Goal: Task Accomplishment & Management: Complete application form

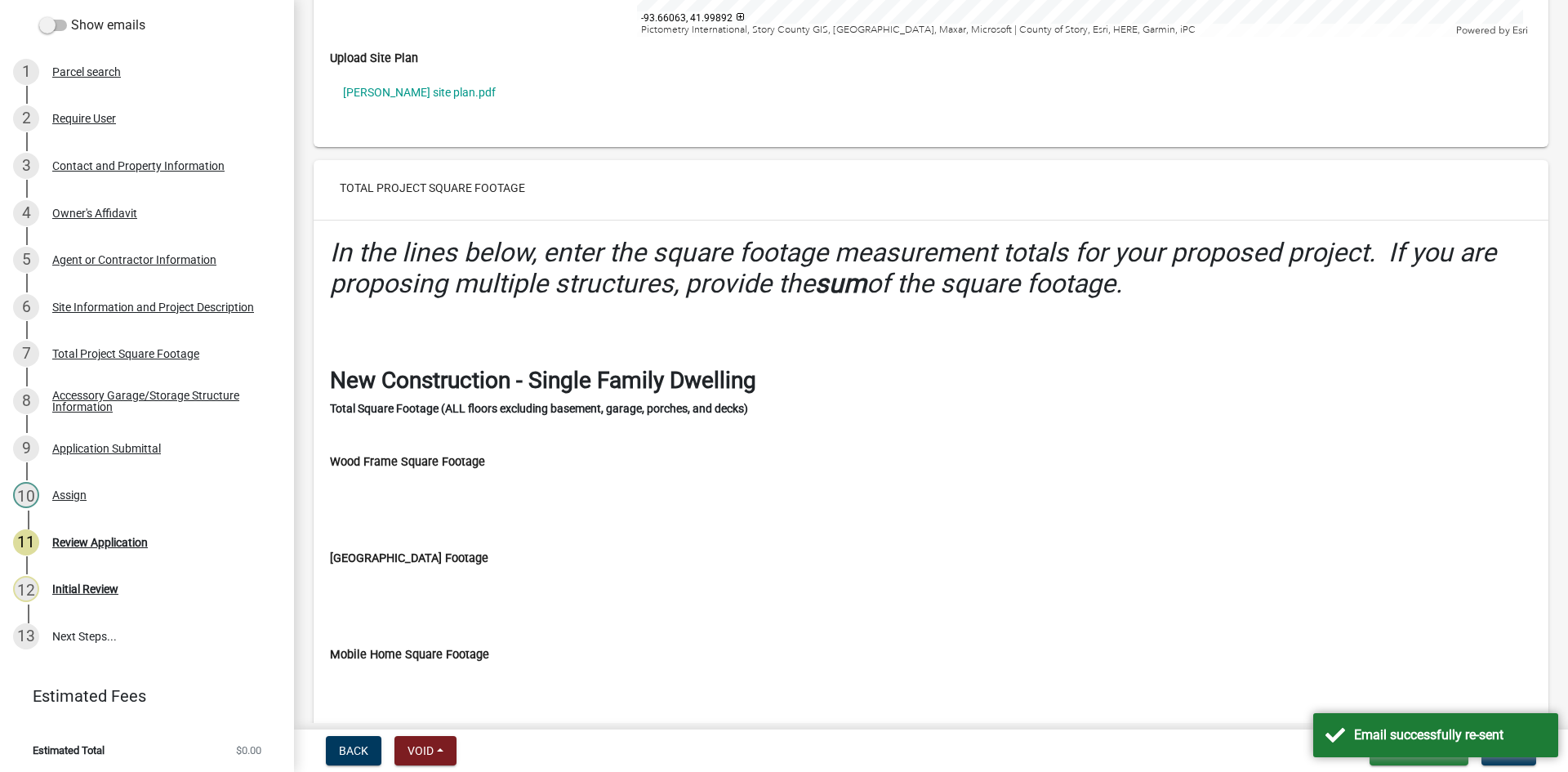
scroll to position [4740, 0]
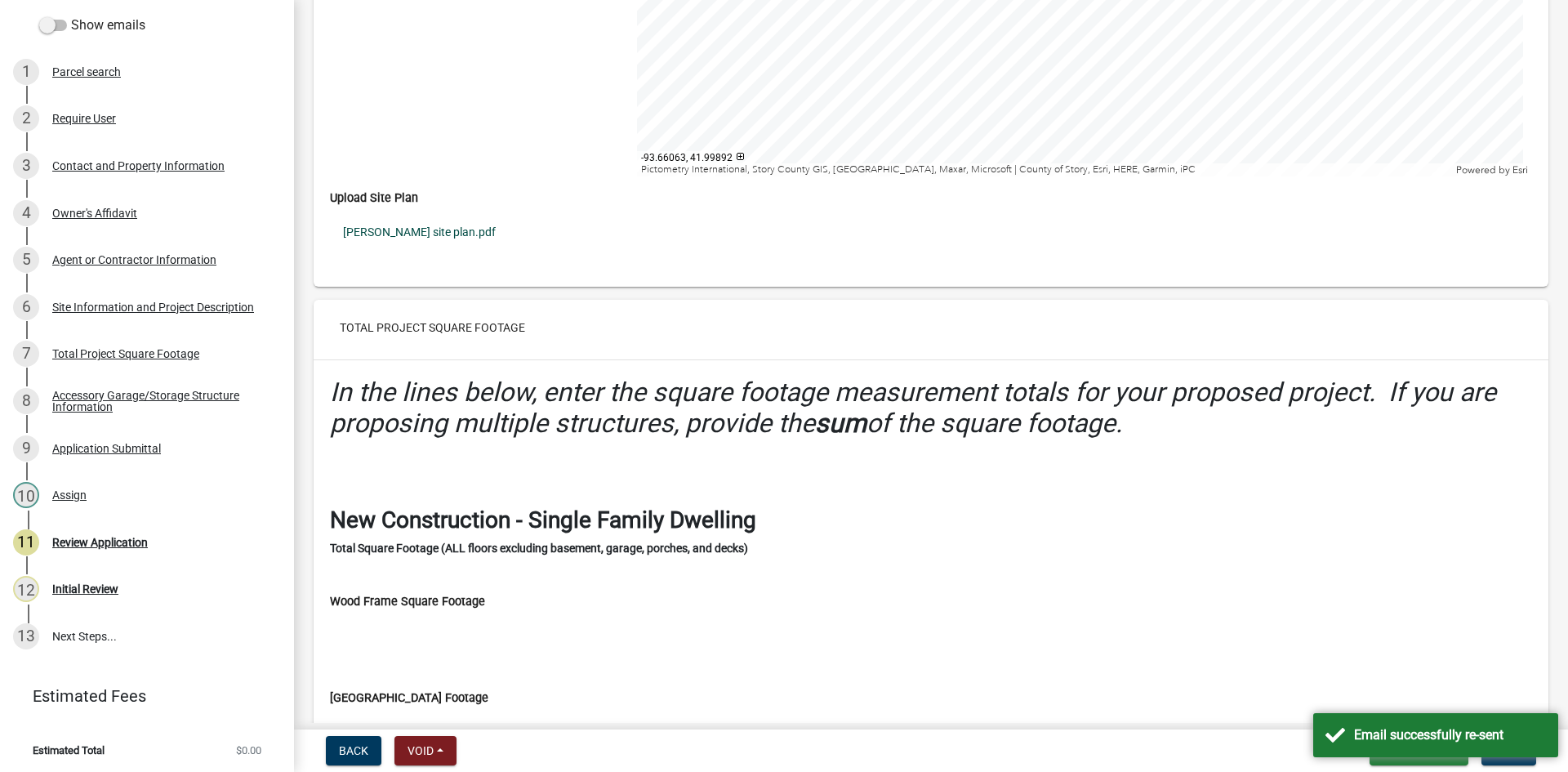
click at [424, 228] on link "[PERSON_NAME] site plan.pdf" at bounding box center [931, 232] width 1203 height 37
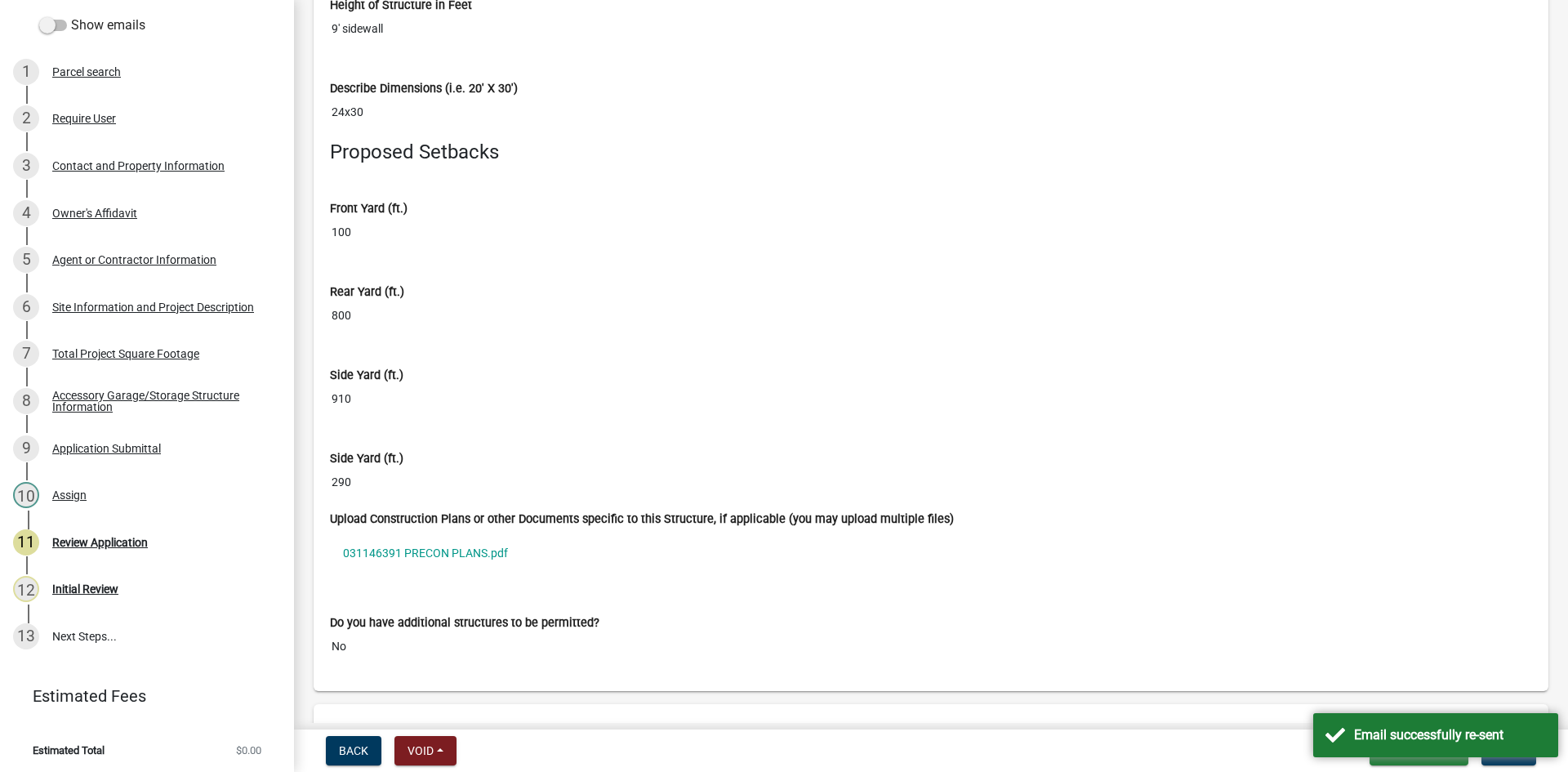
scroll to position [10135, 0]
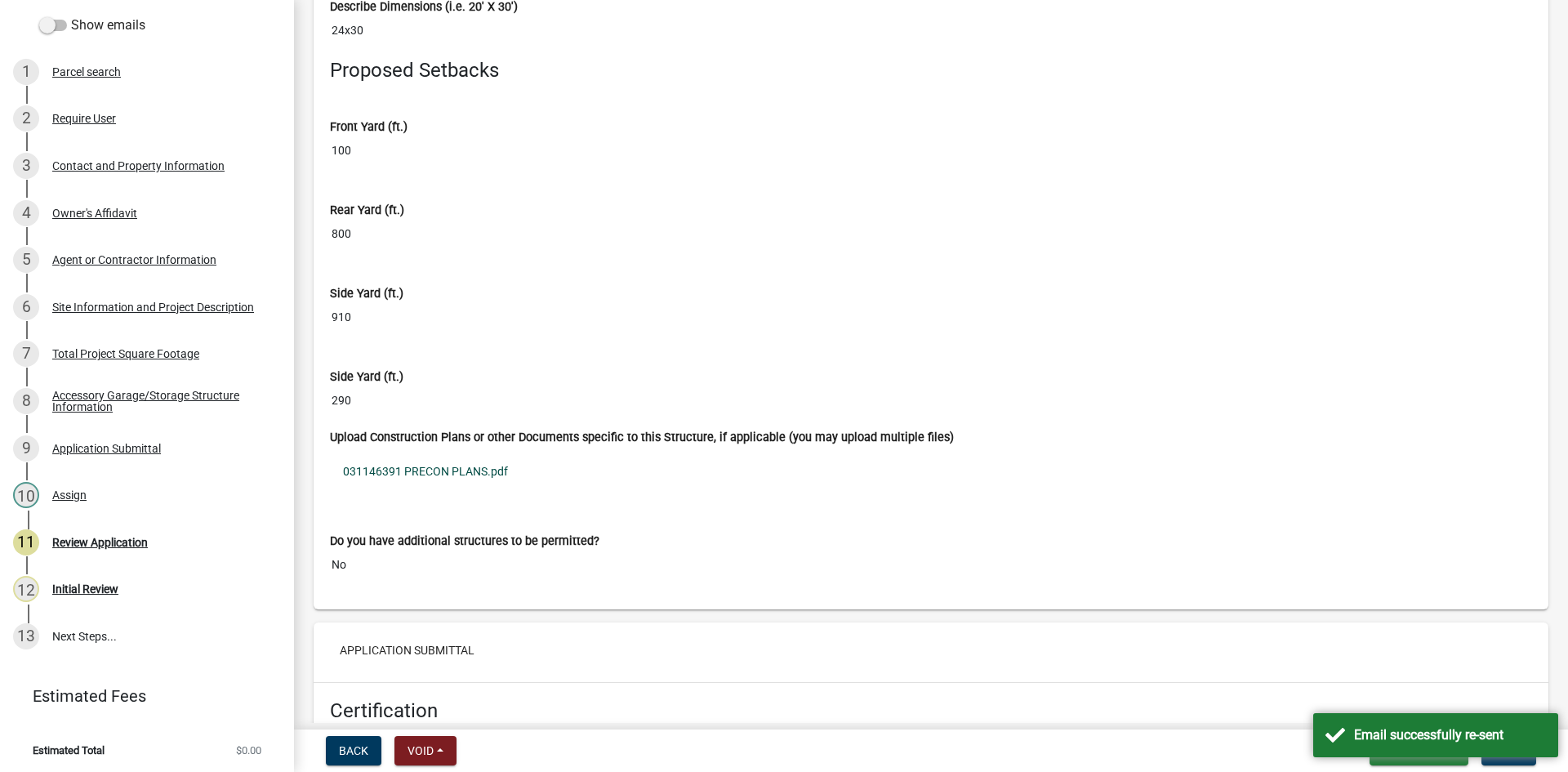
click at [464, 469] on link "031146391 PRECON PLANS.pdf" at bounding box center [931, 471] width 1203 height 37
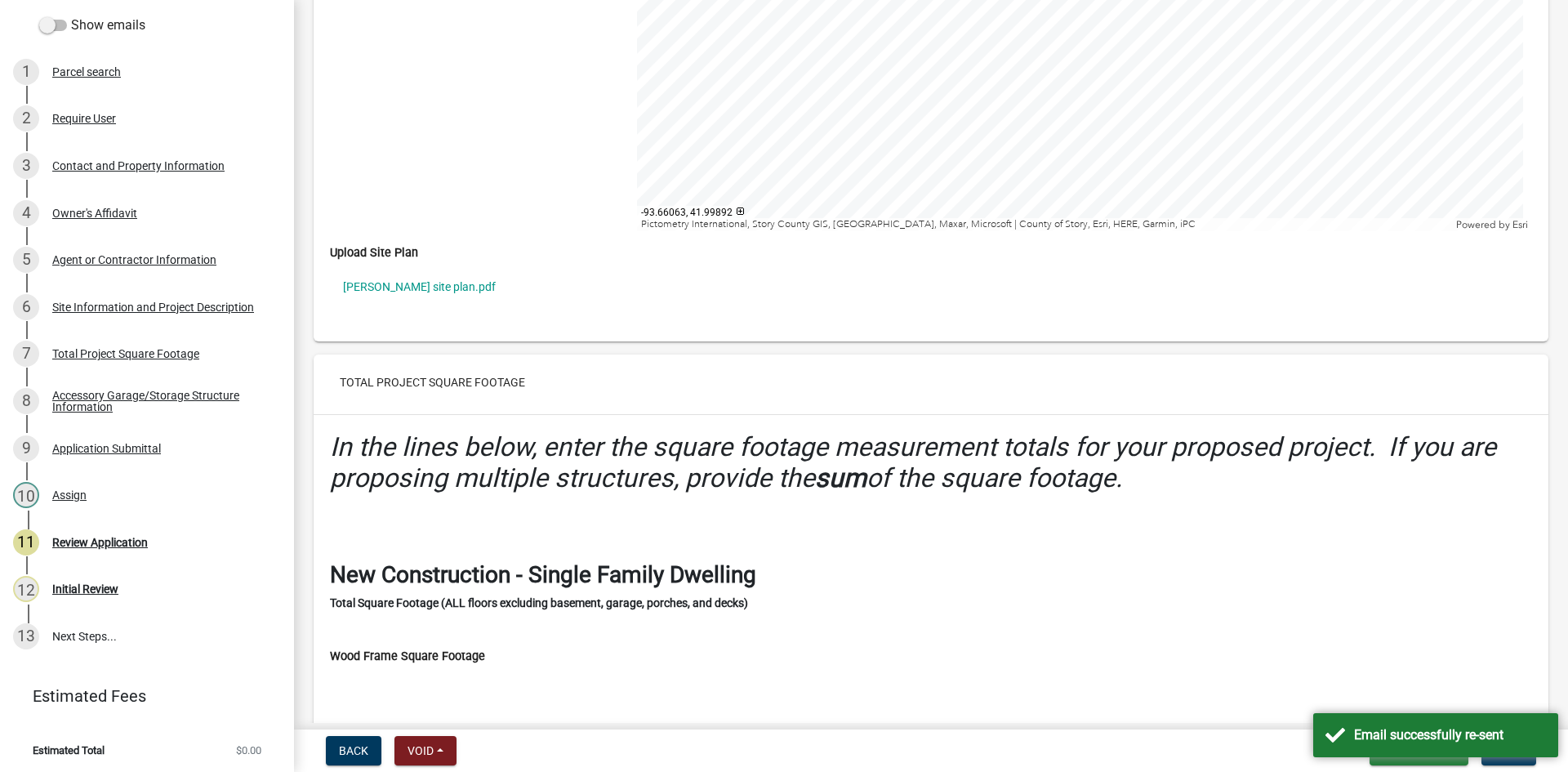
scroll to position [4659, 0]
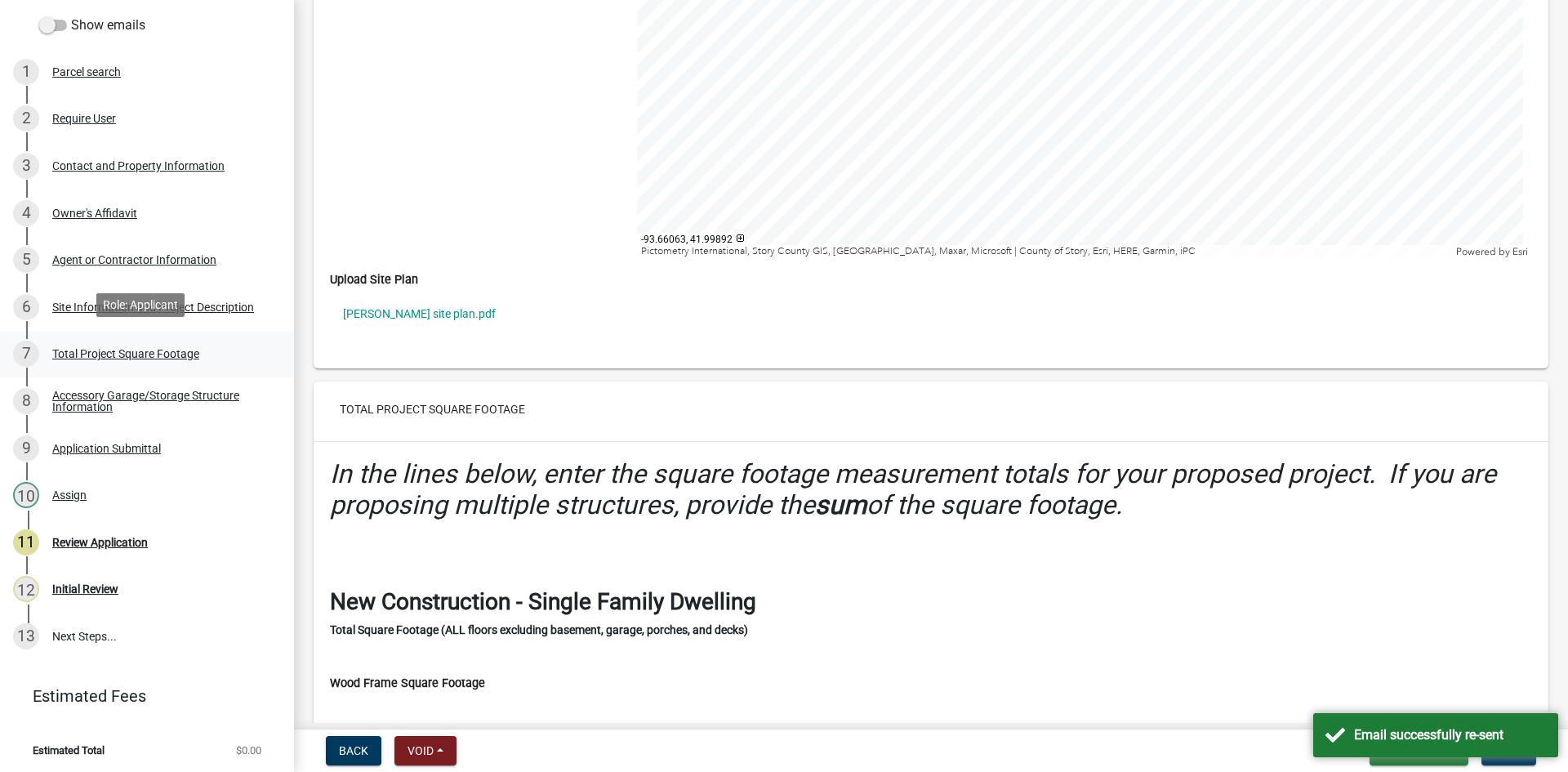
click at [162, 360] on div "7 Total Project Square Footage" at bounding box center [141, 353] width 255 height 26
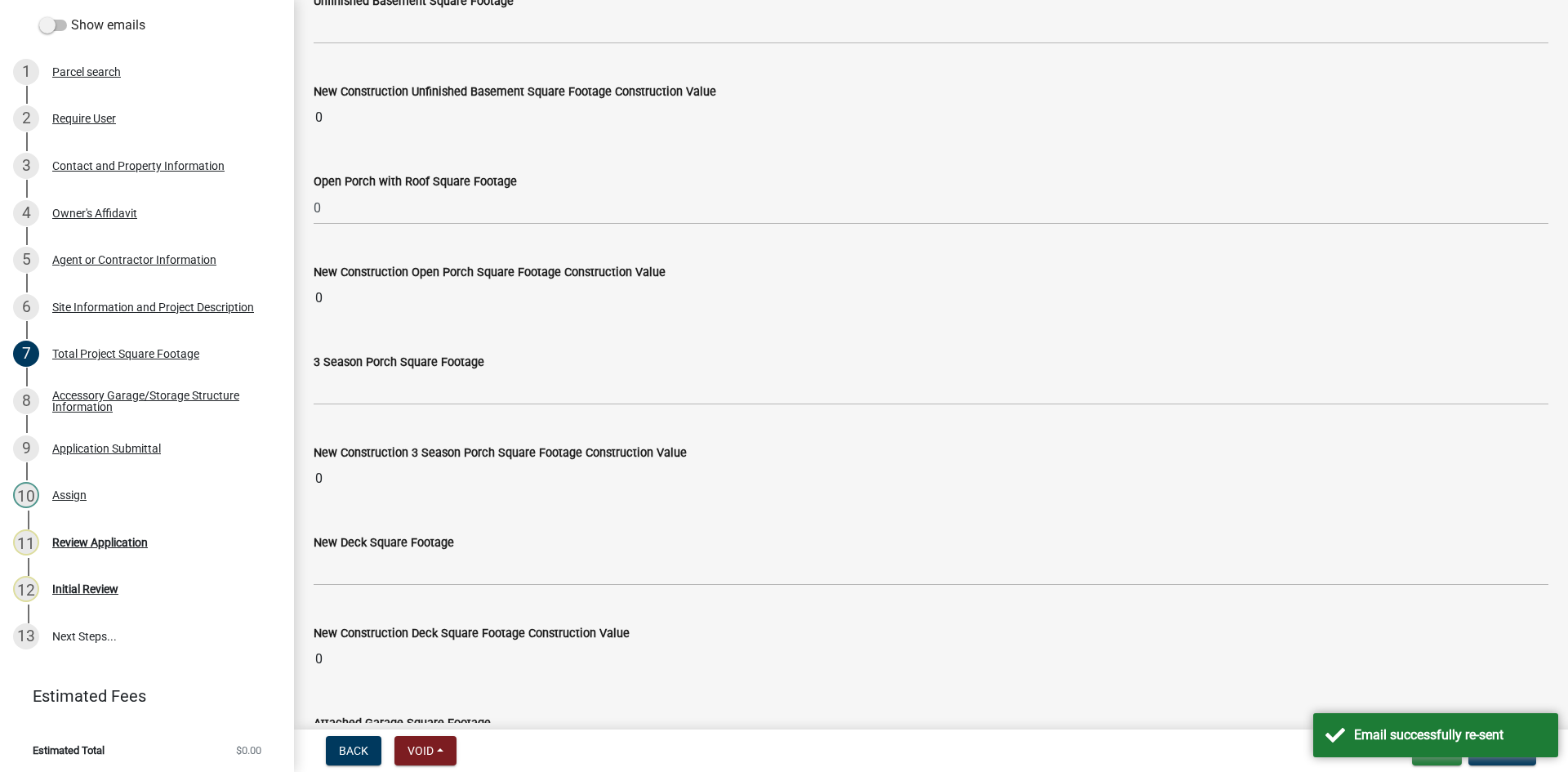
scroll to position [1225, 0]
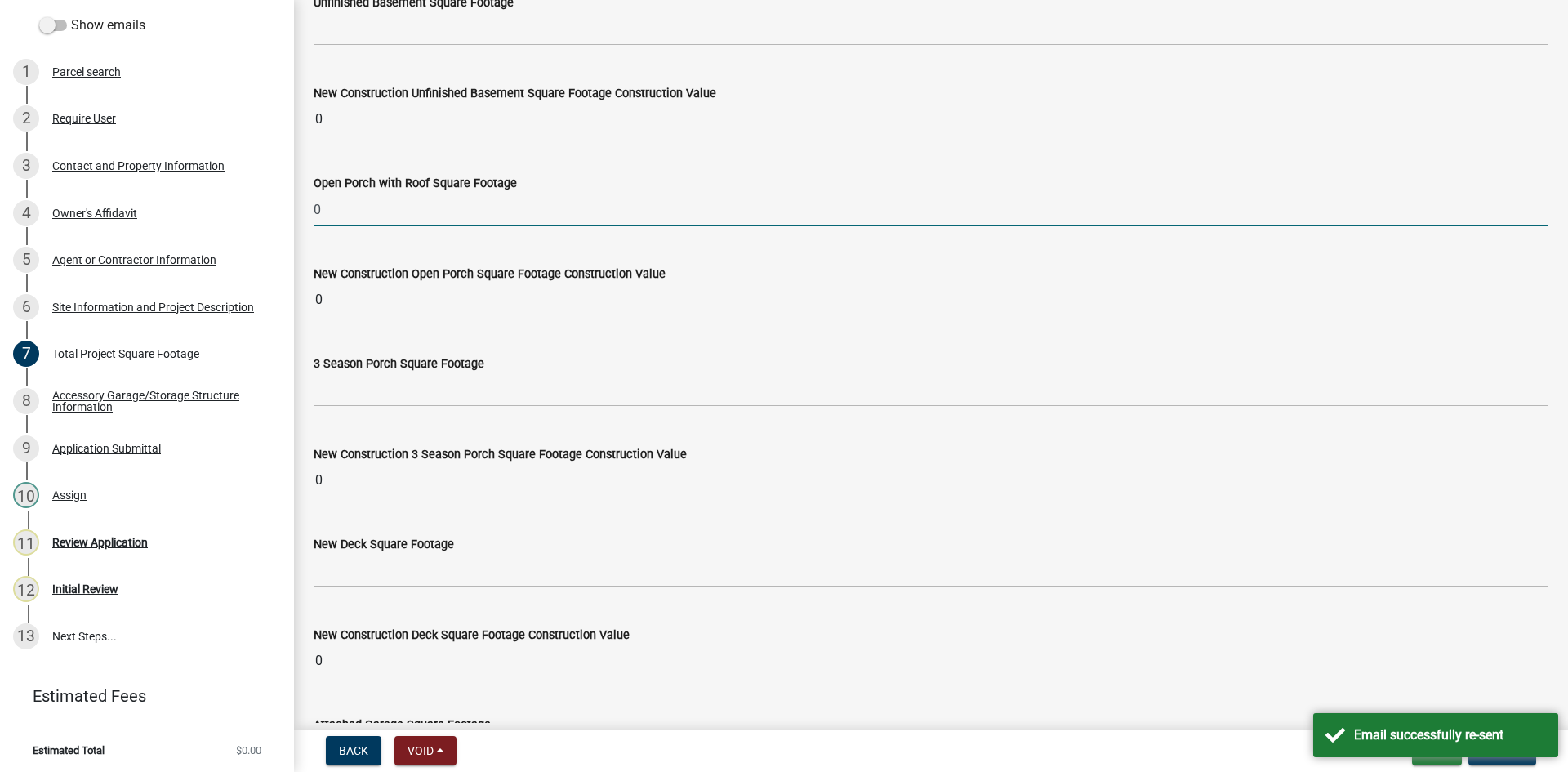
click at [513, 210] on input "0" at bounding box center [931, 210] width 1235 height 33
type input "108"
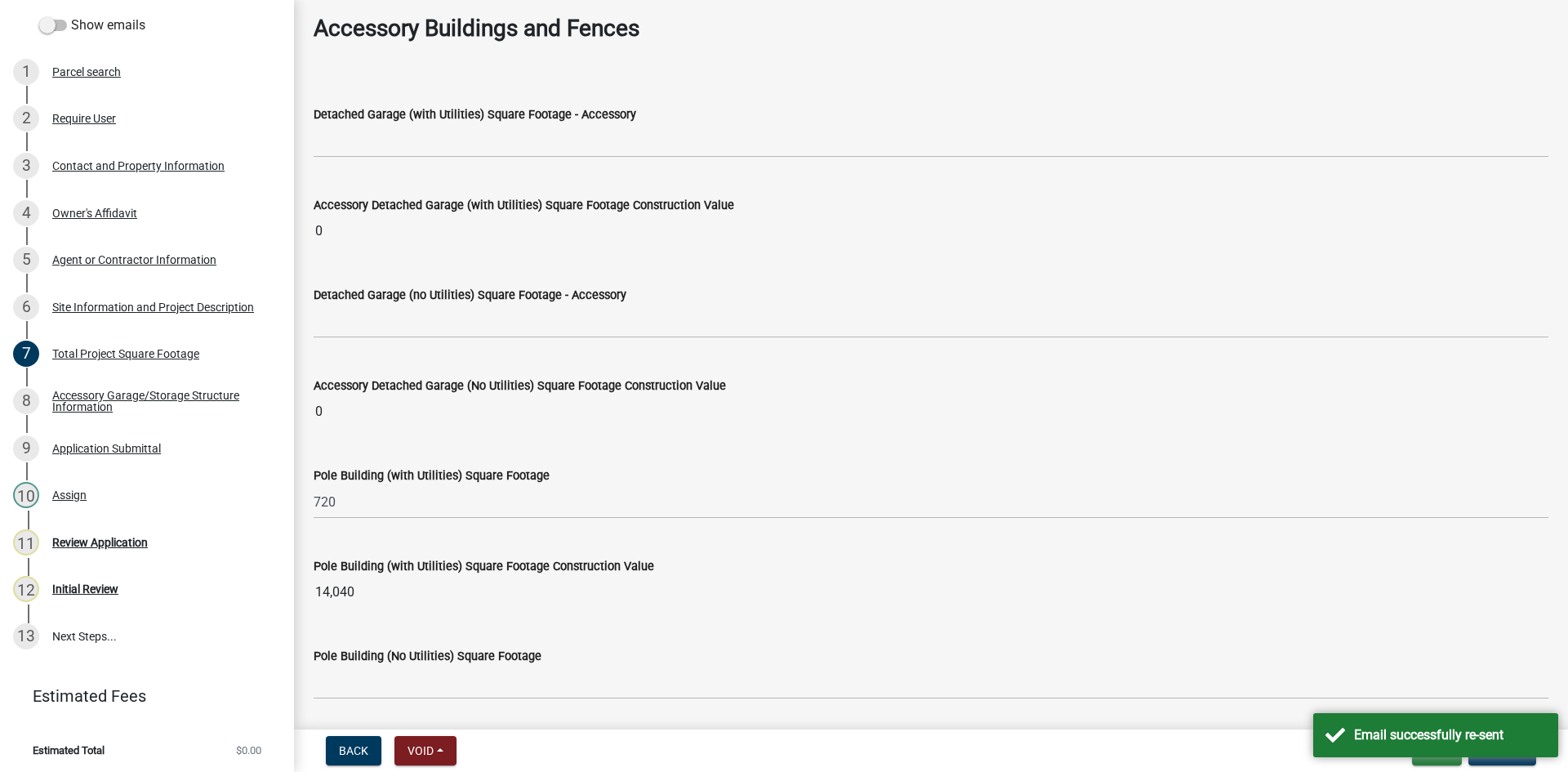
scroll to position [5142, 0]
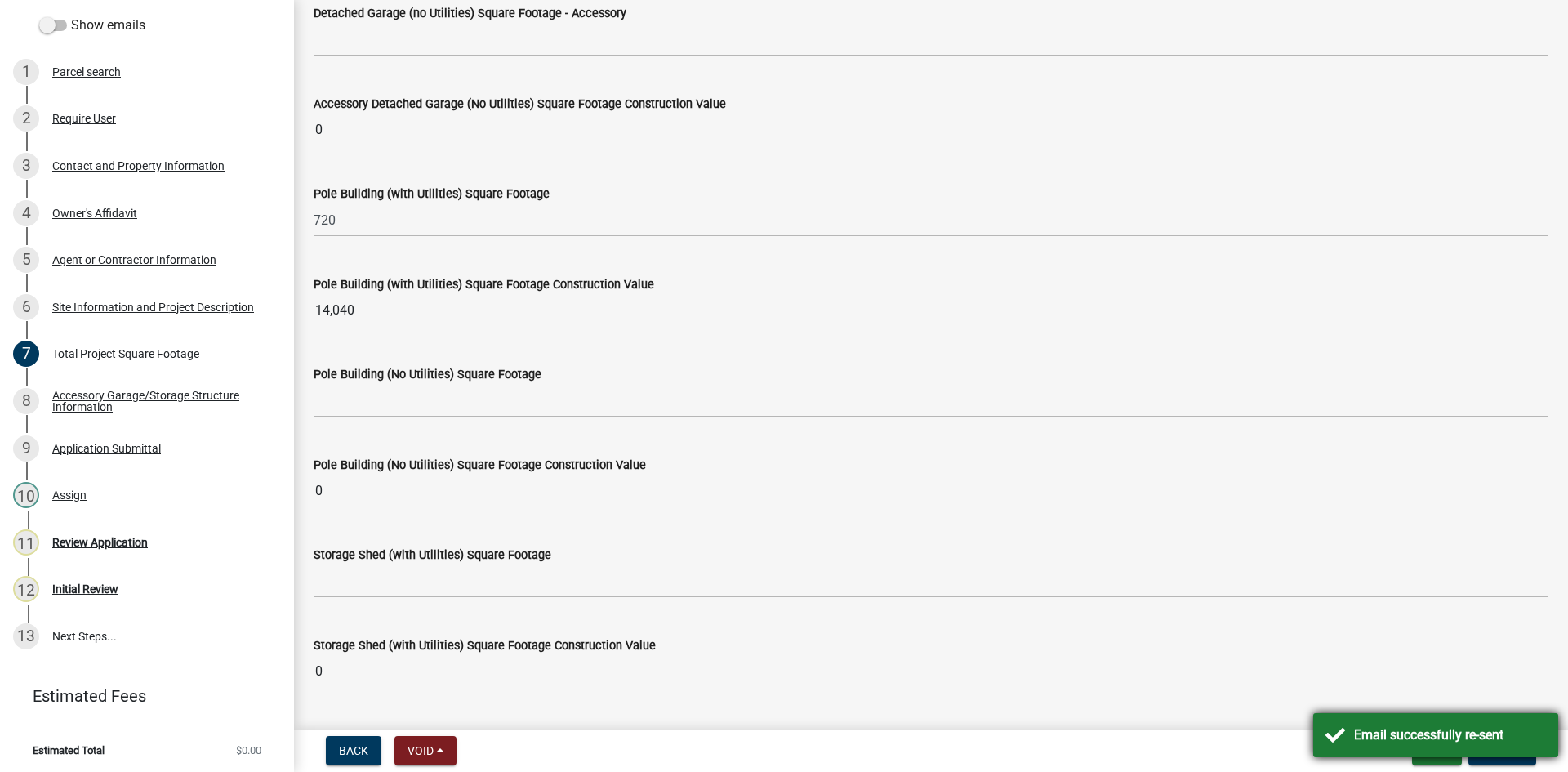
click at [1541, 731] on div "Email successfully re-sent" at bounding box center [1449, 736] width 192 height 20
click at [1494, 748] on span "Update" at bounding box center [1503, 751] width 42 height 13
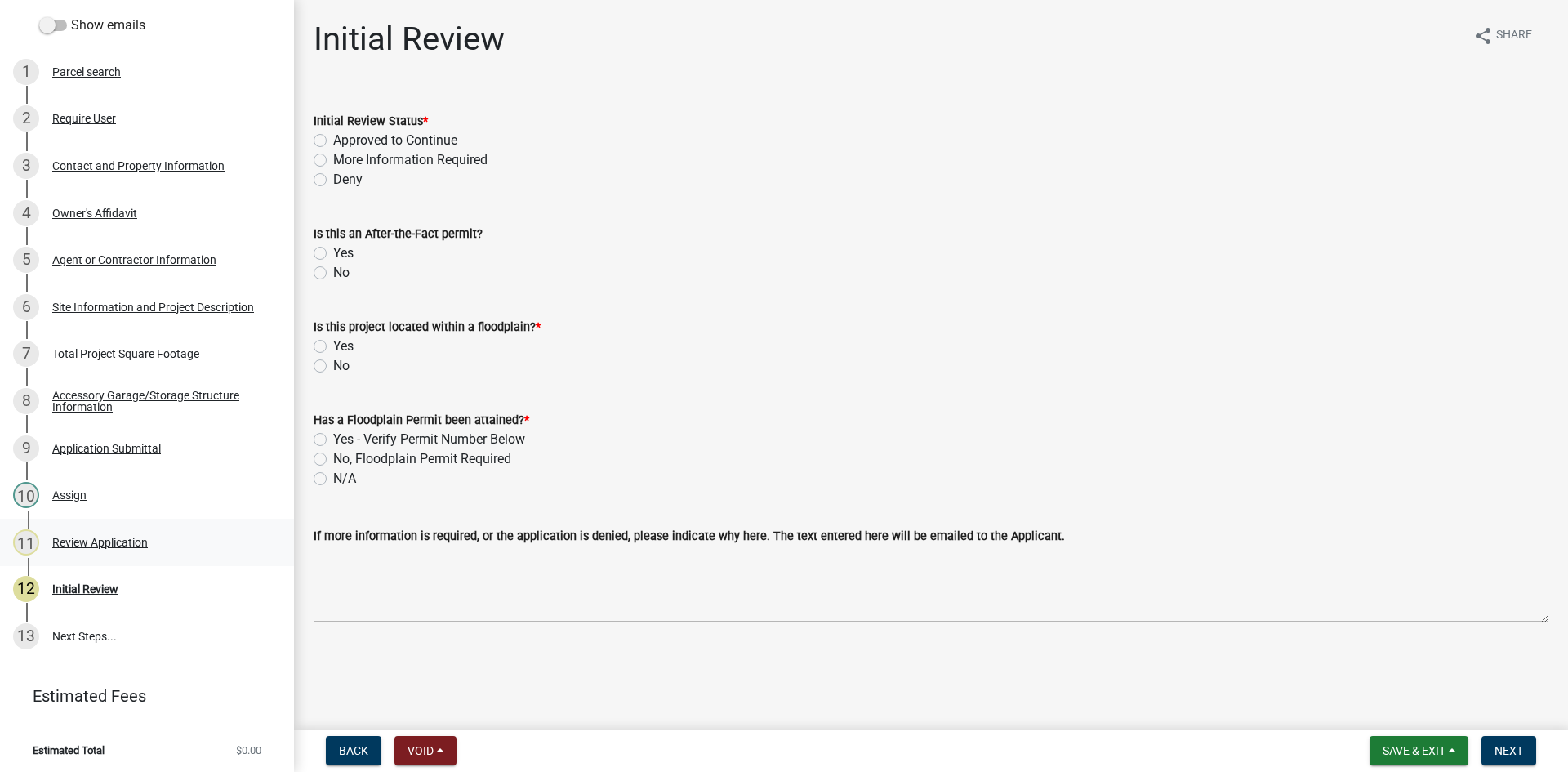
click at [94, 537] on div "Review Application" at bounding box center [100, 542] width 96 height 11
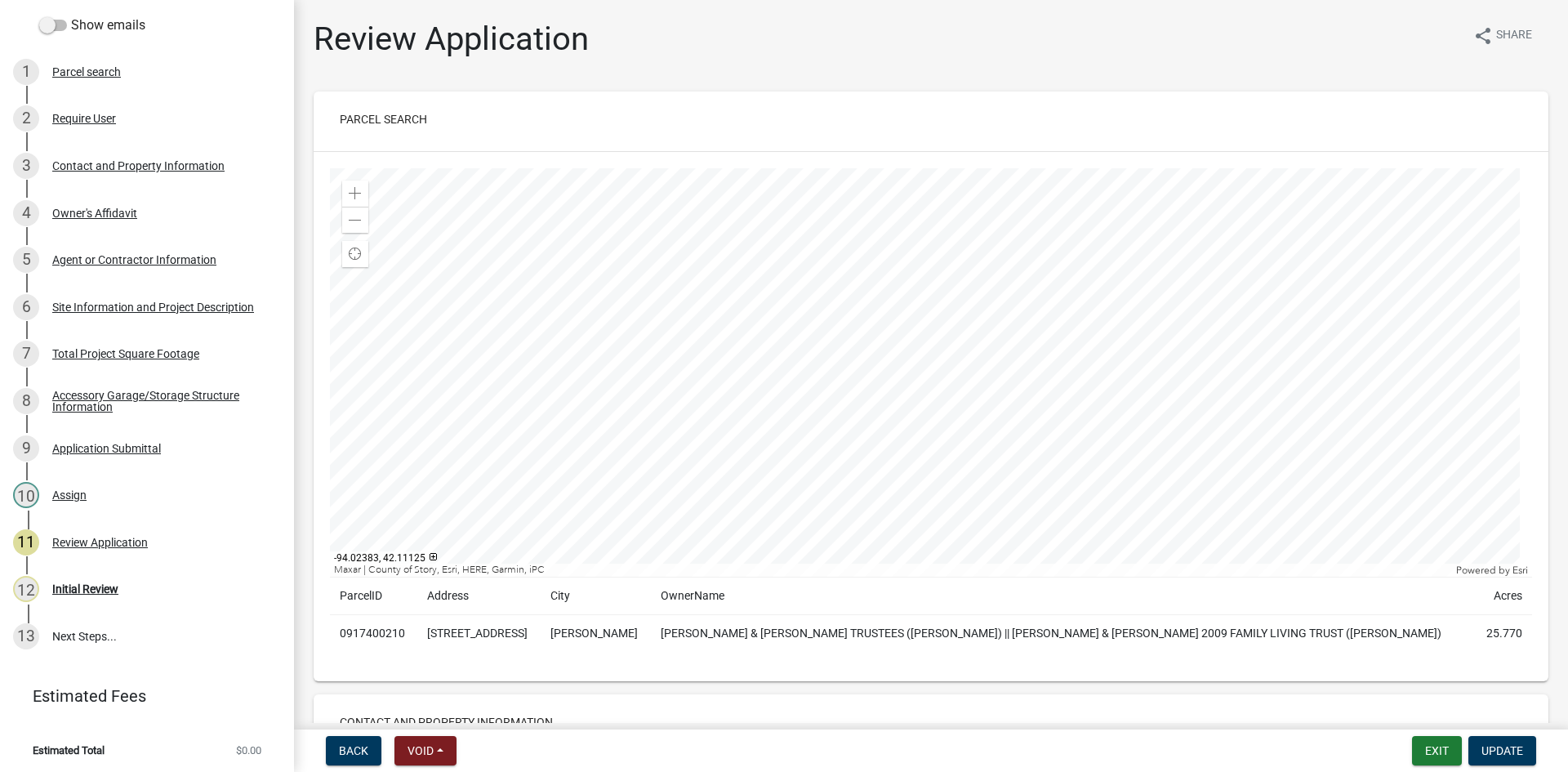
click at [374, 635] on td "0917400210" at bounding box center [373, 633] width 87 height 37
click at [373, 635] on td "0917400210" at bounding box center [373, 633] width 87 height 37
copy td "0917400210"
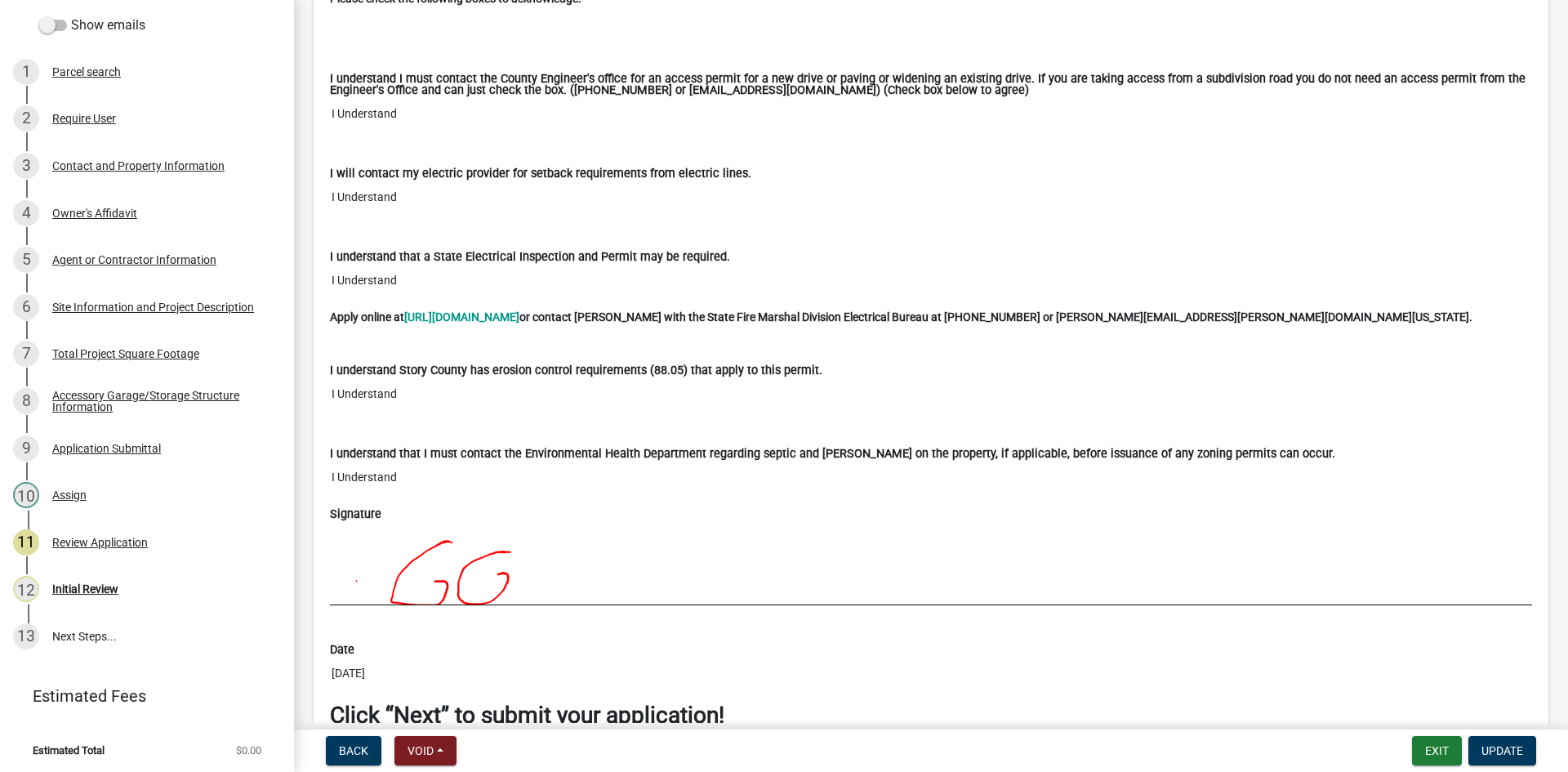
scroll to position [11241, 0]
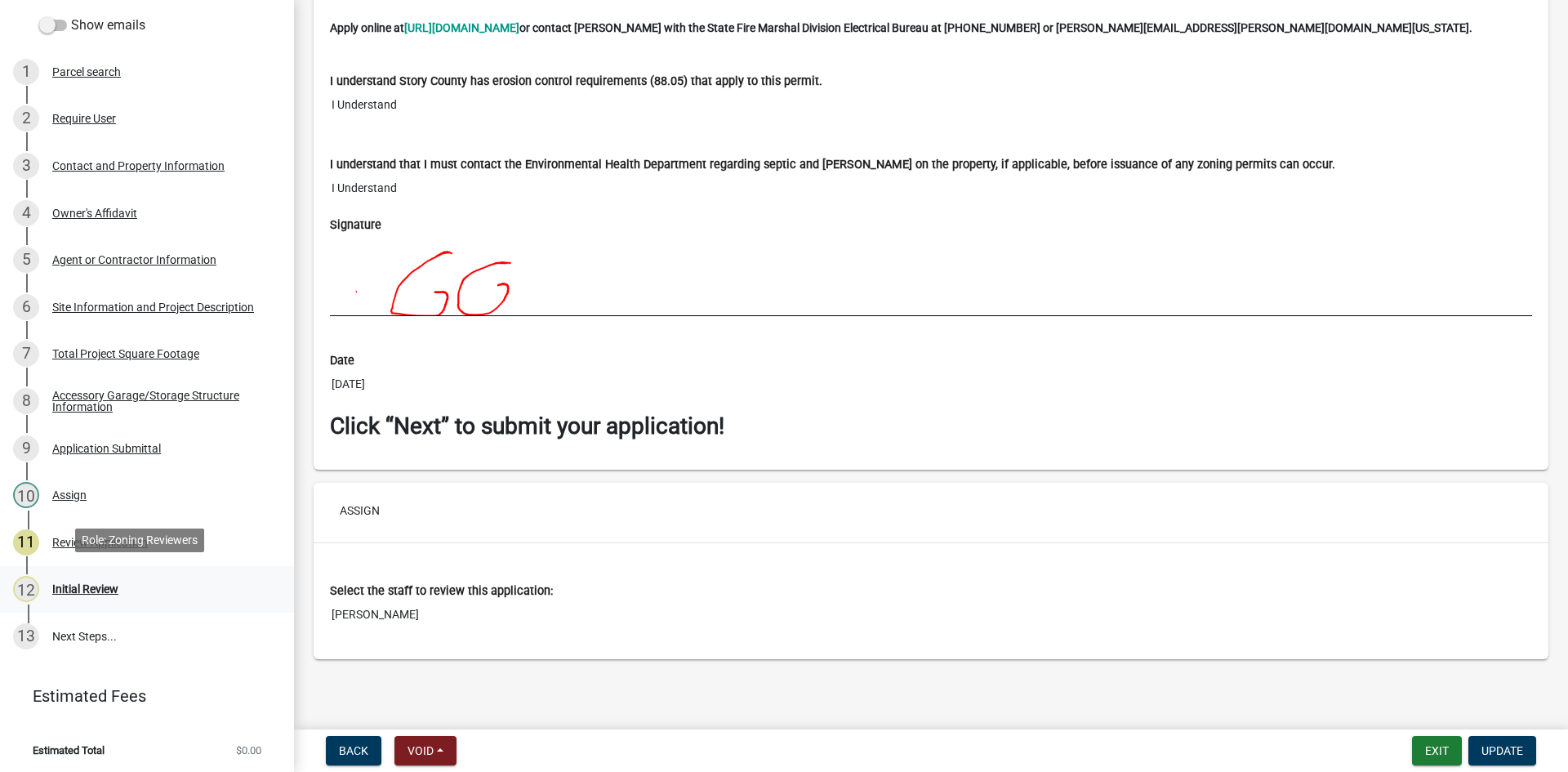
click at [70, 585] on div "Initial Review" at bounding box center [85, 589] width 66 height 11
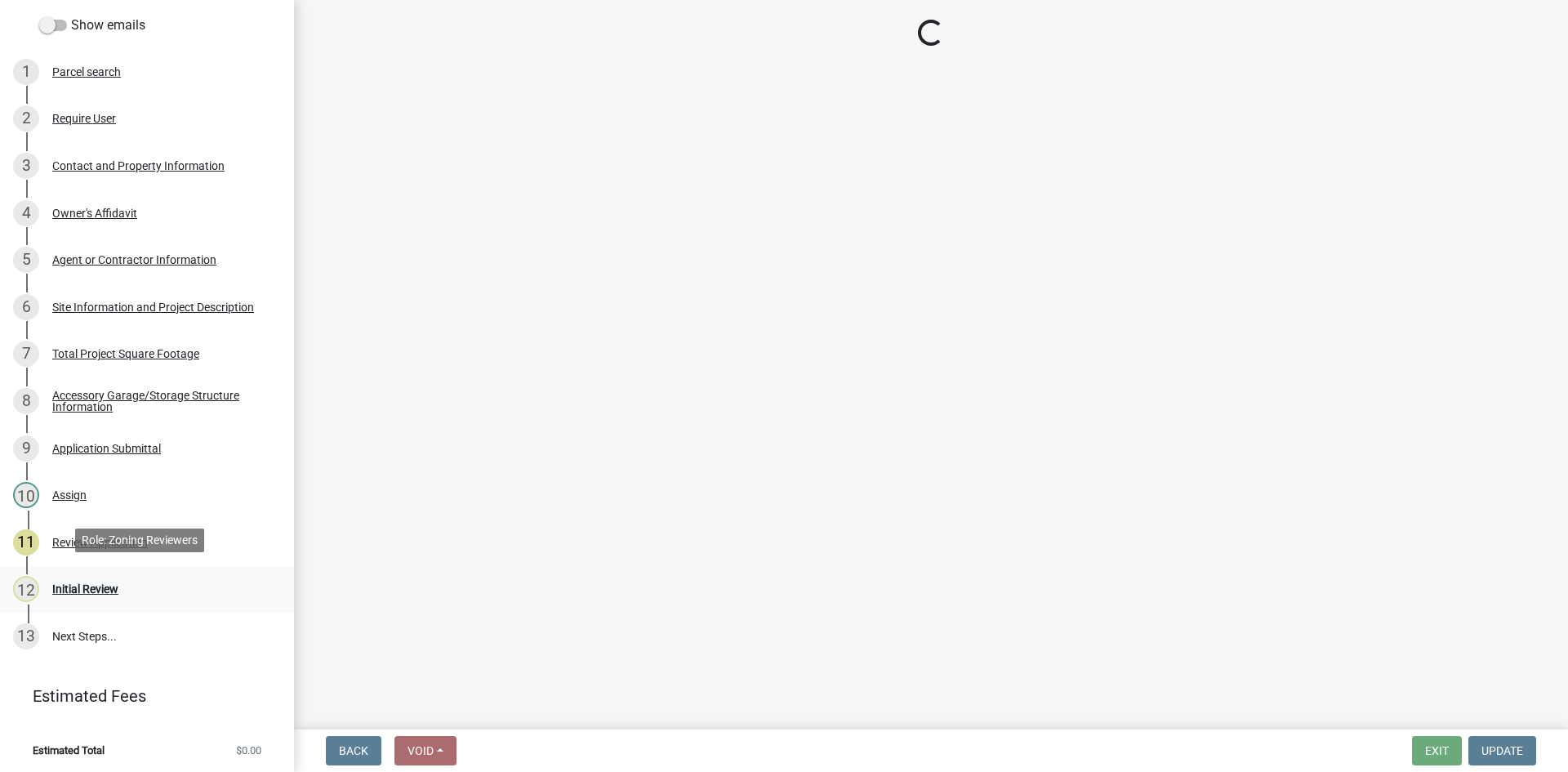
scroll to position [0, 0]
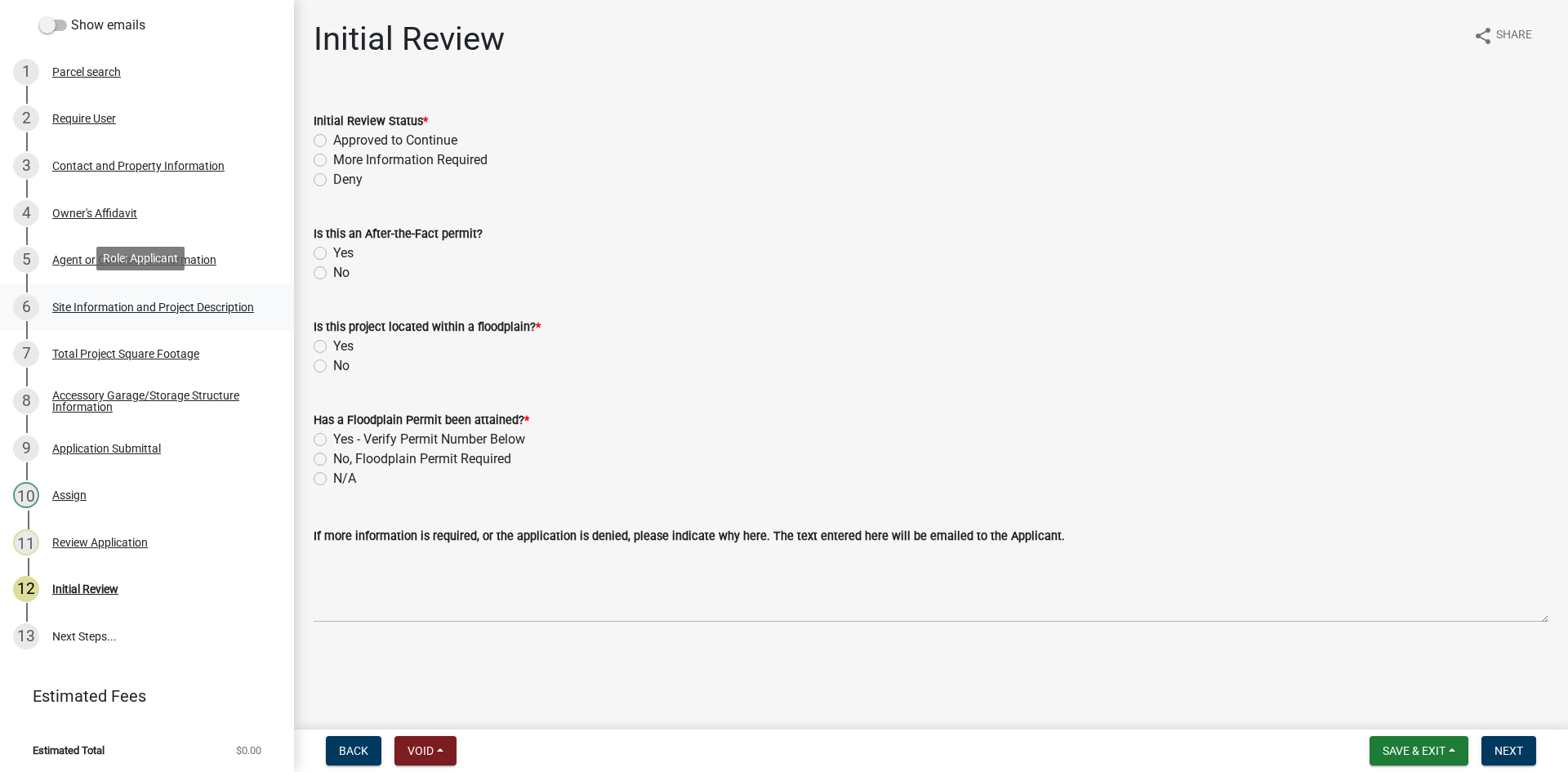
click at [143, 301] on div "Site Information and Project Description" at bounding box center [153, 307] width 202 height 11
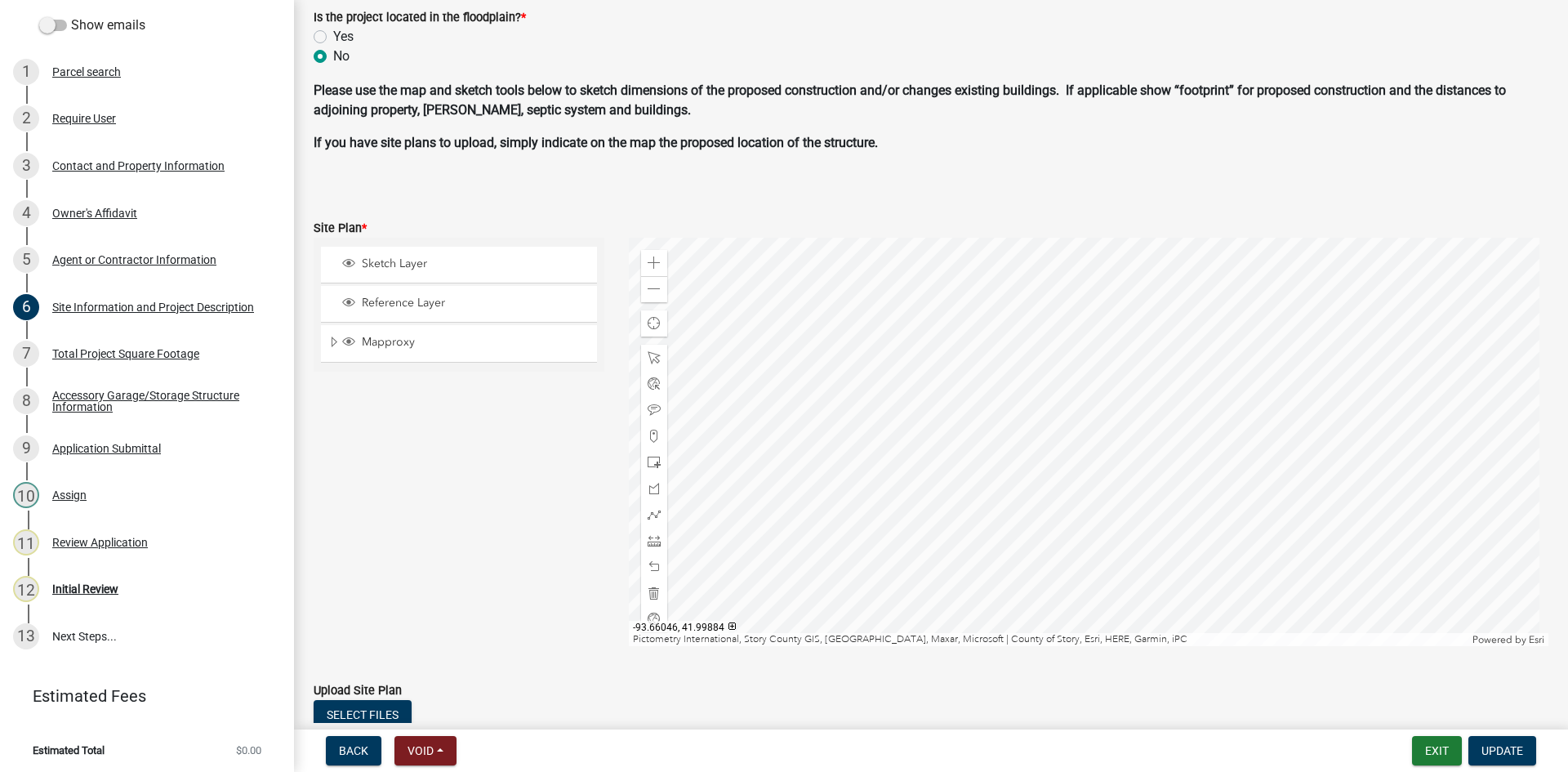
scroll to position [1063, 0]
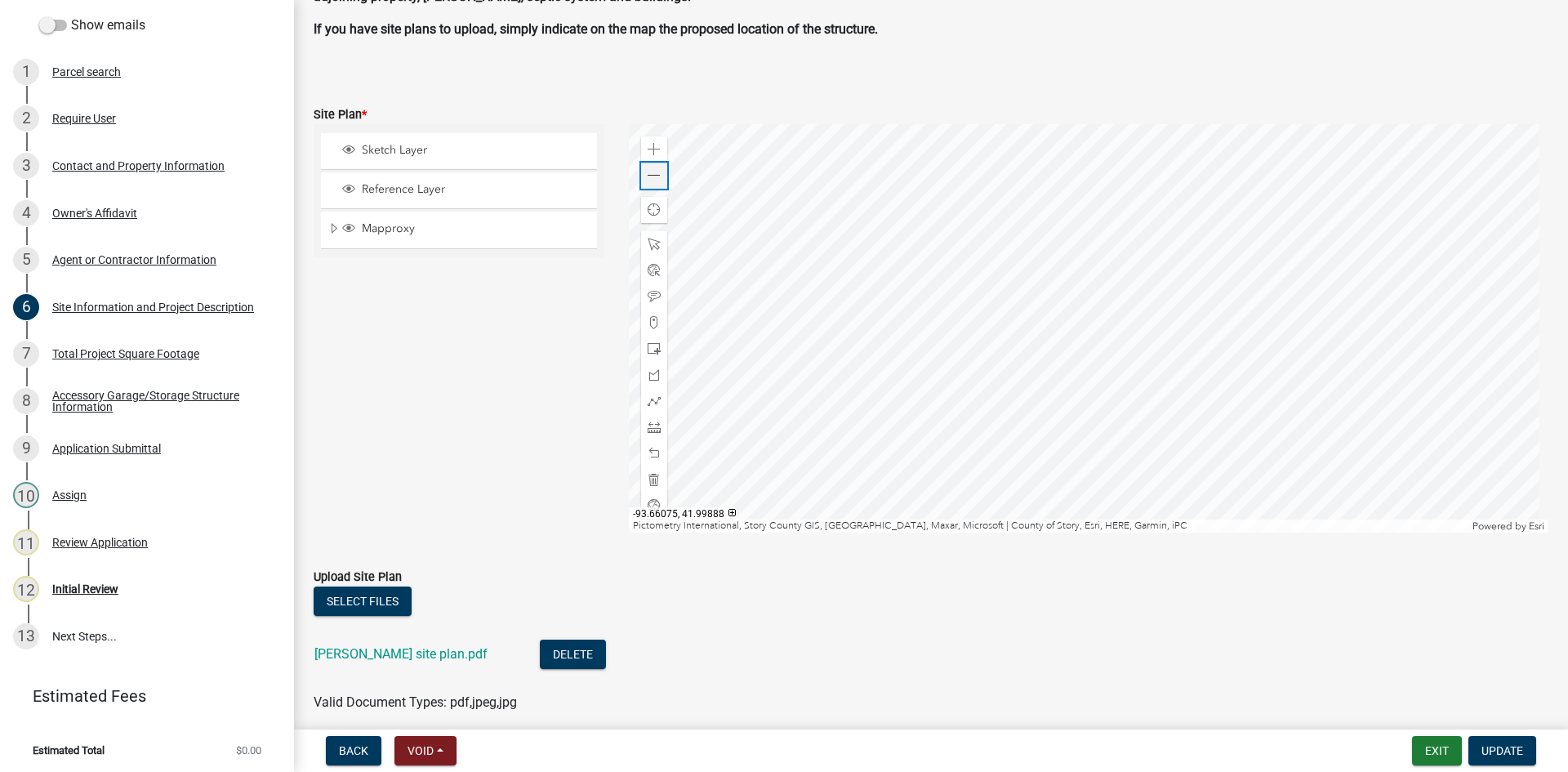
click at [654, 182] on span at bounding box center [654, 176] width 13 height 13
click at [649, 146] on span at bounding box center [654, 150] width 13 height 13
click at [642, 183] on div "Zoom out" at bounding box center [654, 175] width 26 height 26
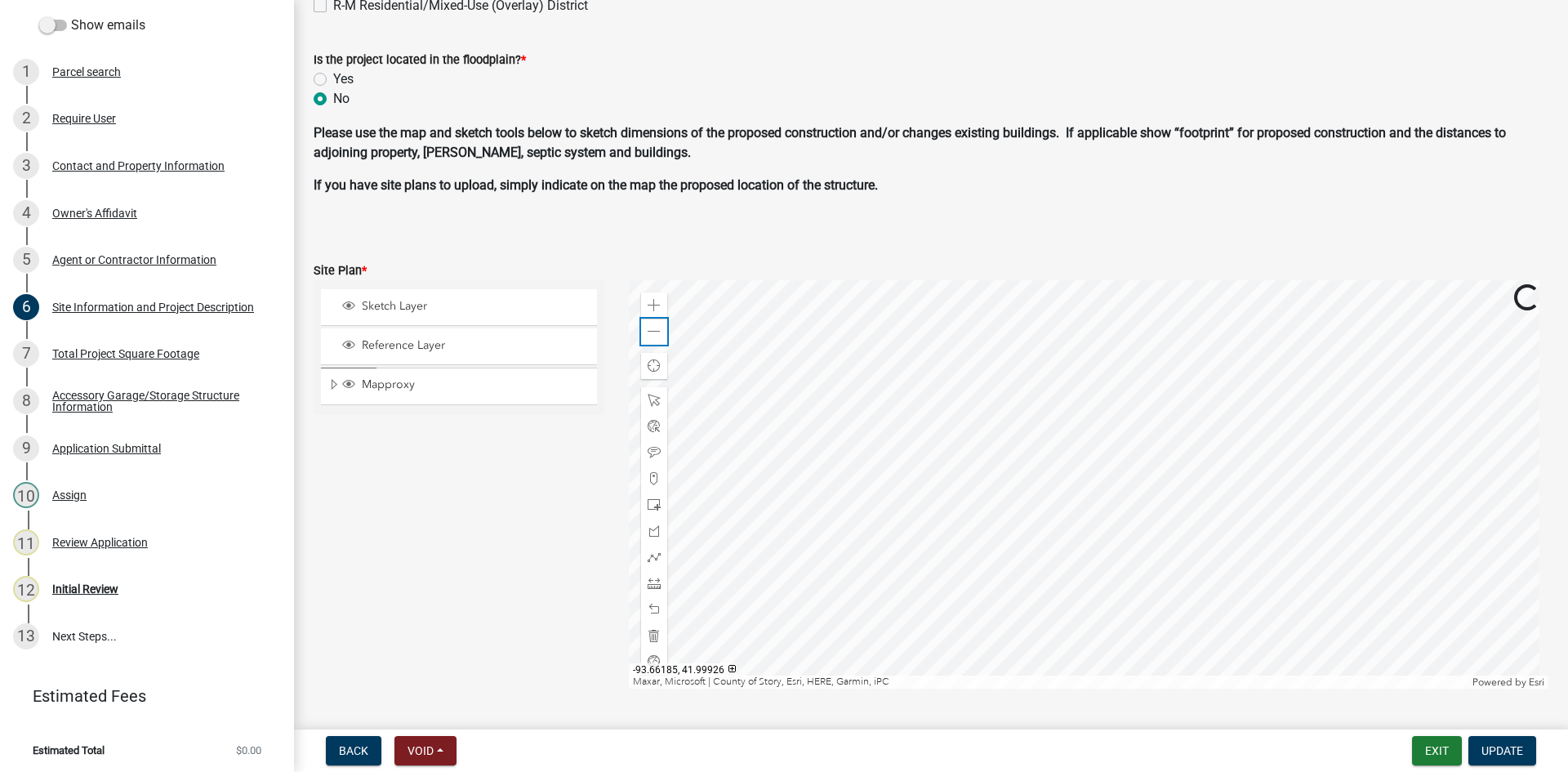
scroll to position [899, 0]
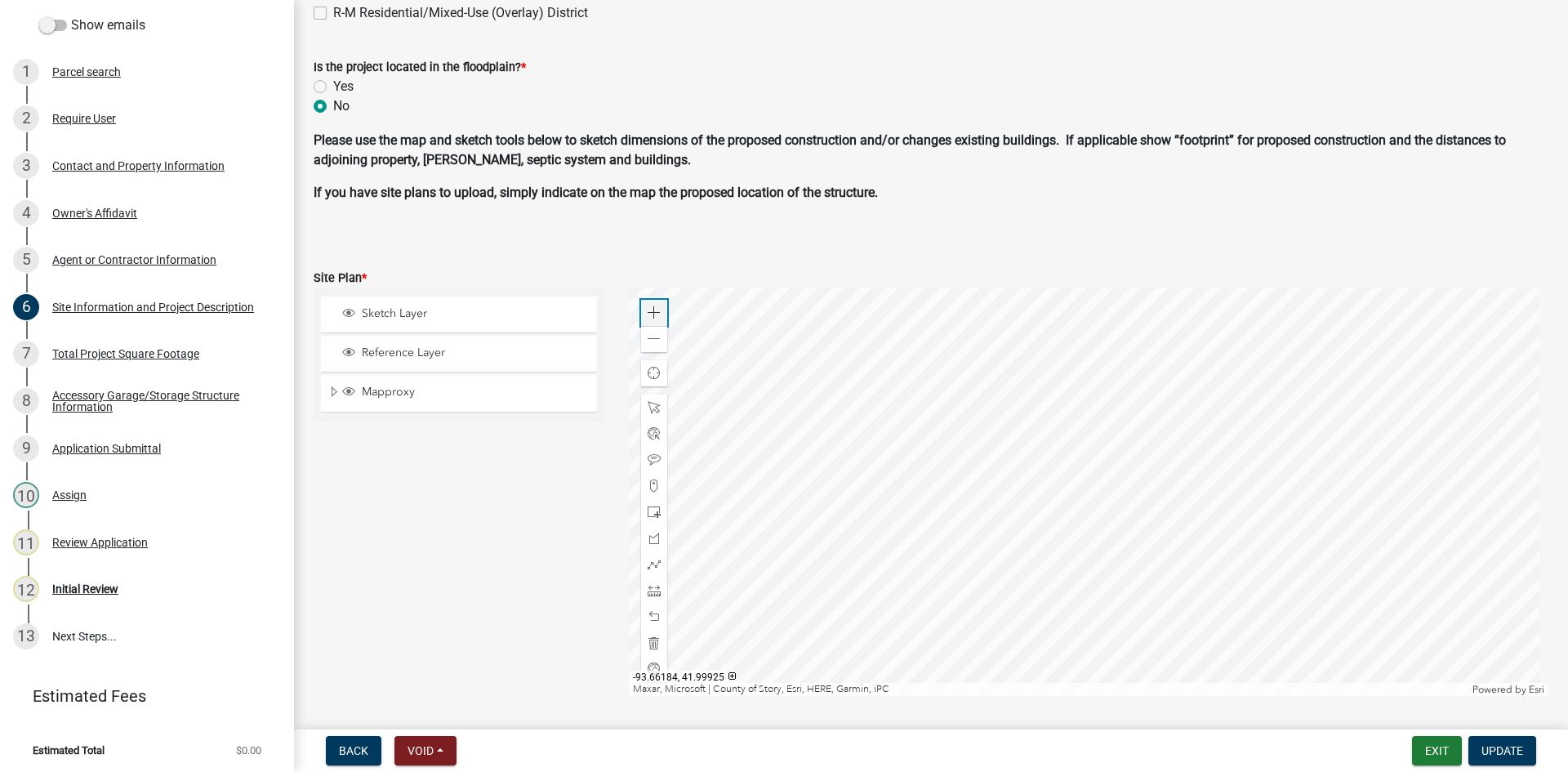
click at [644, 308] on div "Zoom in" at bounding box center [654, 313] width 26 height 26
click at [996, 408] on div at bounding box center [1089, 492] width 921 height 408
click at [996, 407] on div at bounding box center [1089, 492] width 921 height 408
click at [654, 596] on span at bounding box center [654, 591] width 13 height 13
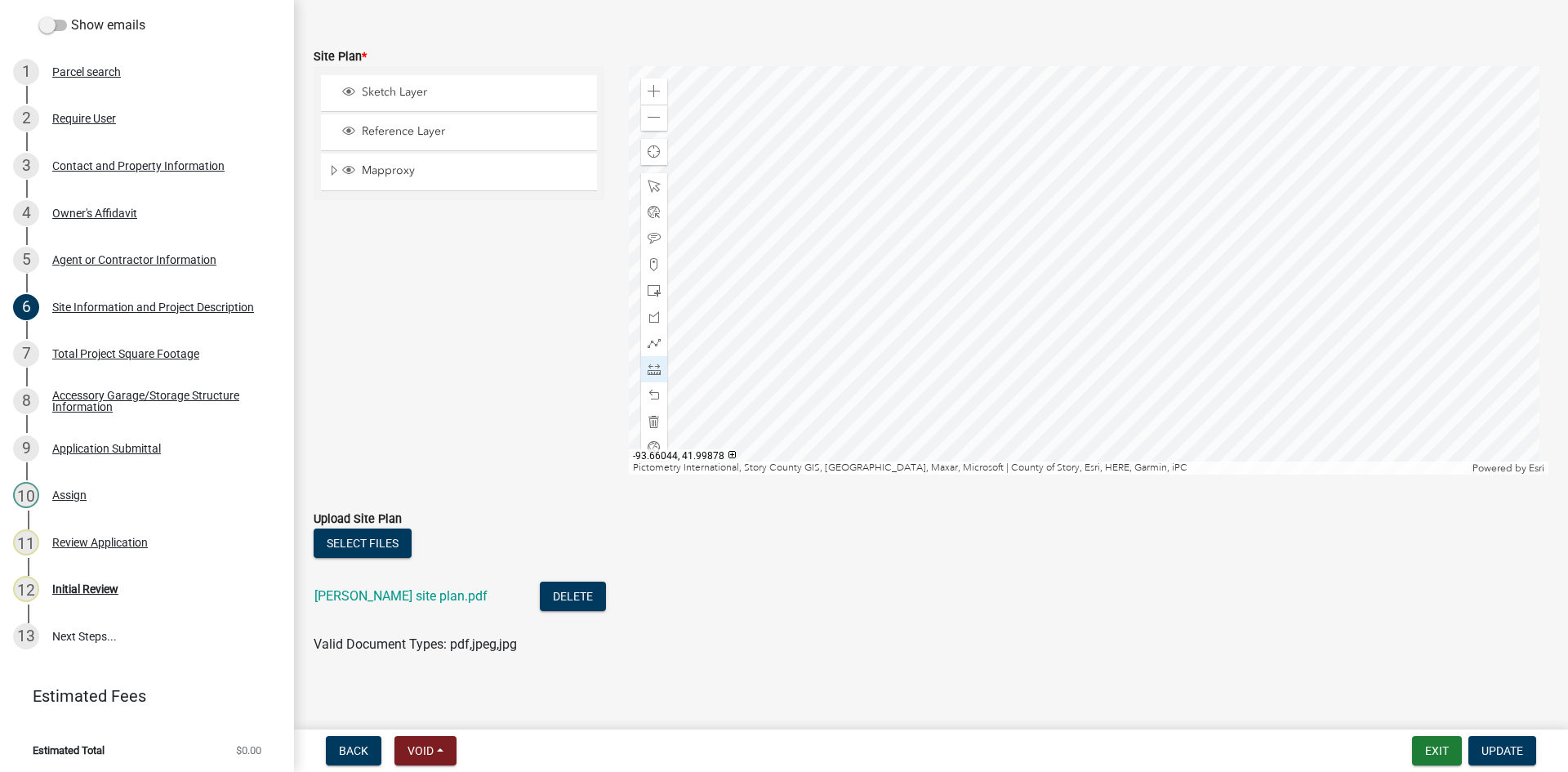
scroll to position [1131, 0]
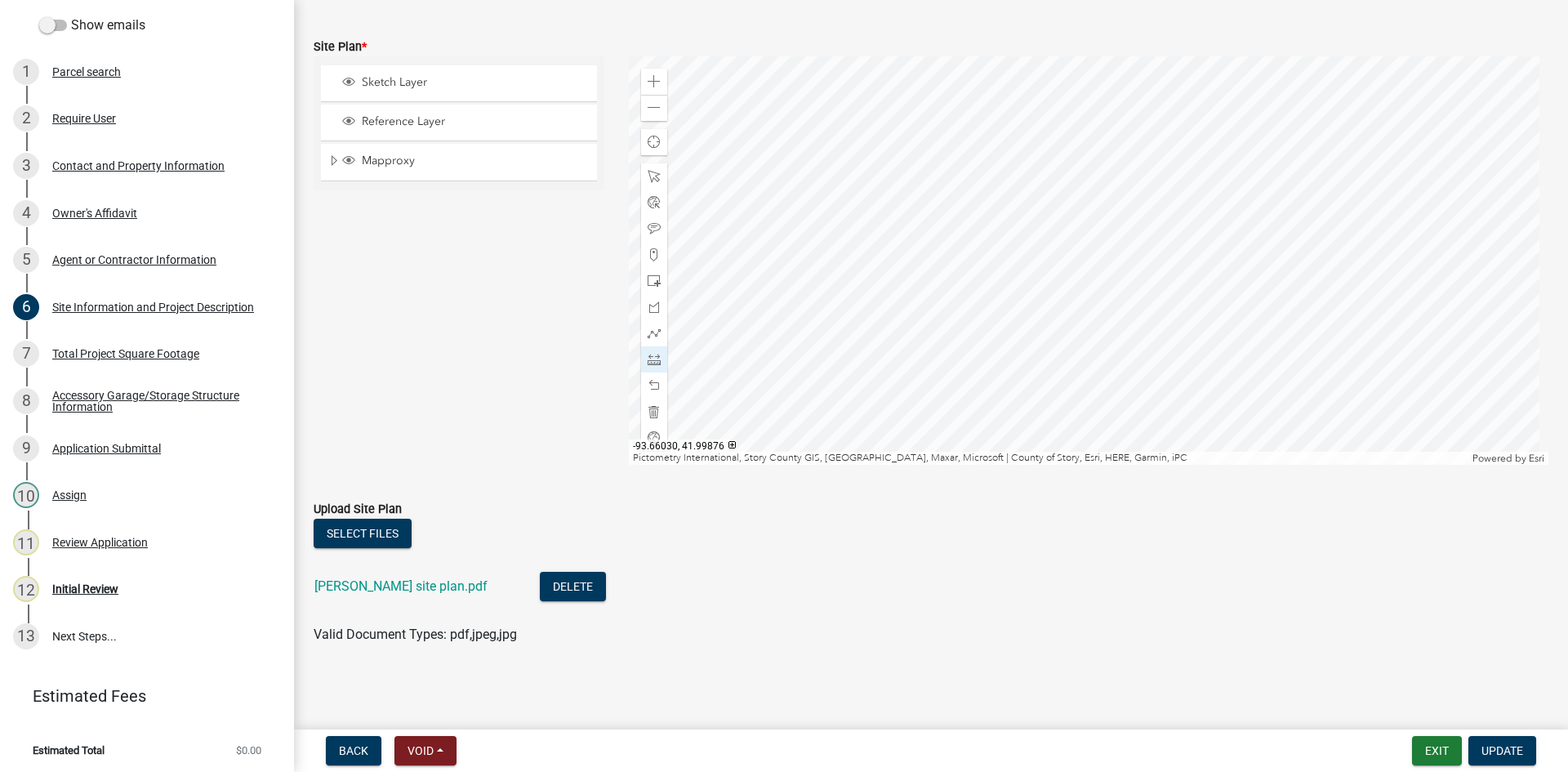
click at [1056, 199] on div at bounding box center [1089, 260] width 921 height 408
click at [650, 351] on div at bounding box center [654, 359] width 26 height 26
click at [653, 182] on span at bounding box center [654, 177] width 13 height 13
click at [1010, 290] on div at bounding box center [1089, 260] width 921 height 408
click at [647, 111] on span at bounding box center [654, 108] width 13 height 13
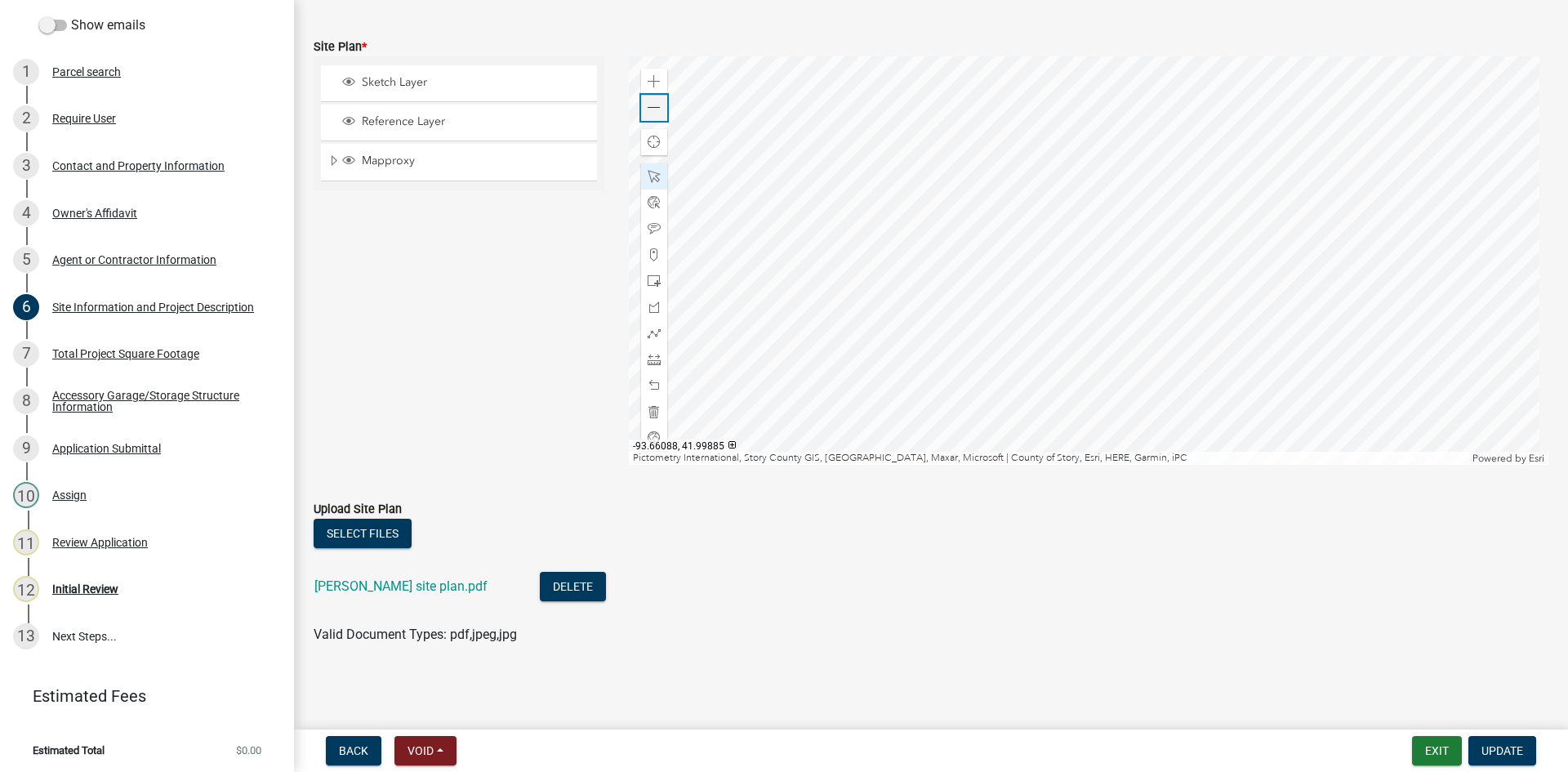
click at [647, 111] on span at bounding box center [654, 108] width 13 height 13
click at [77, 584] on div "Initial Review" at bounding box center [85, 589] width 66 height 11
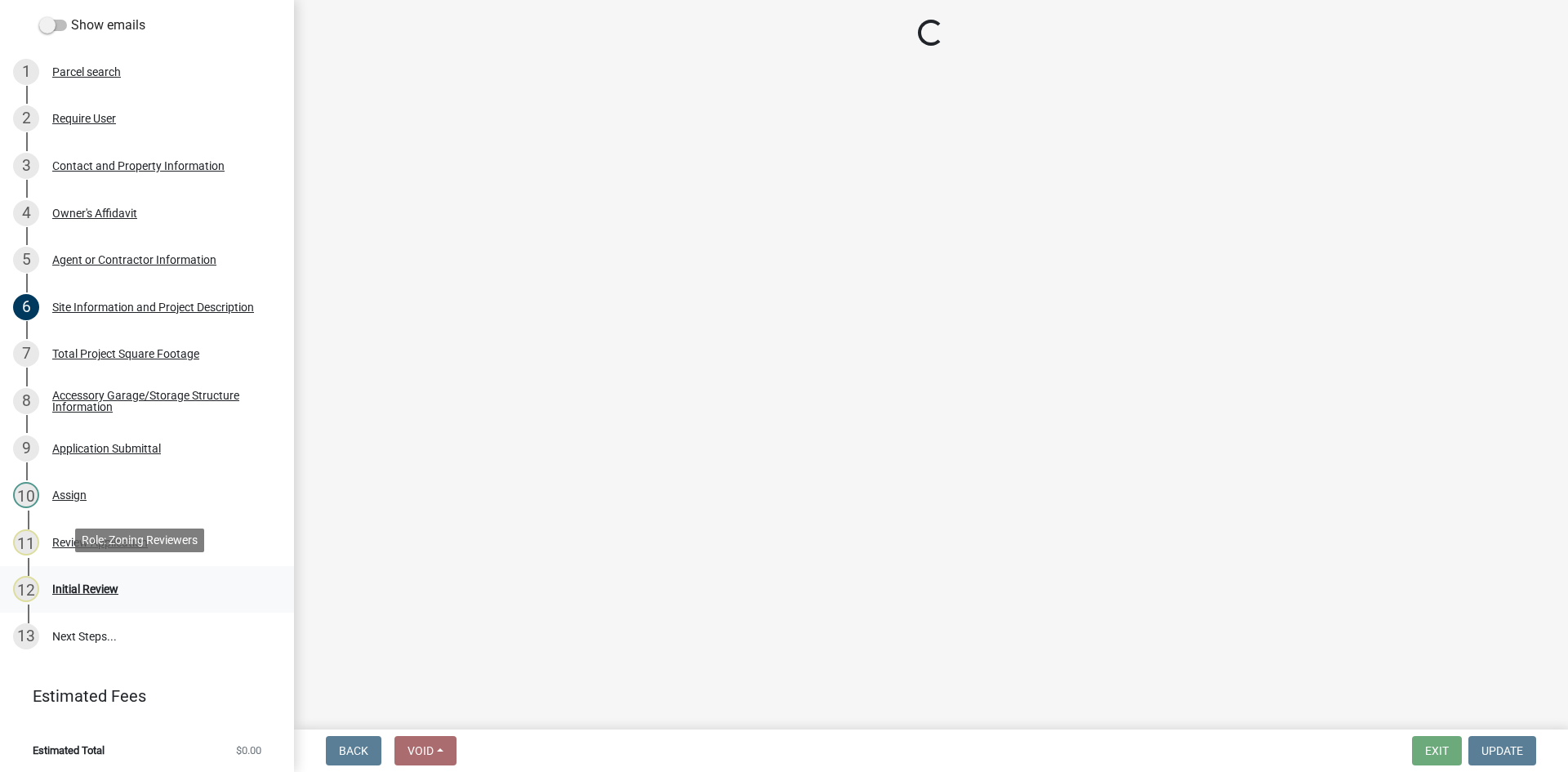
scroll to position [0, 0]
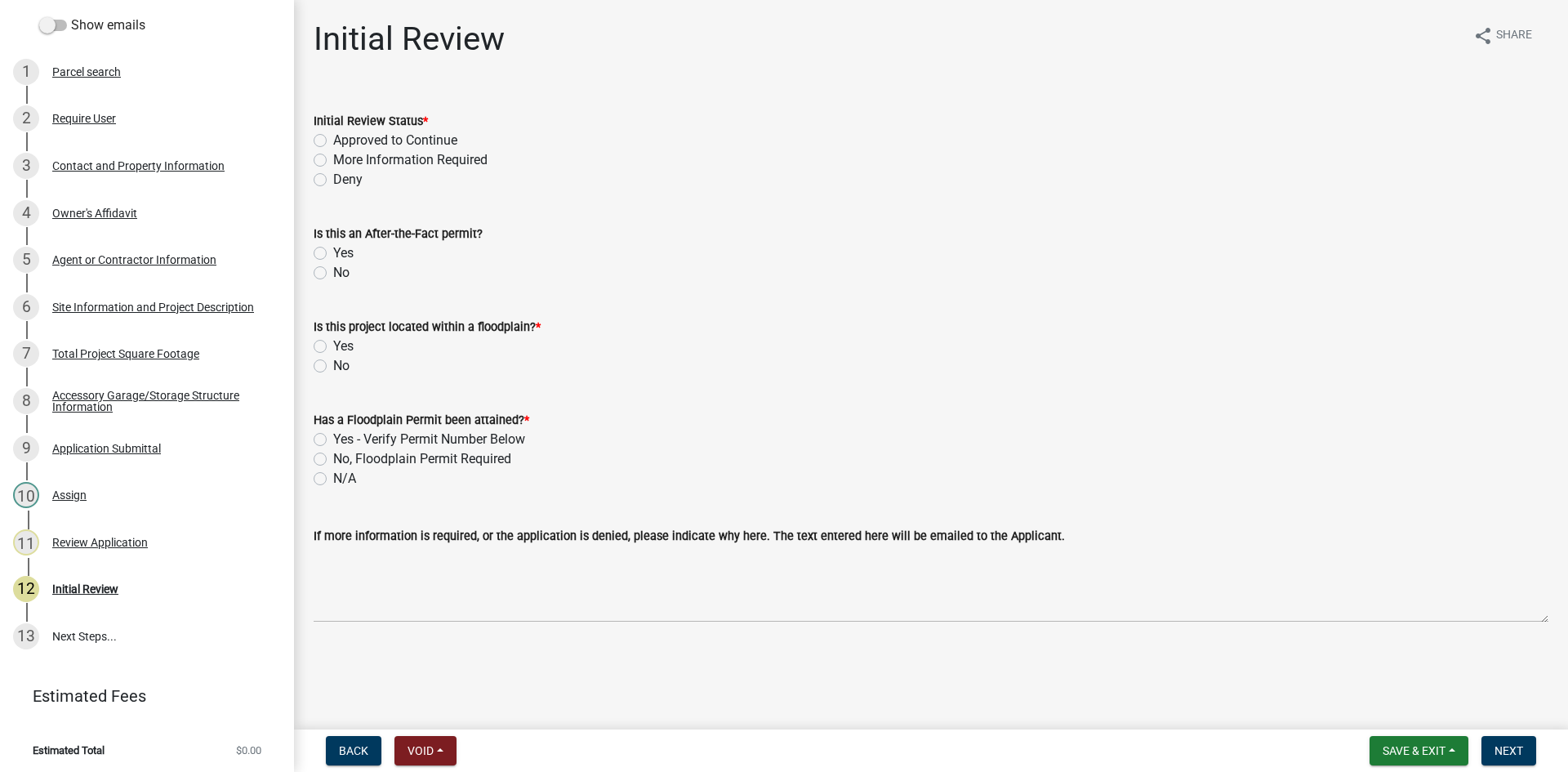
click at [326, 137] on div "Approved to Continue" at bounding box center [931, 141] width 1235 height 20
click at [334, 144] on label "Approved to Continue" at bounding box center [396, 141] width 124 height 20
click at [334, 142] on input "Approved to Continue" at bounding box center [338, 136] width 11 height 11
radio input "true"
click at [329, 273] on div "No" at bounding box center [931, 273] width 1235 height 20
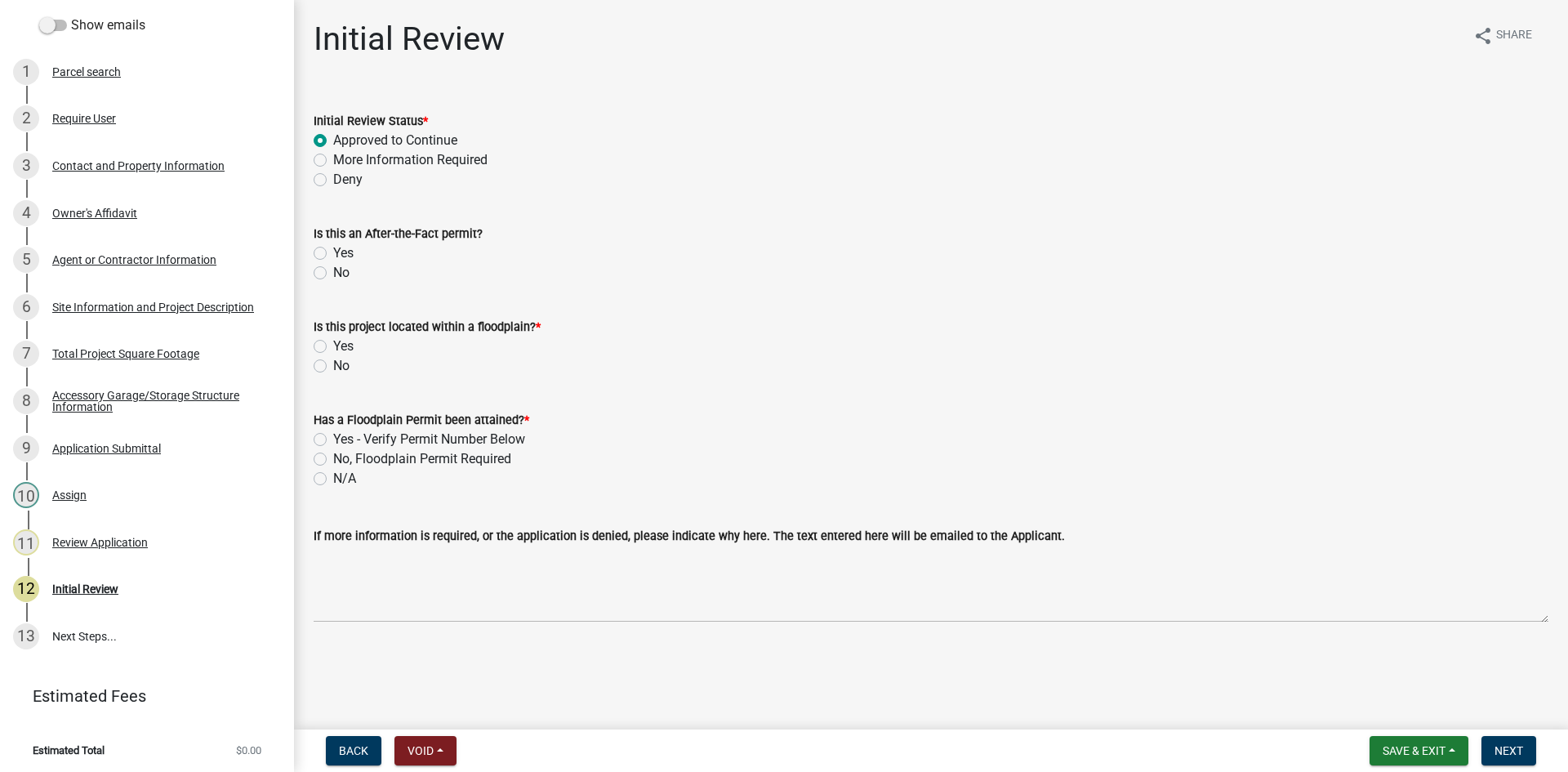
click at [334, 272] on label "No" at bounding box center [341, 273] width 16 height 20
click at [334, 272] on input "No" at bounding box center [338, 268] width 11 height 11
radio input "true"
click at [334, 372] on label "No" at bounding box center [341, 365] width 16 height 20
click at [334, 367] on input "No" at bounding box center [338, 361] width 11 height 11
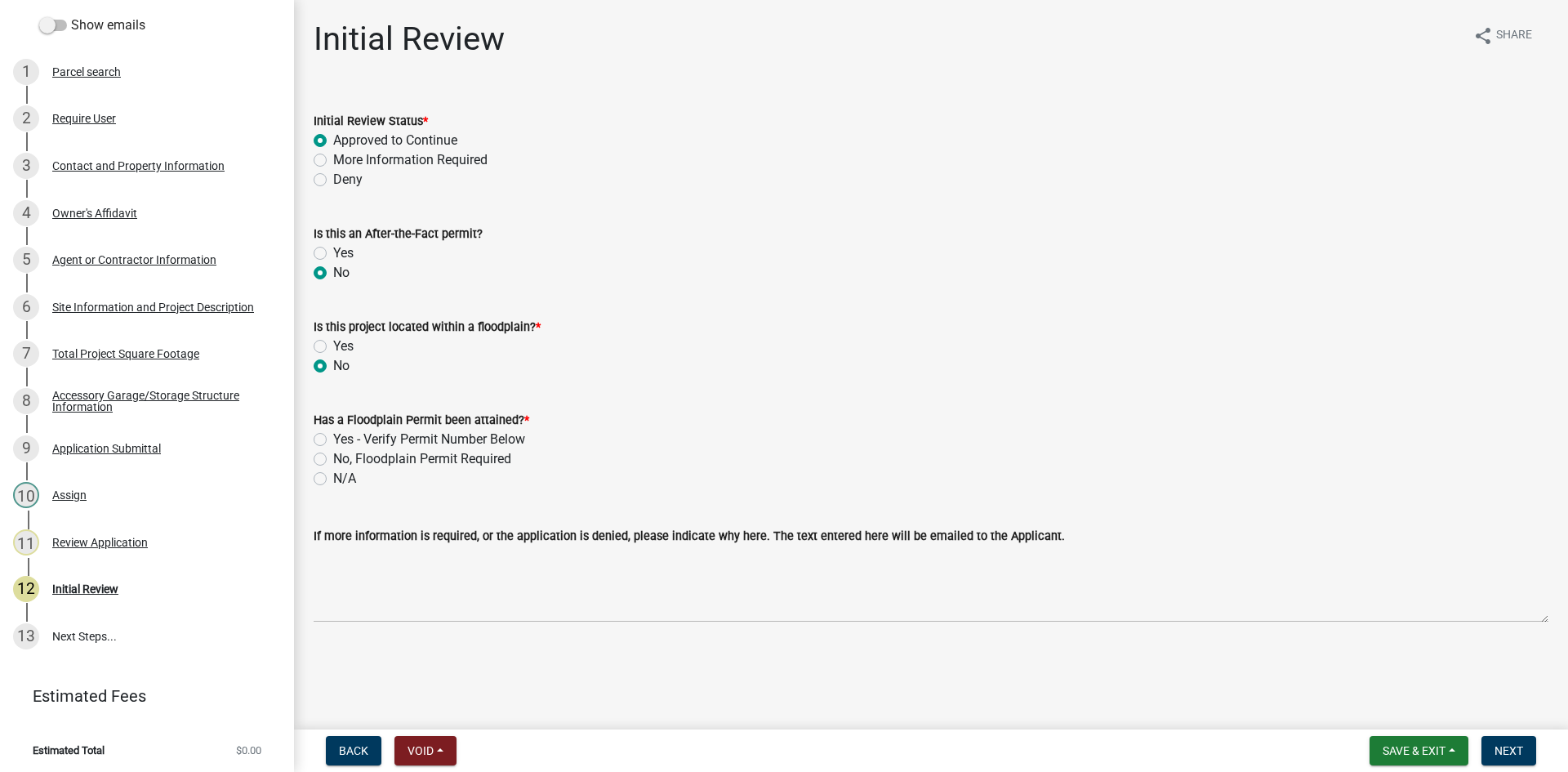
radio input "true"
click at [334, 474] on label "N/A" at bounding box center [345, 478] width 23 height 20
click at [334, 474] on input "N/A" at bounding box center [338, 474] width 11 height 11
radio input "true"
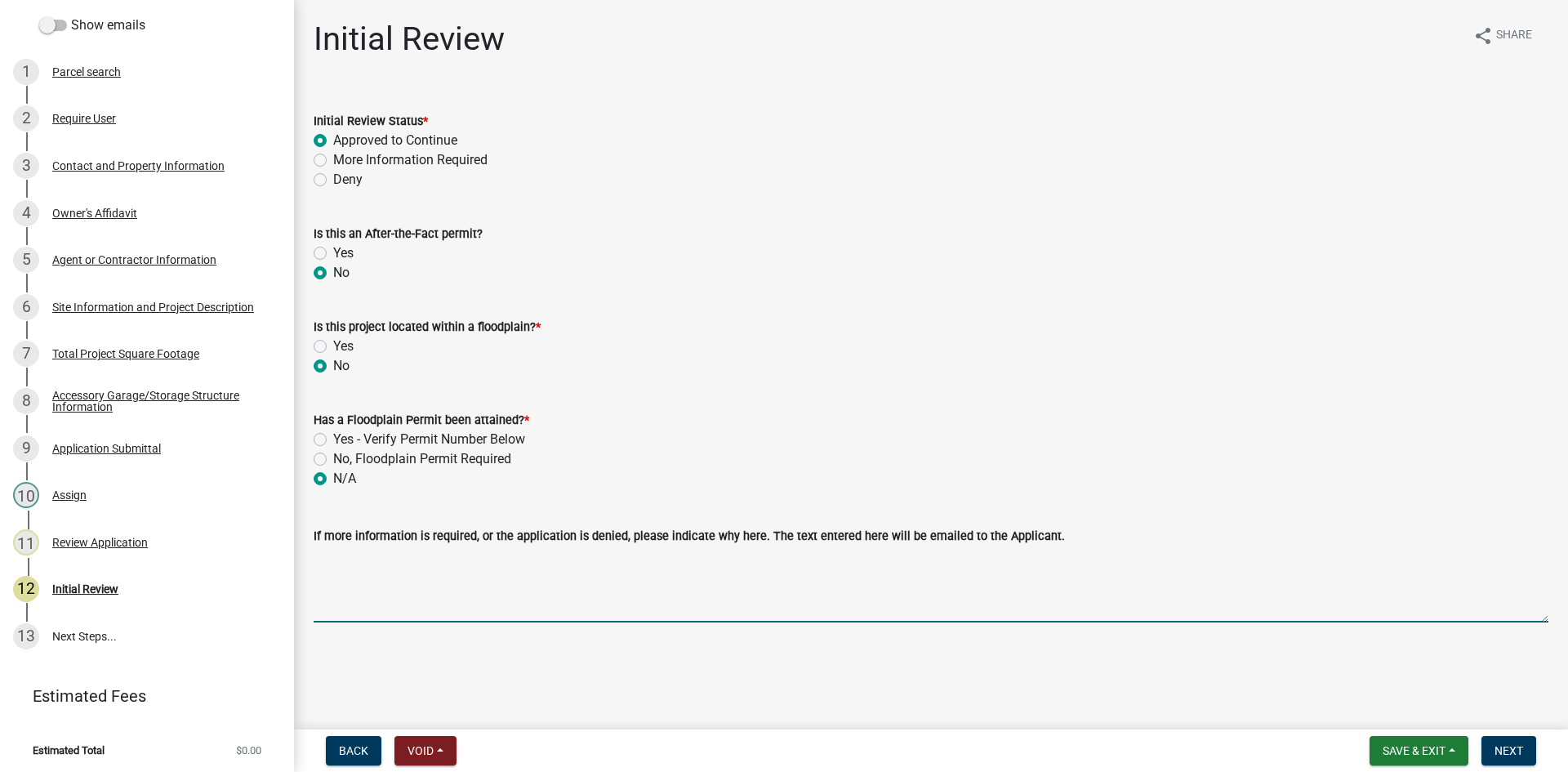
click at [339, 590] on textarea "If more information is required, or the application is denied, please indicate …" at bounding box center [931, 585] width 1235 height 77
type textarea "B"
drag, startPoint x: 377, startPoint y: 560, endPoint x: 308, endPoint y: 562, distance: 69.0
click at [308, 562] on div "If more information is required, or the application is denied, please indicate …" at bounding box center [930, 562] width 1259 height 120
click at [539, 558] on textarea "Meets 50' front setback from ROW." at bounding box center [931, 585] width 1235 height 77
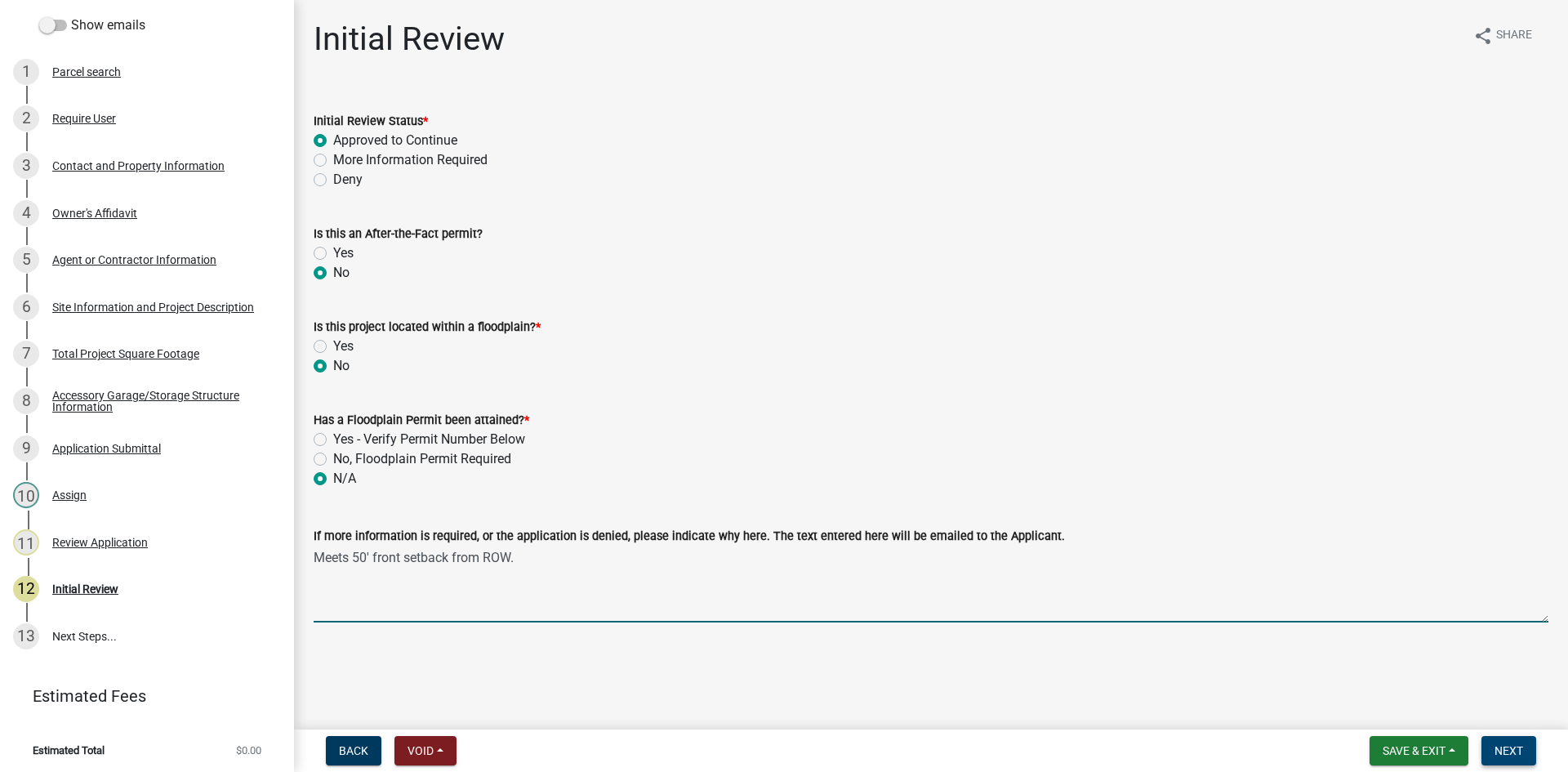
type textarea "Meets 50' front setback from ROW."
click at [1500, 744] on span "Next" at bounding box center [1509, 751] width 29 height 13
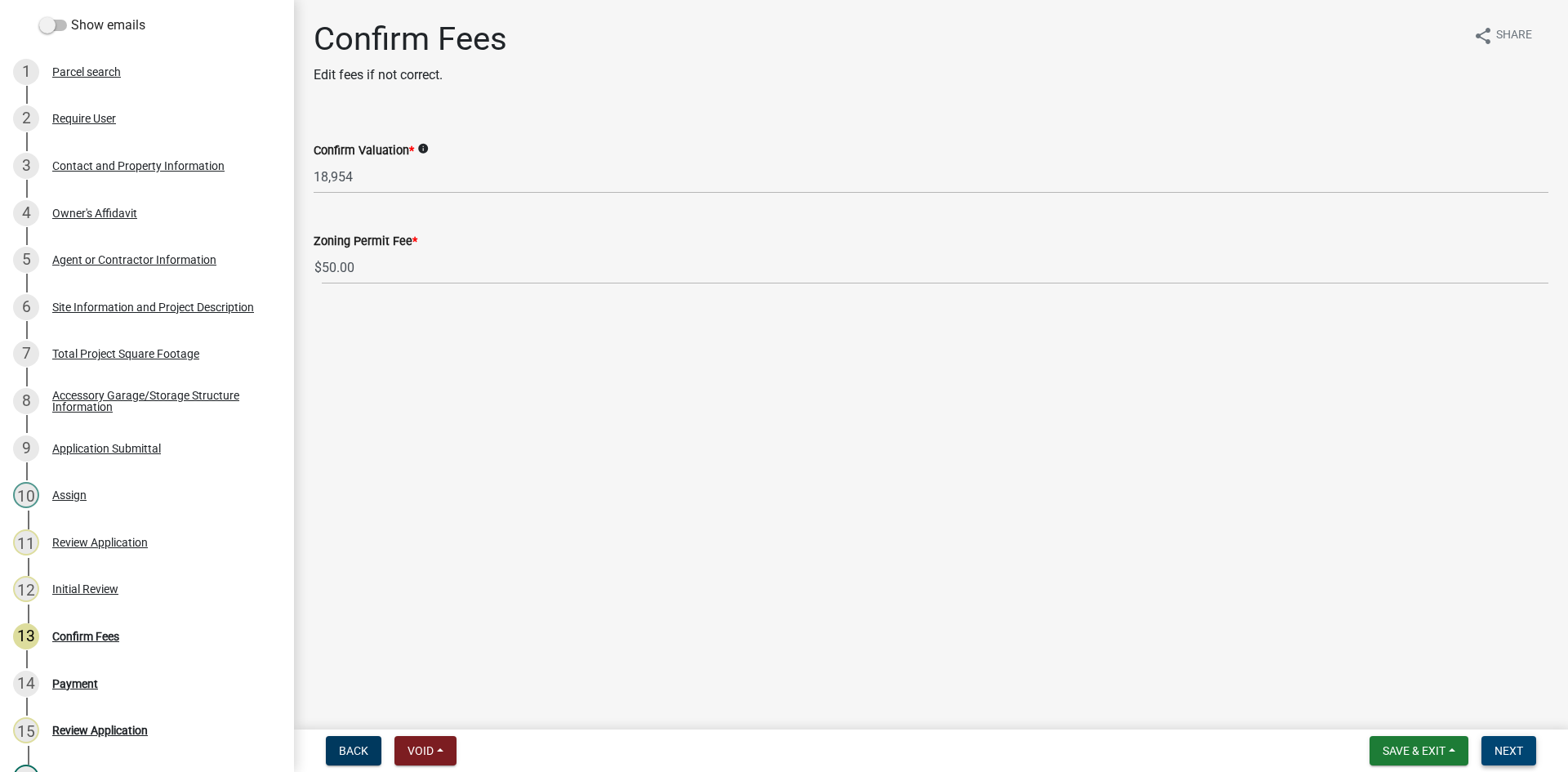
click at [1494, 749] on button "Next" at bounding box center [1509, 751] width 54 height 30
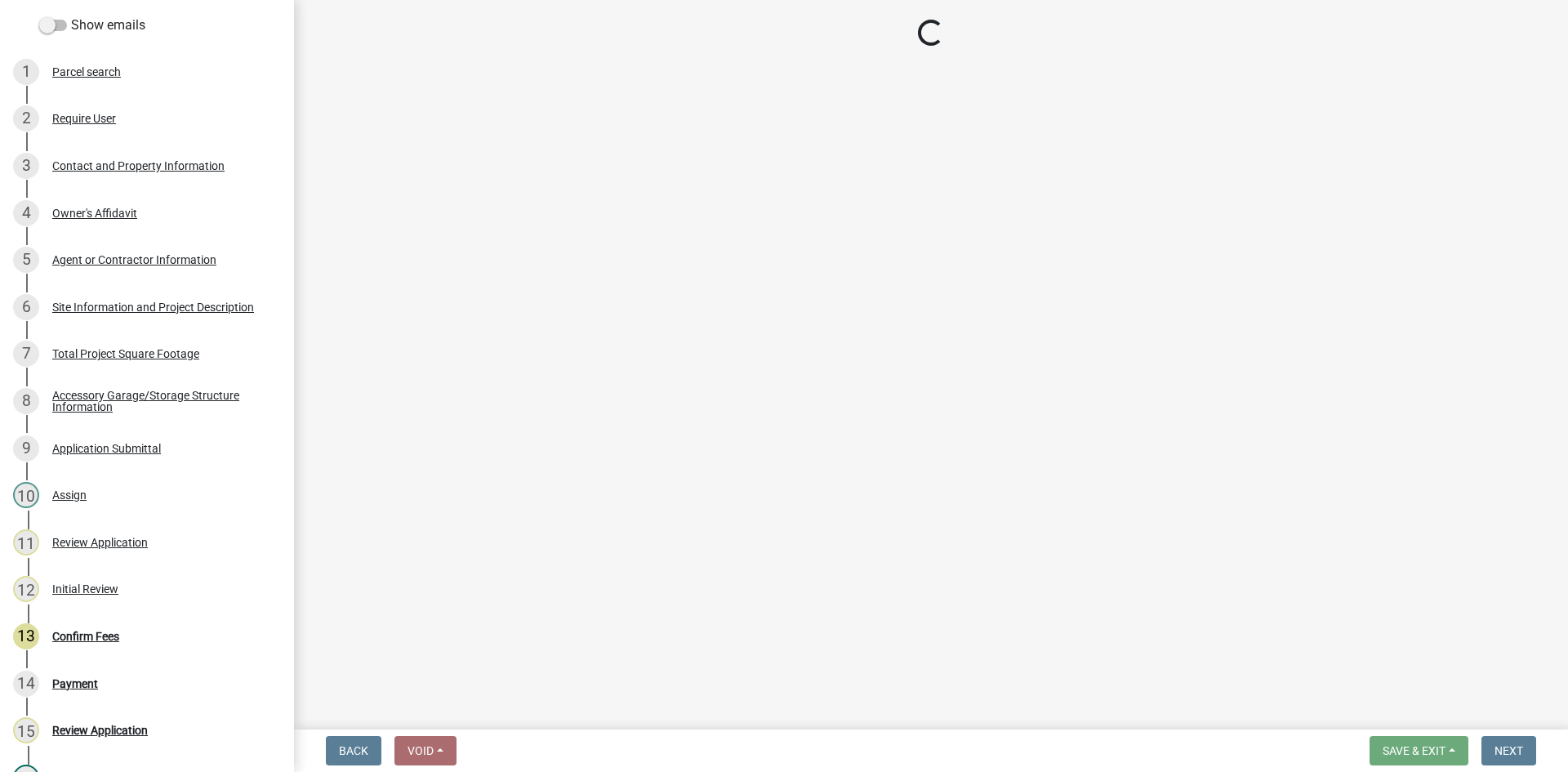
select select "3: 3"
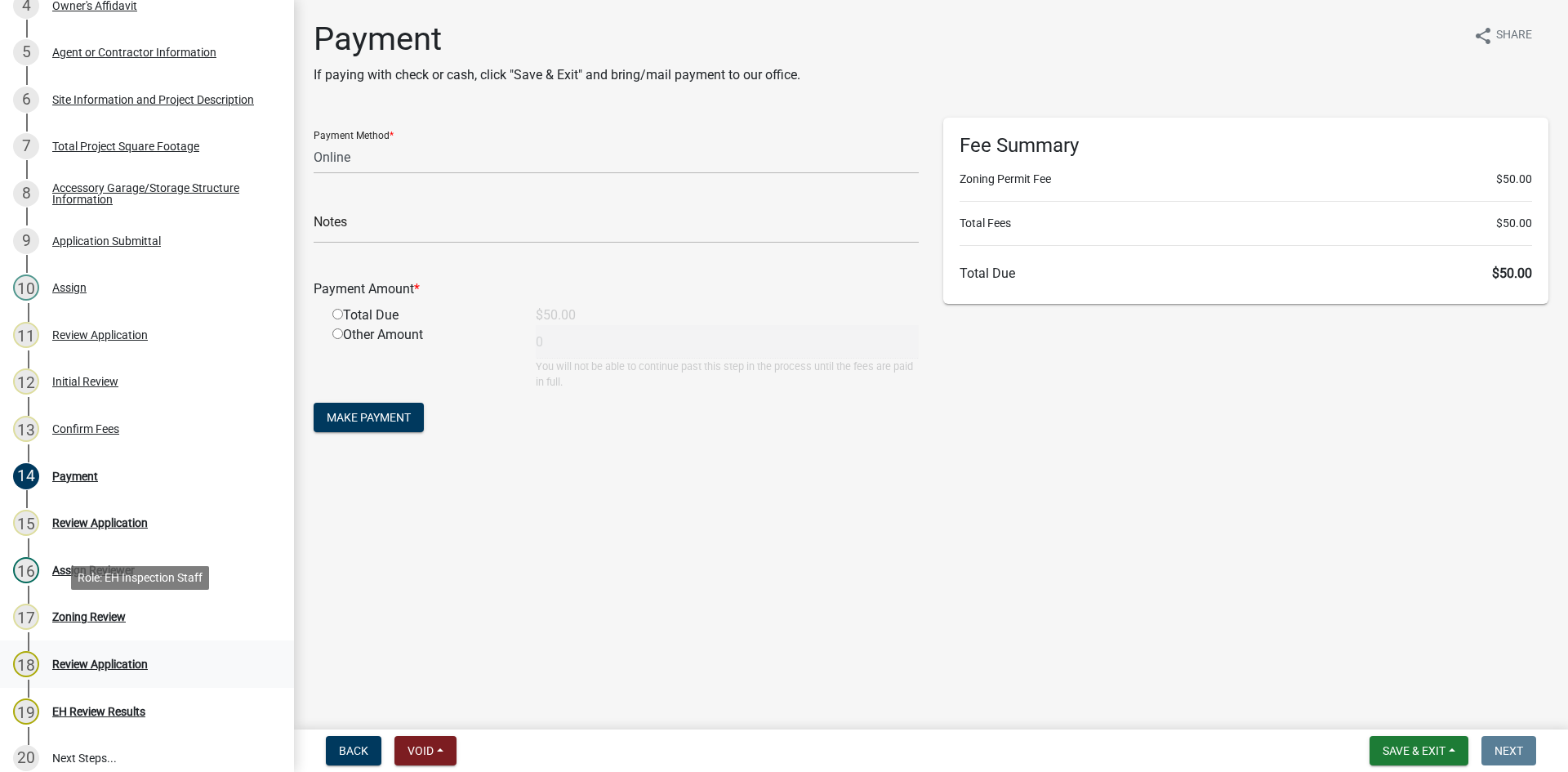
scroll to position [432, 0]
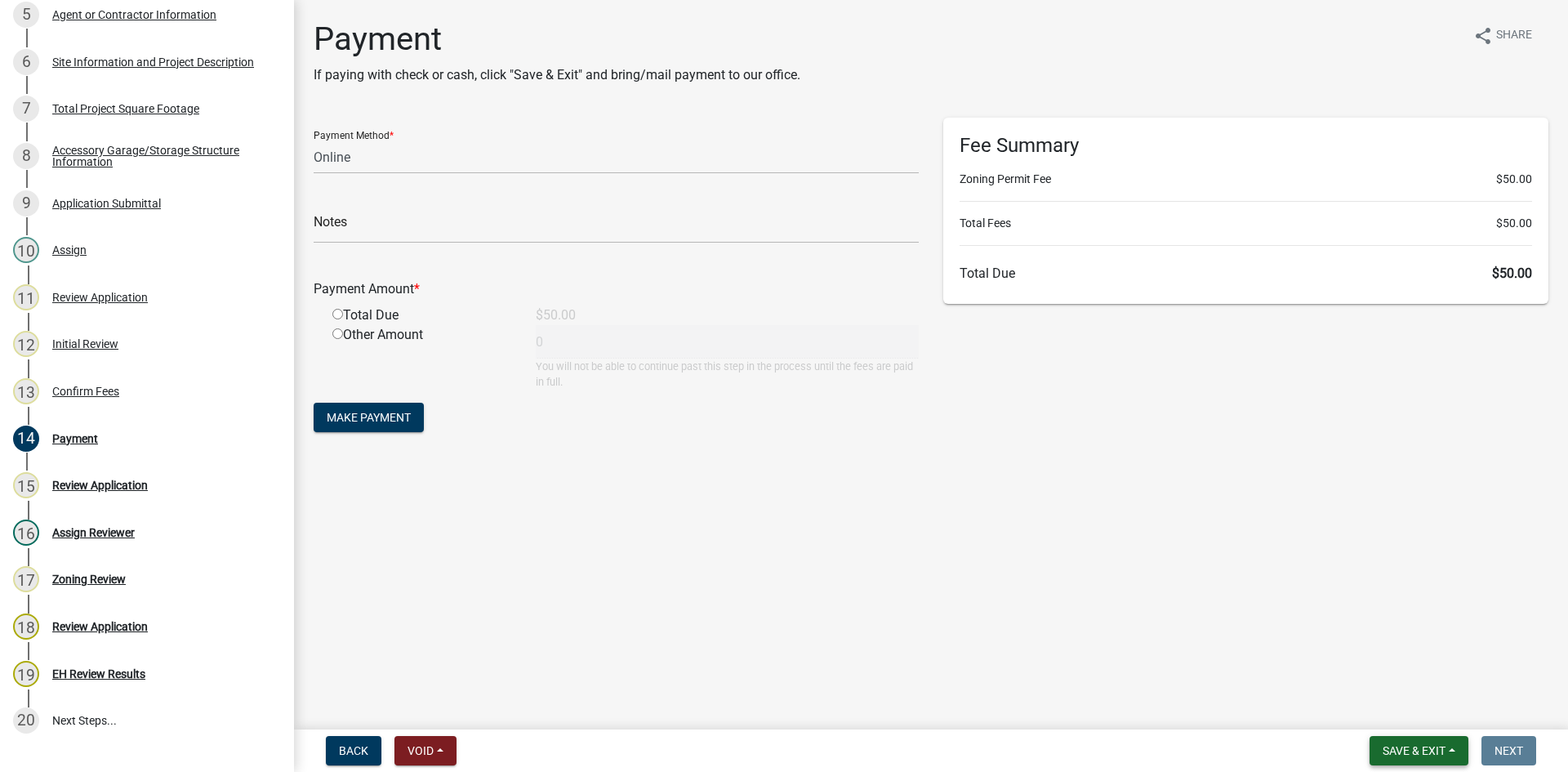
click at [1441, 752] on span "Save & Exit" at bounding box center [1414, 751] width 63 height 13
click at [1390, 693] on button "Save & Exit" at bounding box center [1403, 708] width 131 height 39
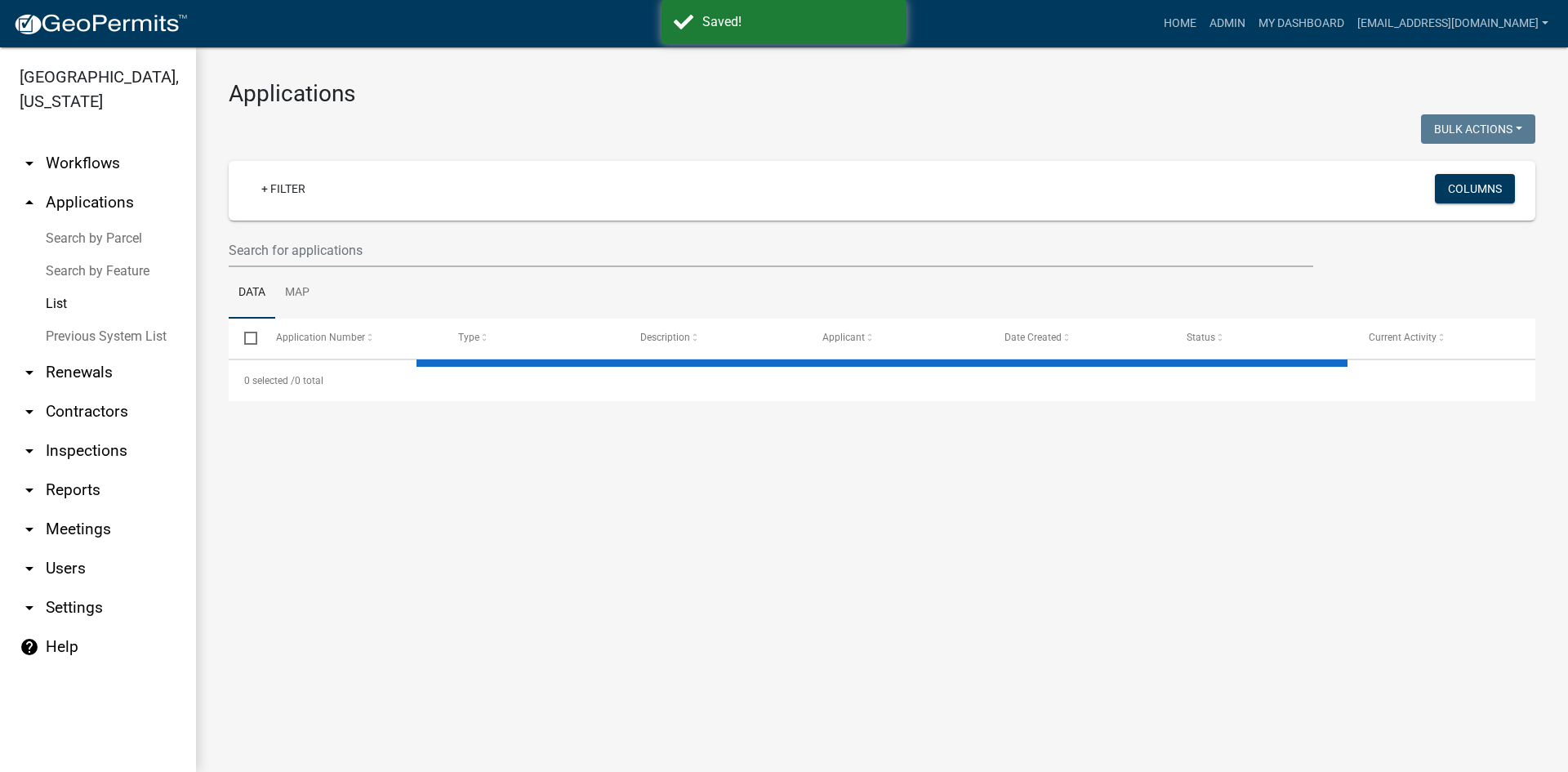
select select "3: 100"
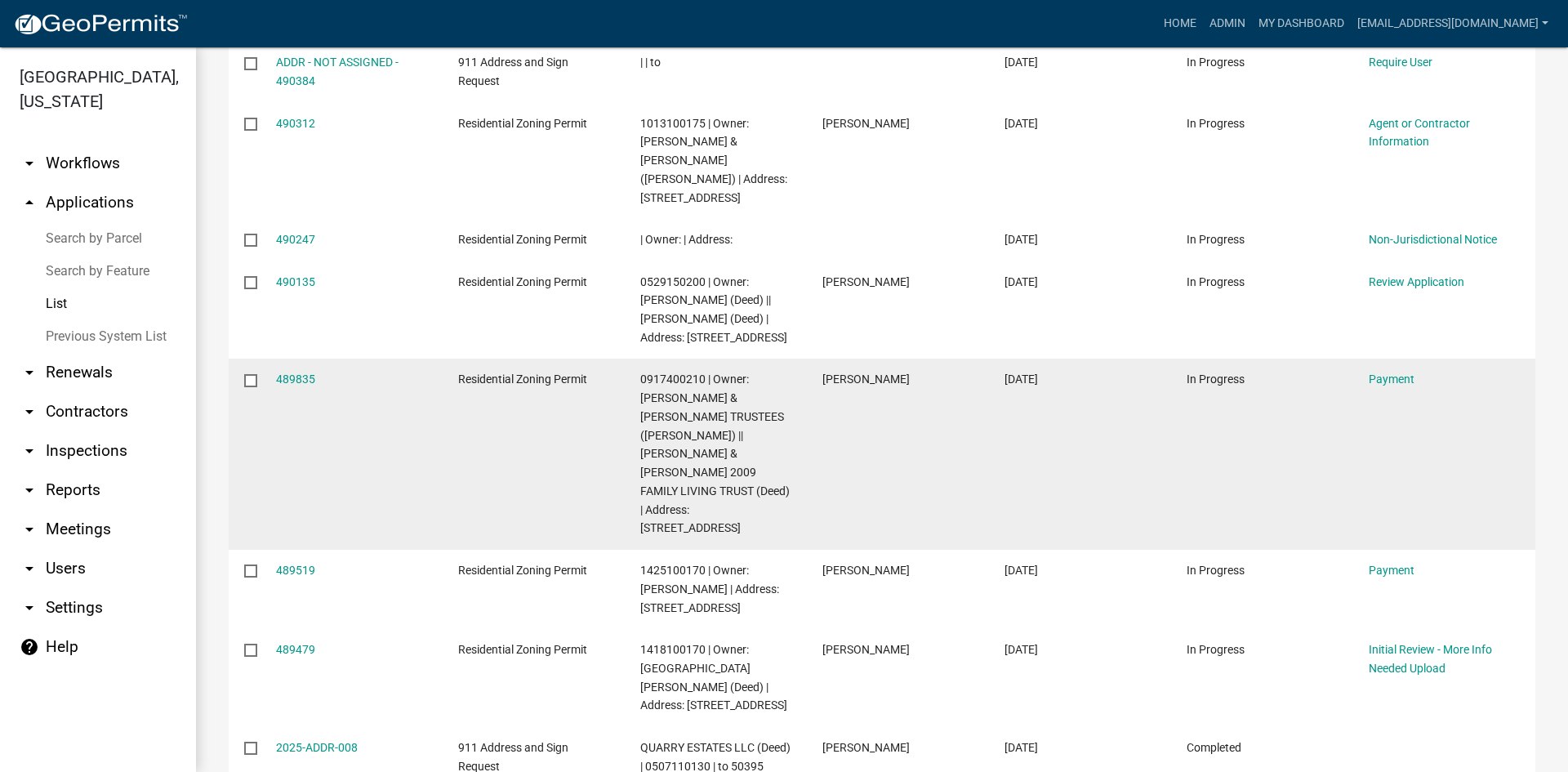
scroll to position [327, 0]
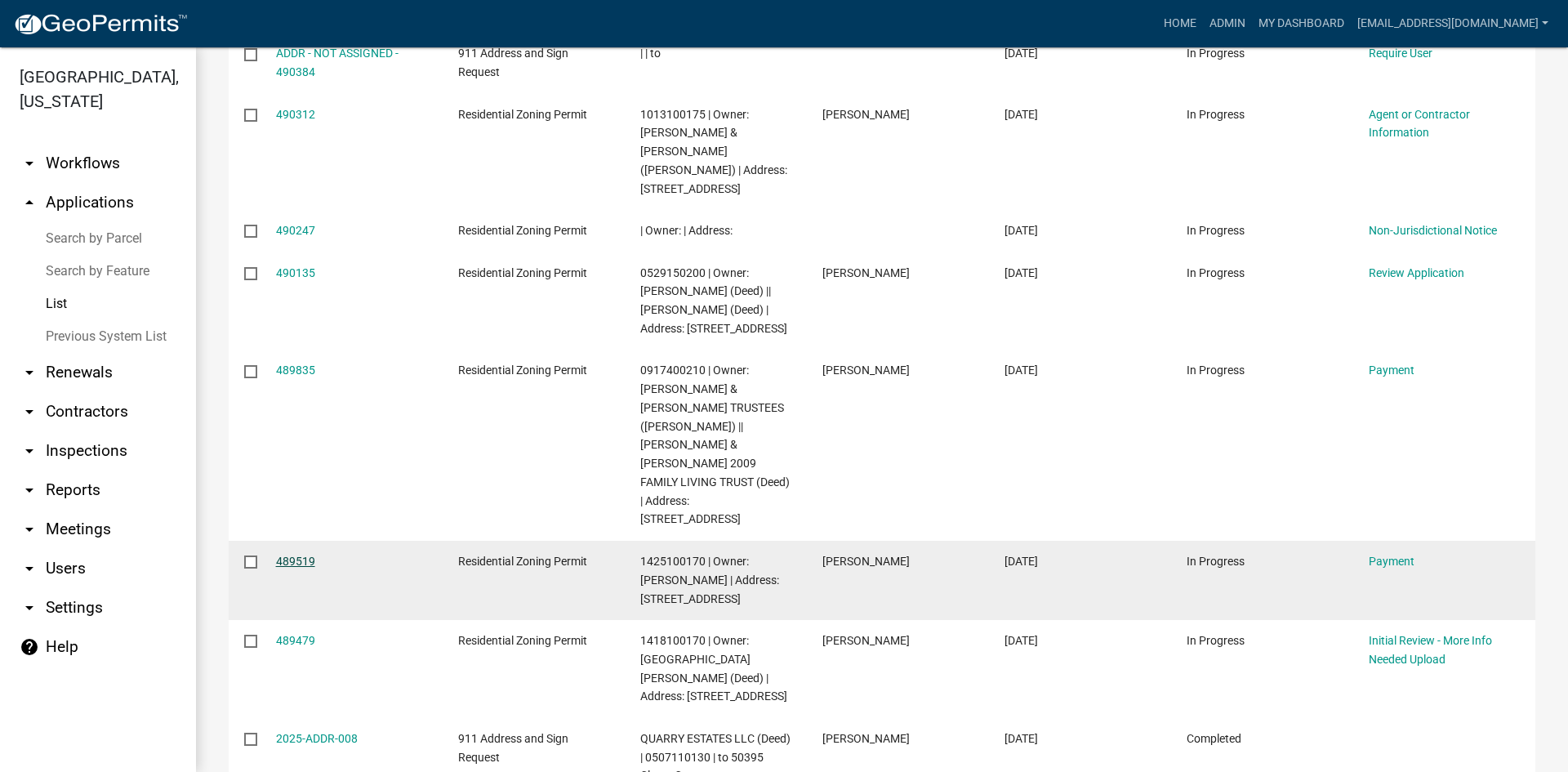
click at [283, 555] on link "489519" at bounding box center [295, 562] width 39 height 13
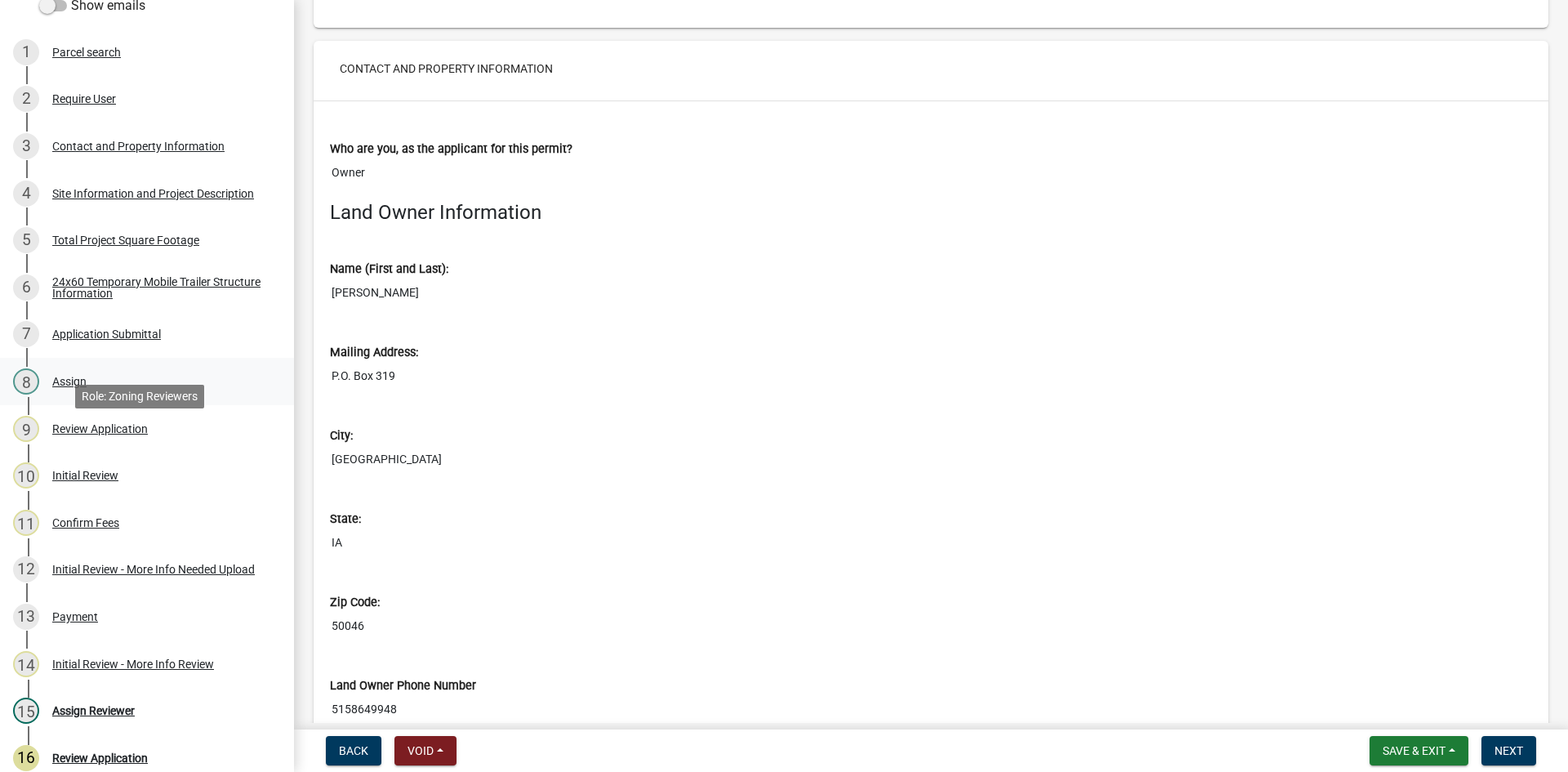
scroll to position [327, 0]
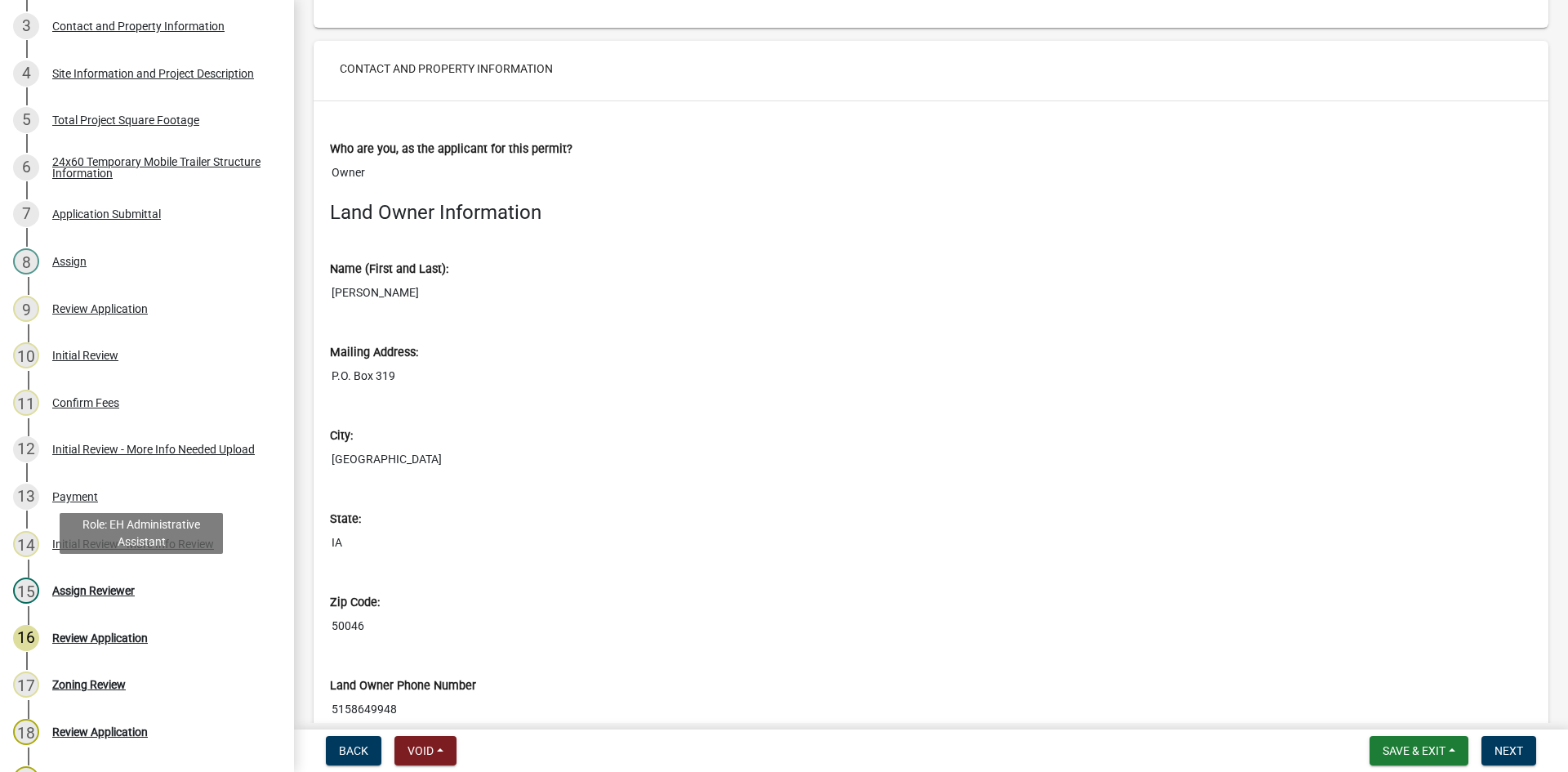
click at [98, 578] on div "15 Assign Reviewer" at bounding box center [141, 590] width 255 height 26
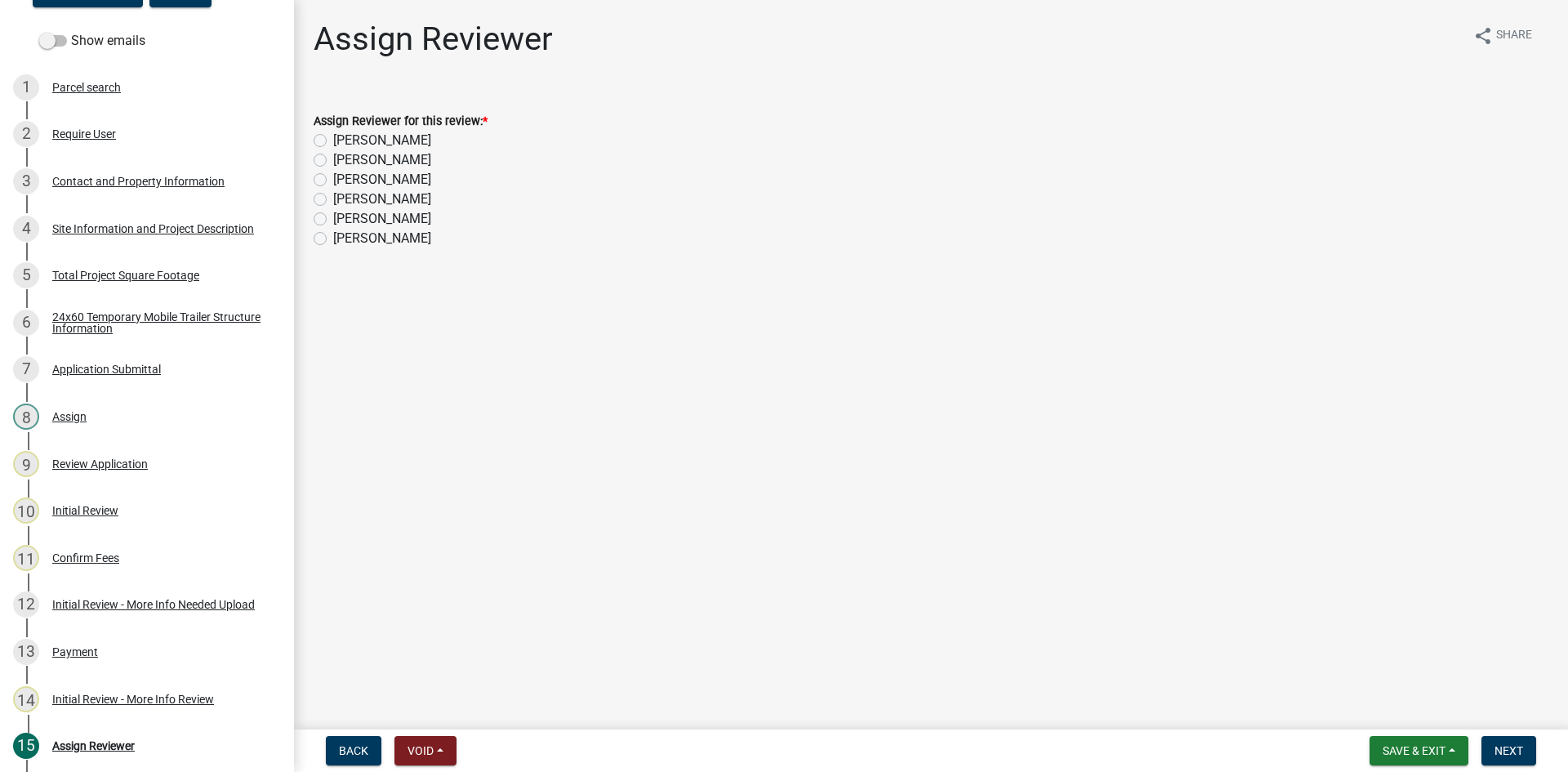
scroll to position [144, 0]
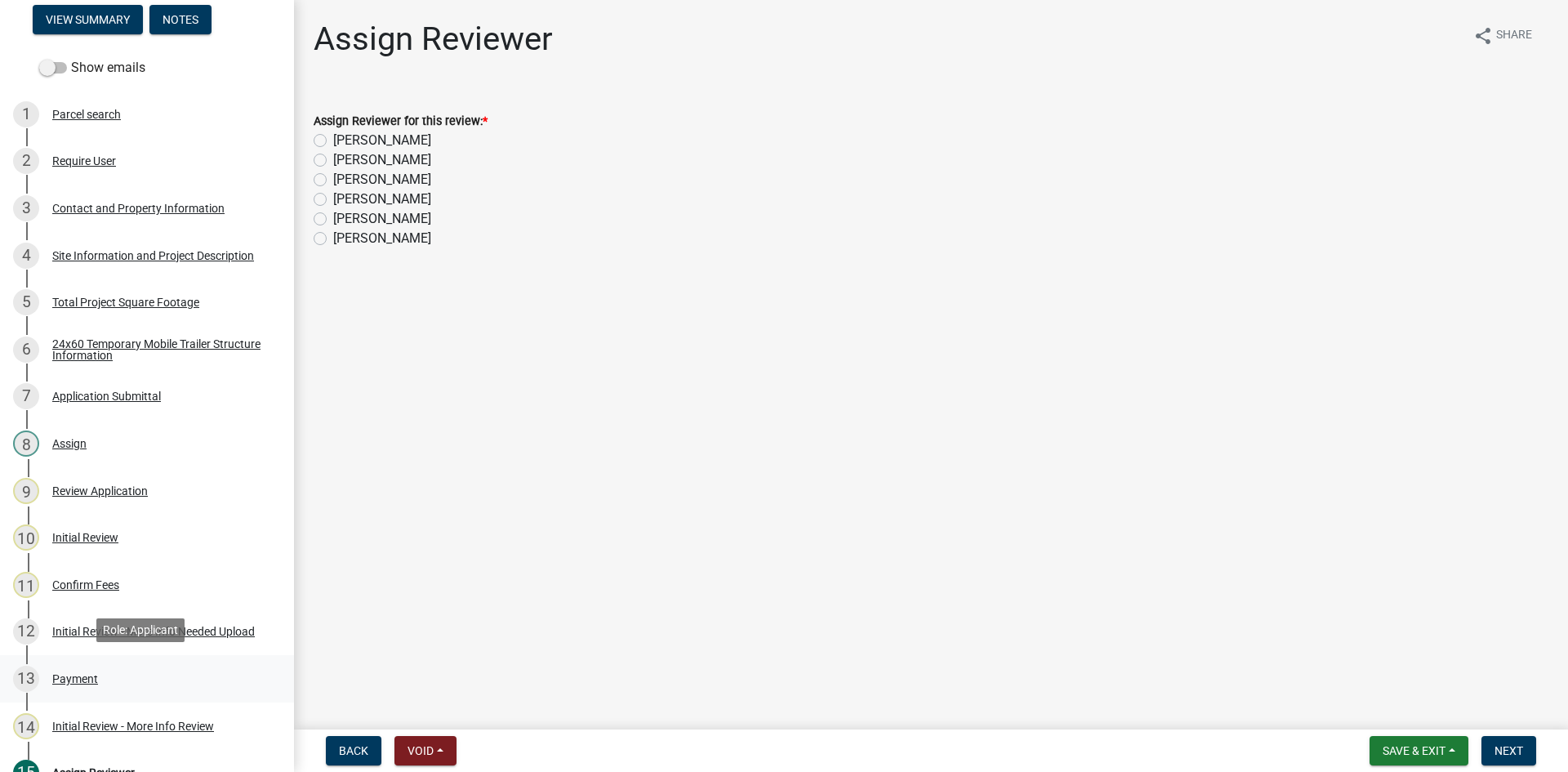
click at [93, 674] on div "Payment" at bounding box center [76, 679] width 46 height 11
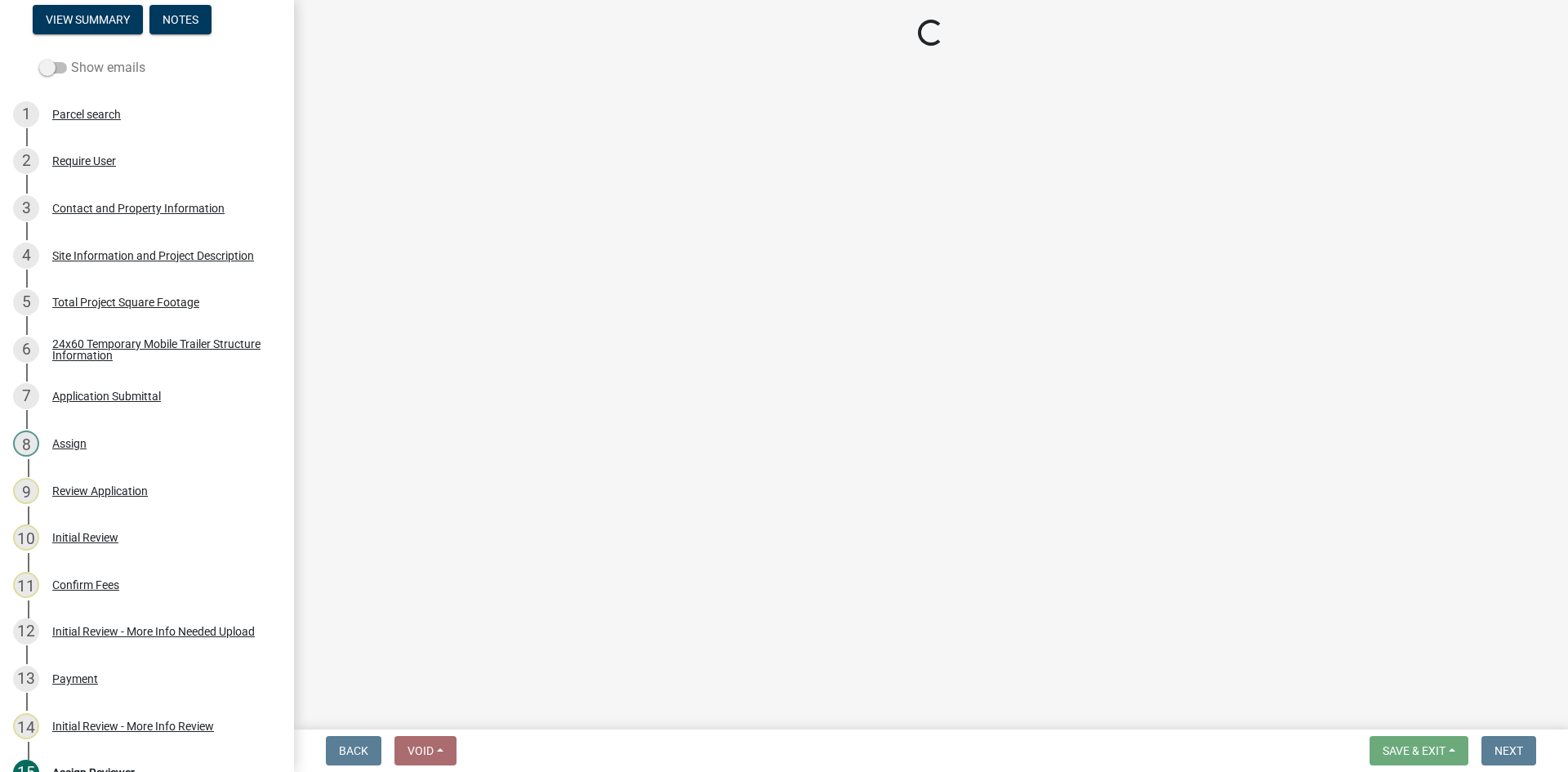
click at [87, 63] on label "Show emails" at bounding box center [92, 68] width 106 height 20
click at [71, 58] on input "Show emails" at bounding box center [71, 58] width 0 height 0
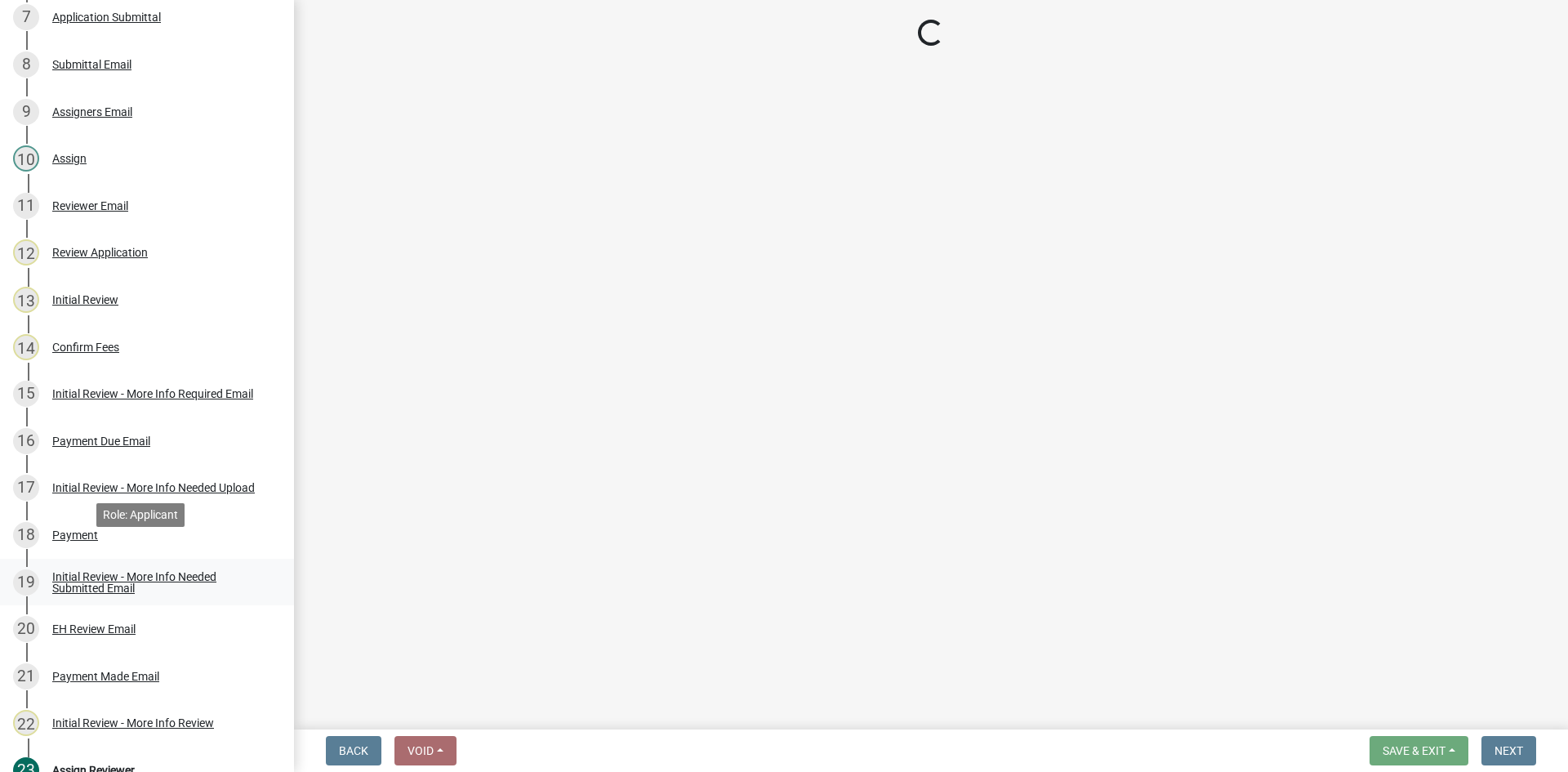
scroll to position [553, 0]
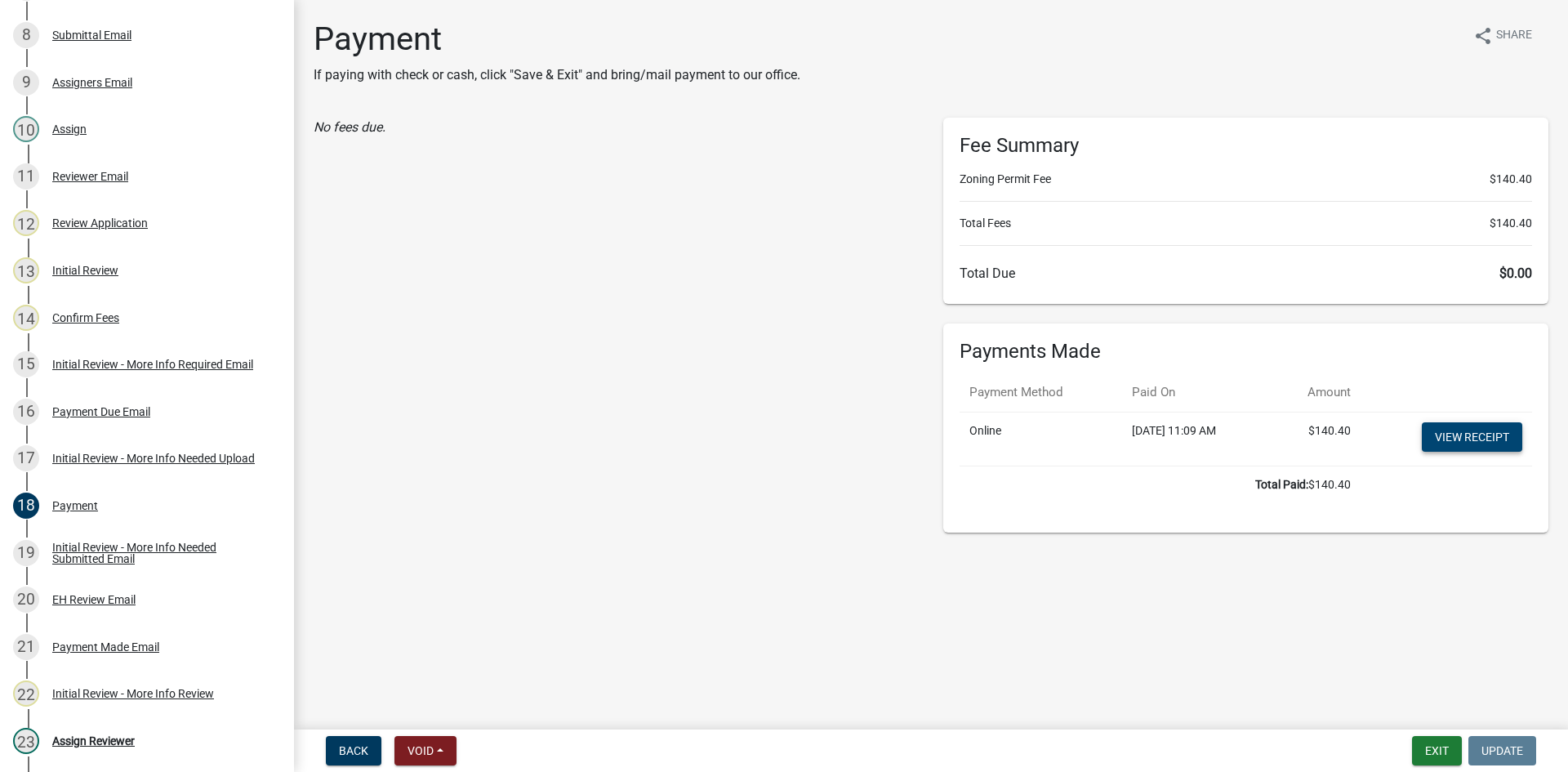
click at [1470, 438] on link "View receipt" at bounding box center [1471, 437] width 100 height 30
click at [118, 635] on div "21 Payment Made Email" at bounding box center [141, 647] width 255 height 26
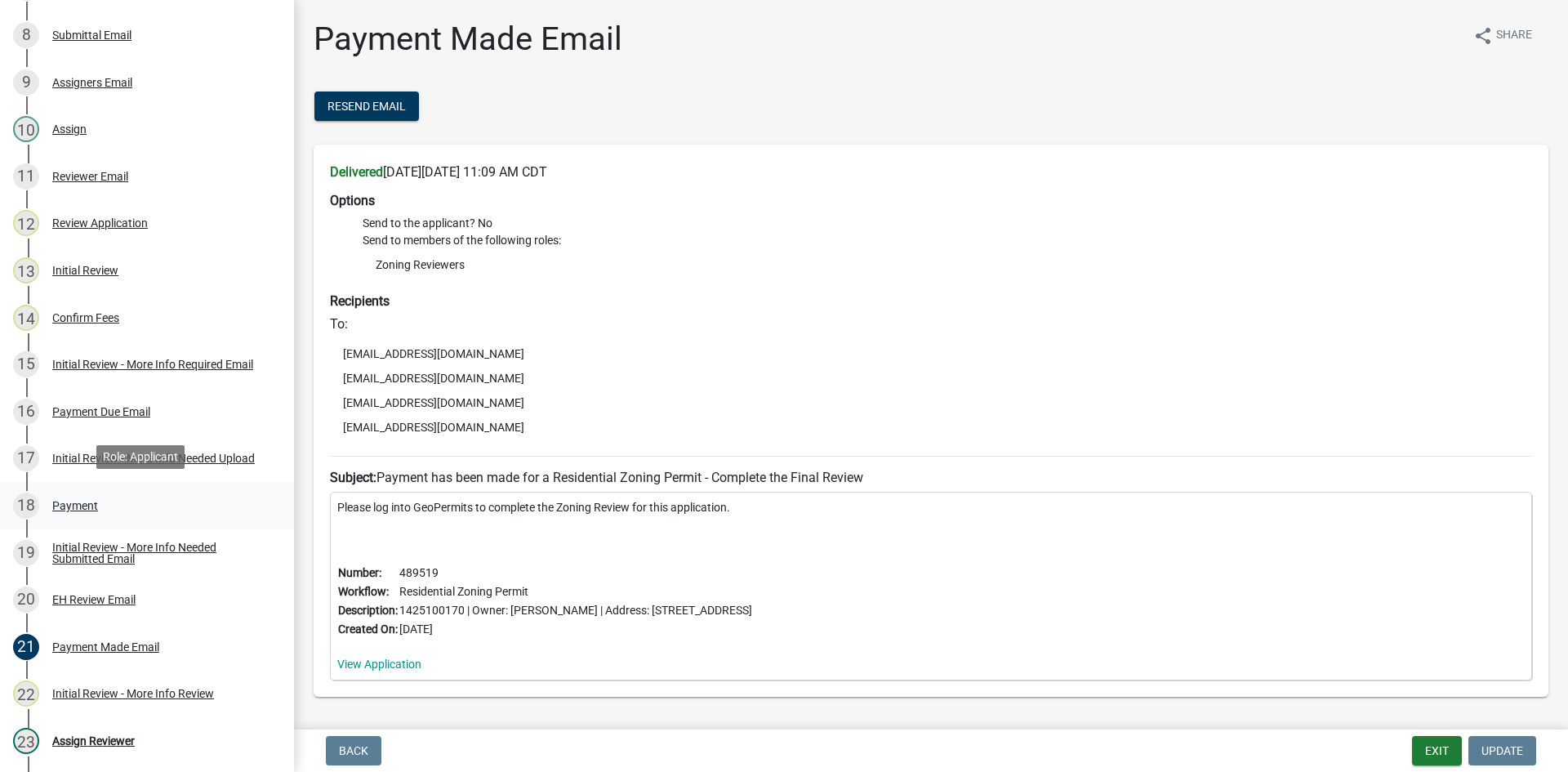
click at [76, 507] on div "Payment" at bounding box center [76, 506] width 46 height 11
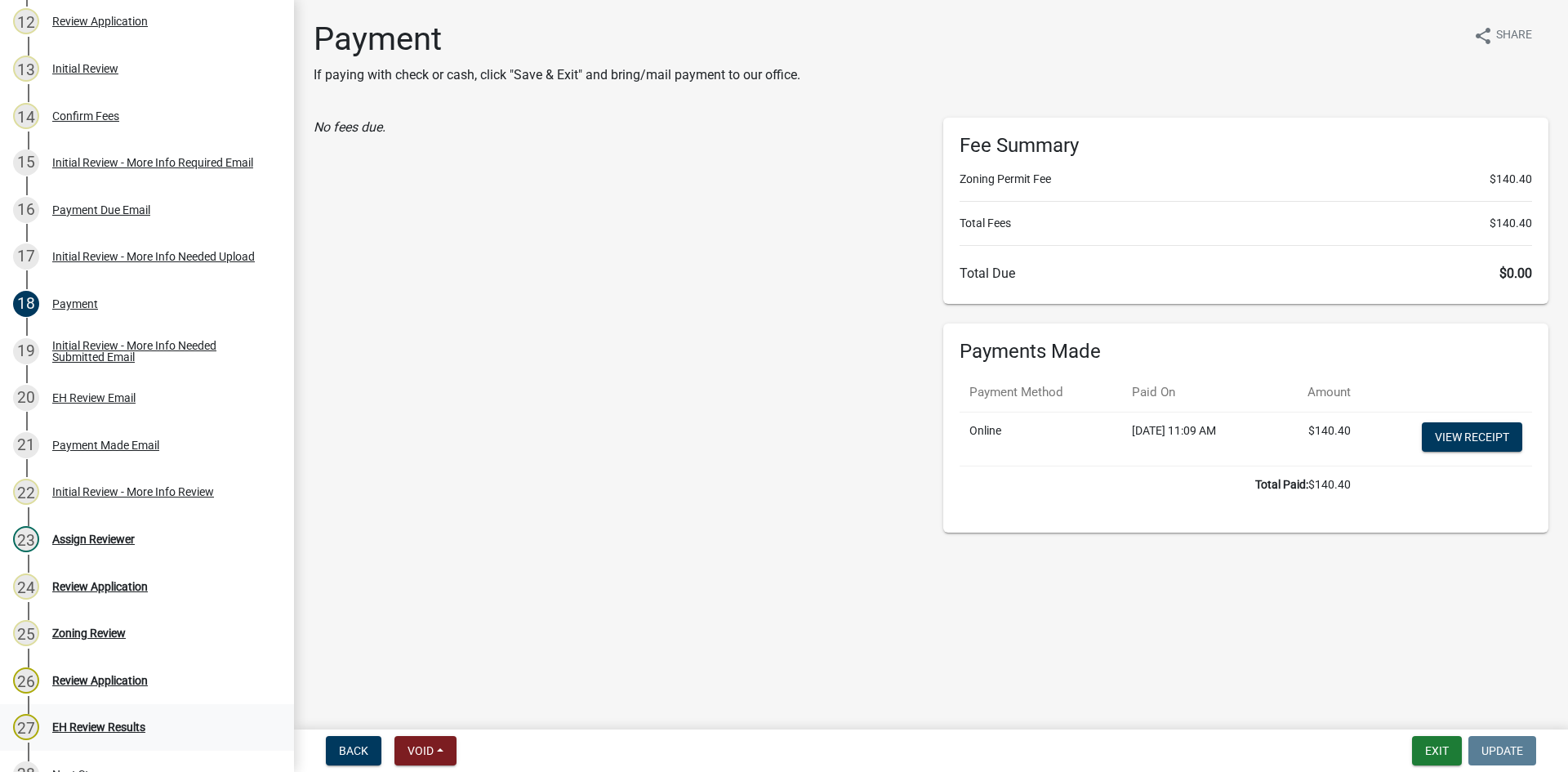
scroll to position [930, 0]
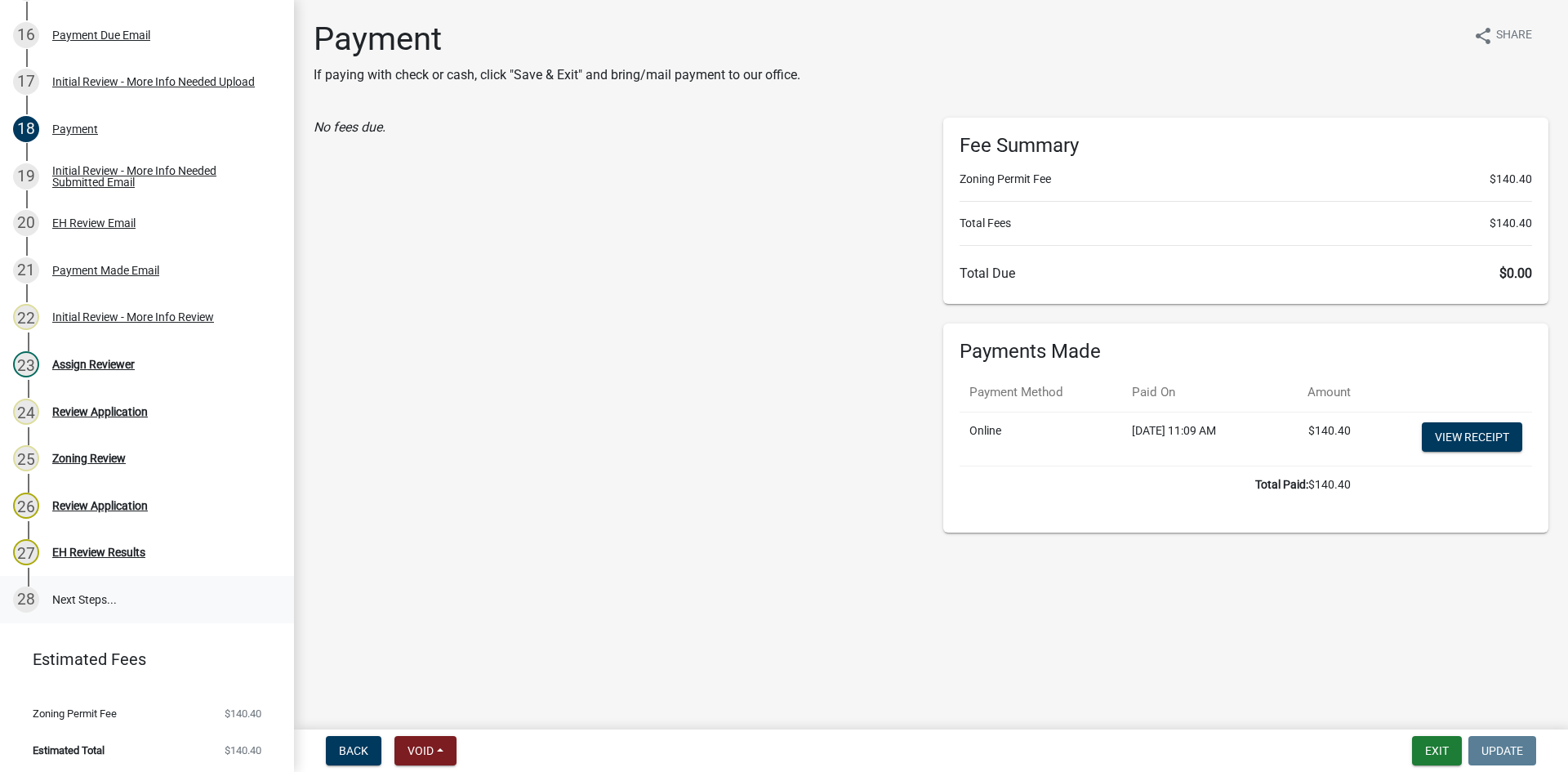
click at [96, 605] on link "28 Next Steps..." at bounding box center [147, 600] width 294 height 48
click at [1424, 749] on button "Exit" at bounding box center [1437, 751] width 50 height 30
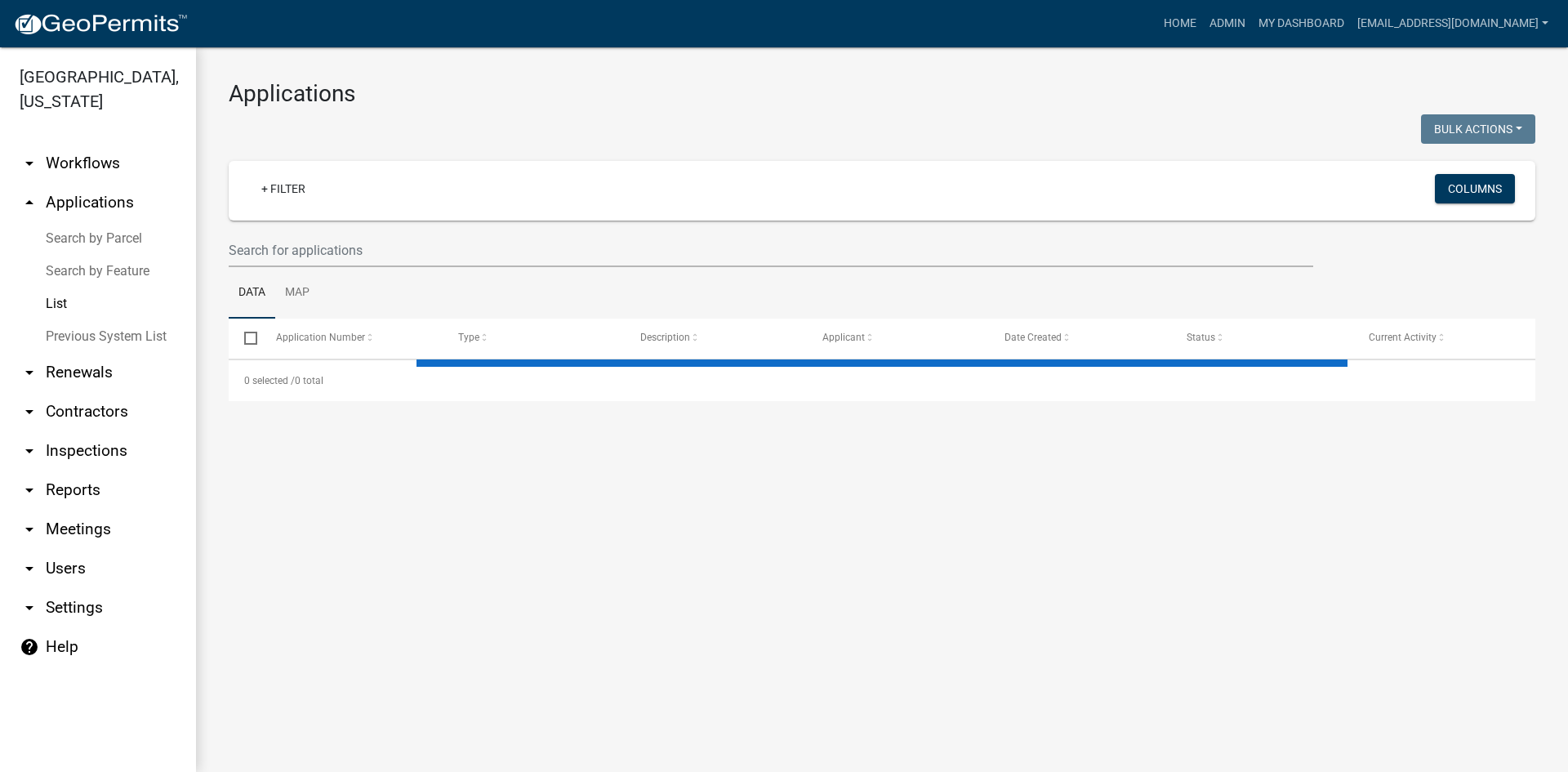
select select "3: 100"
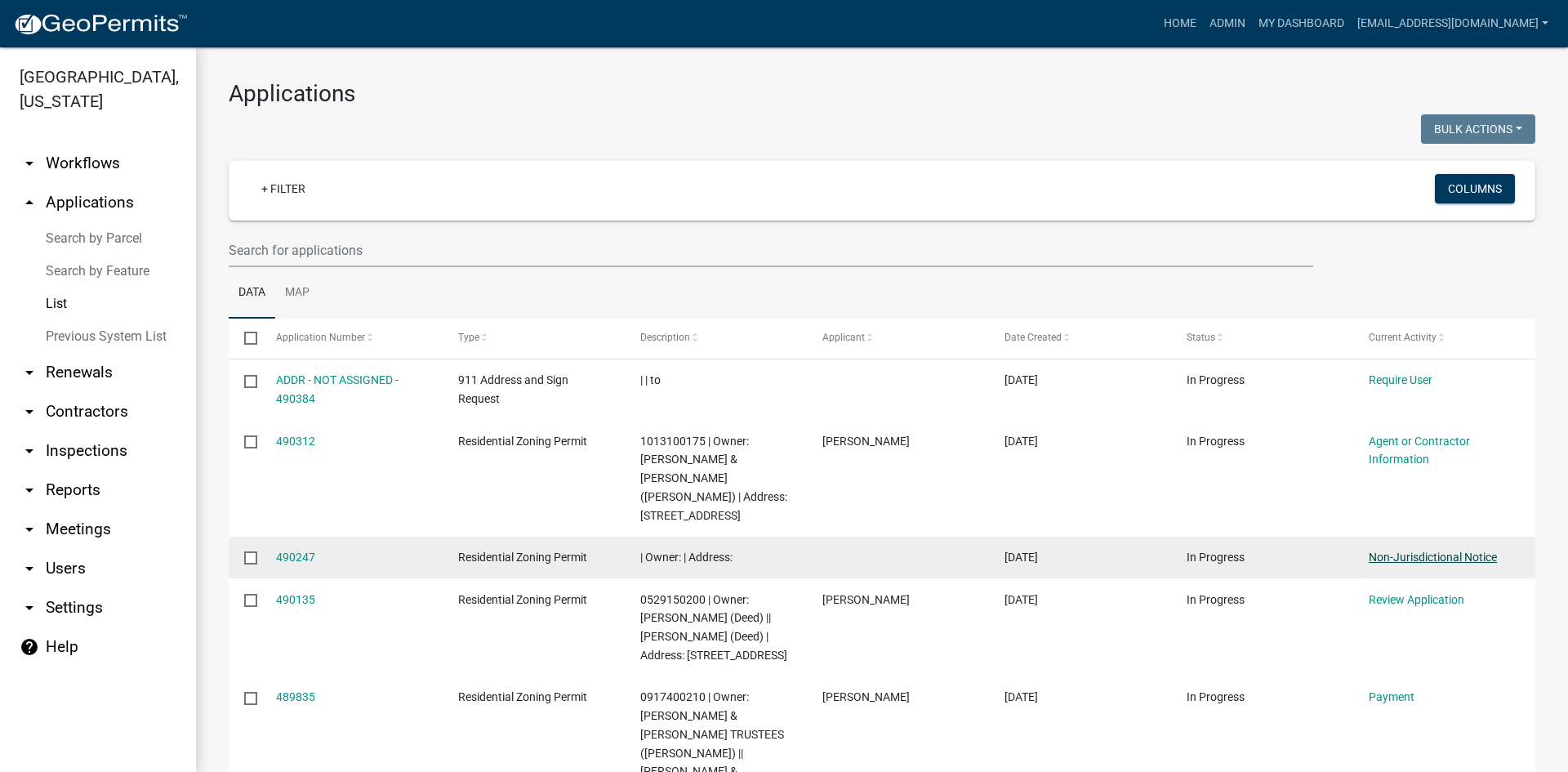
click at [1411, 551] on link "Non-Jurisdictional Notice" at bounding box center [1433, 558] width 128 height 13
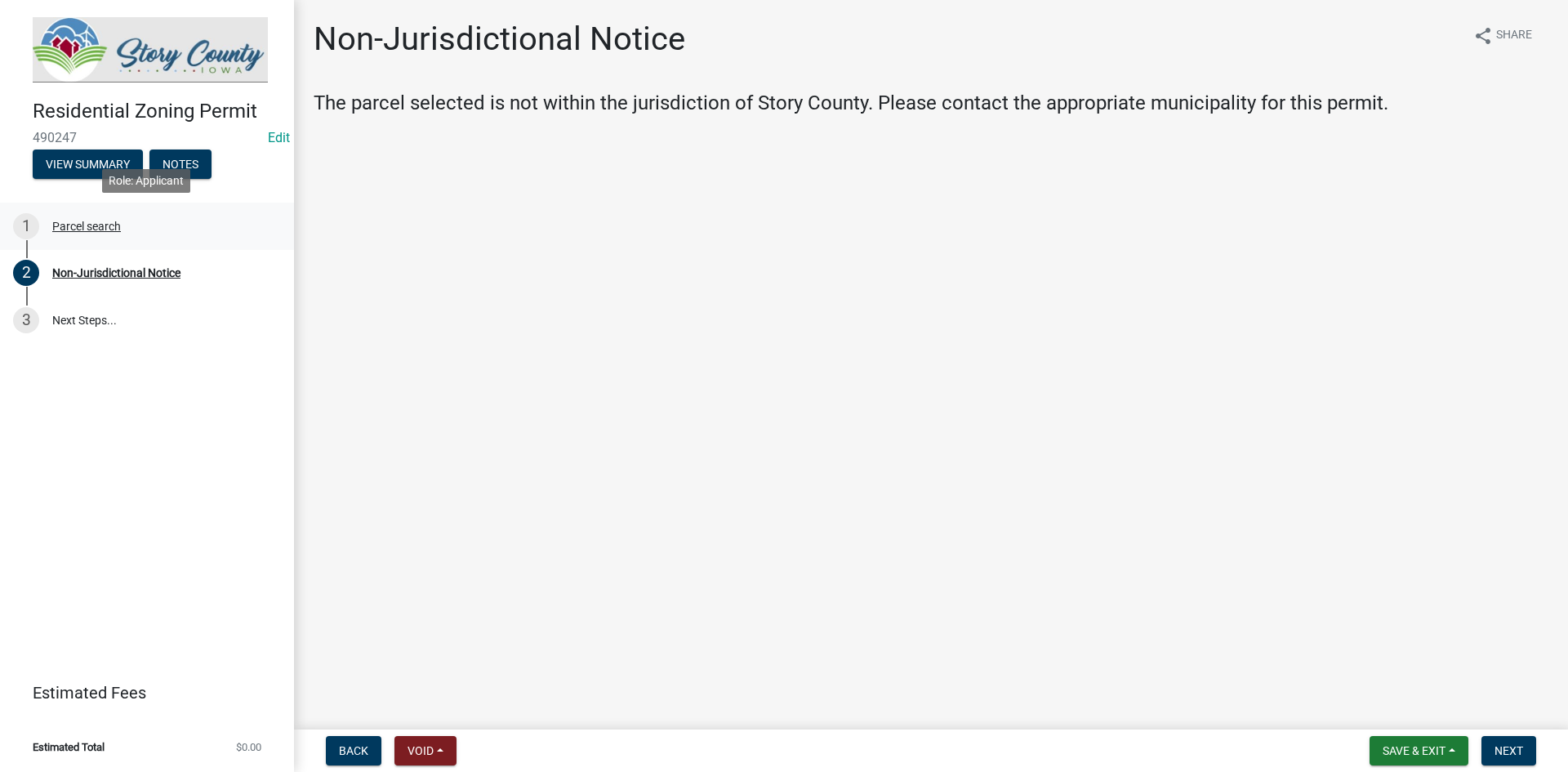
click at [96, 229] on div "Parcel search" at bounding box center [87, 227] width 69 height 11
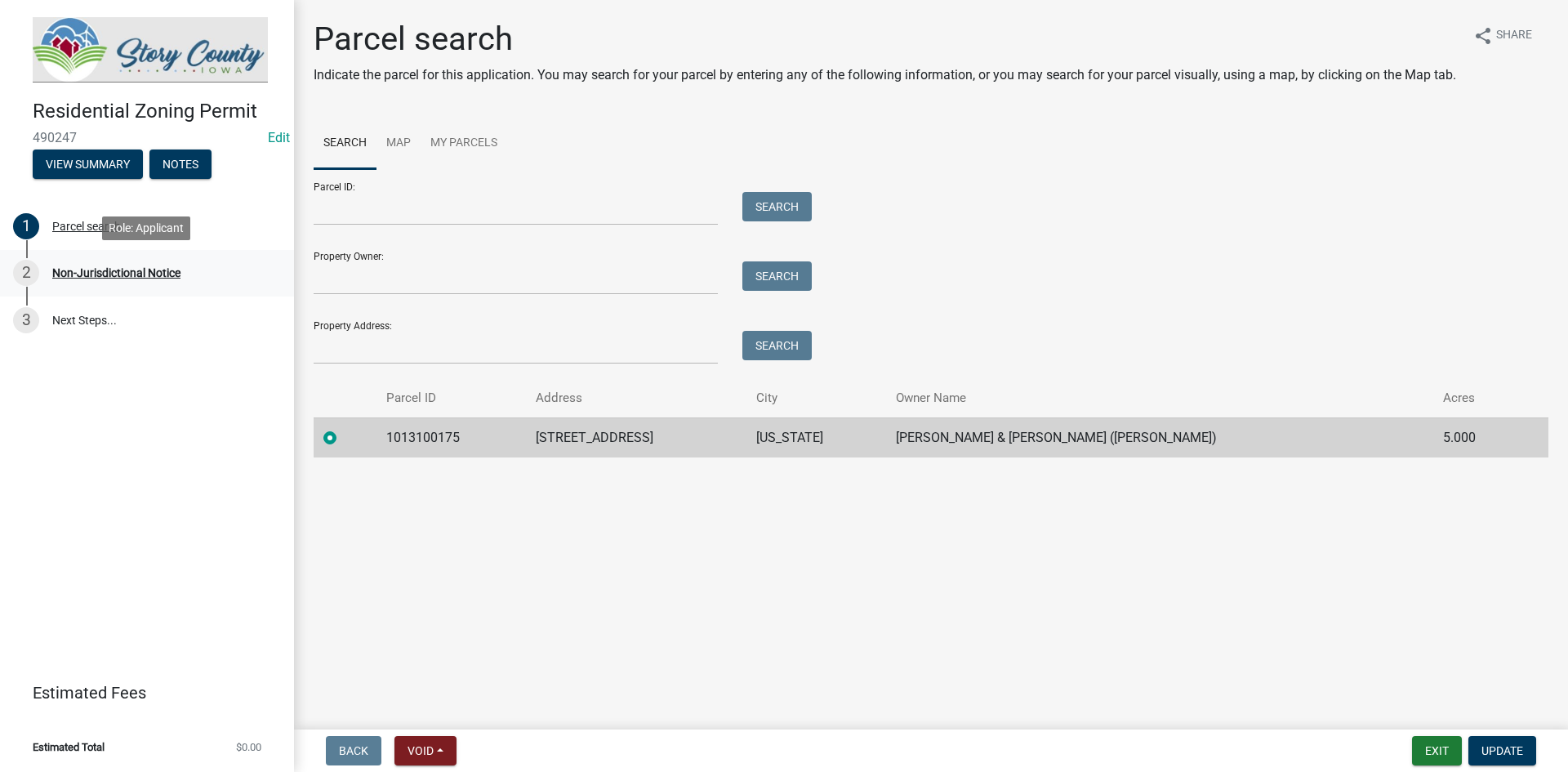
click at [98, 274] on div "Non-Jurisdictional Notice" at bounding box center [117, 273] width 128 height 11
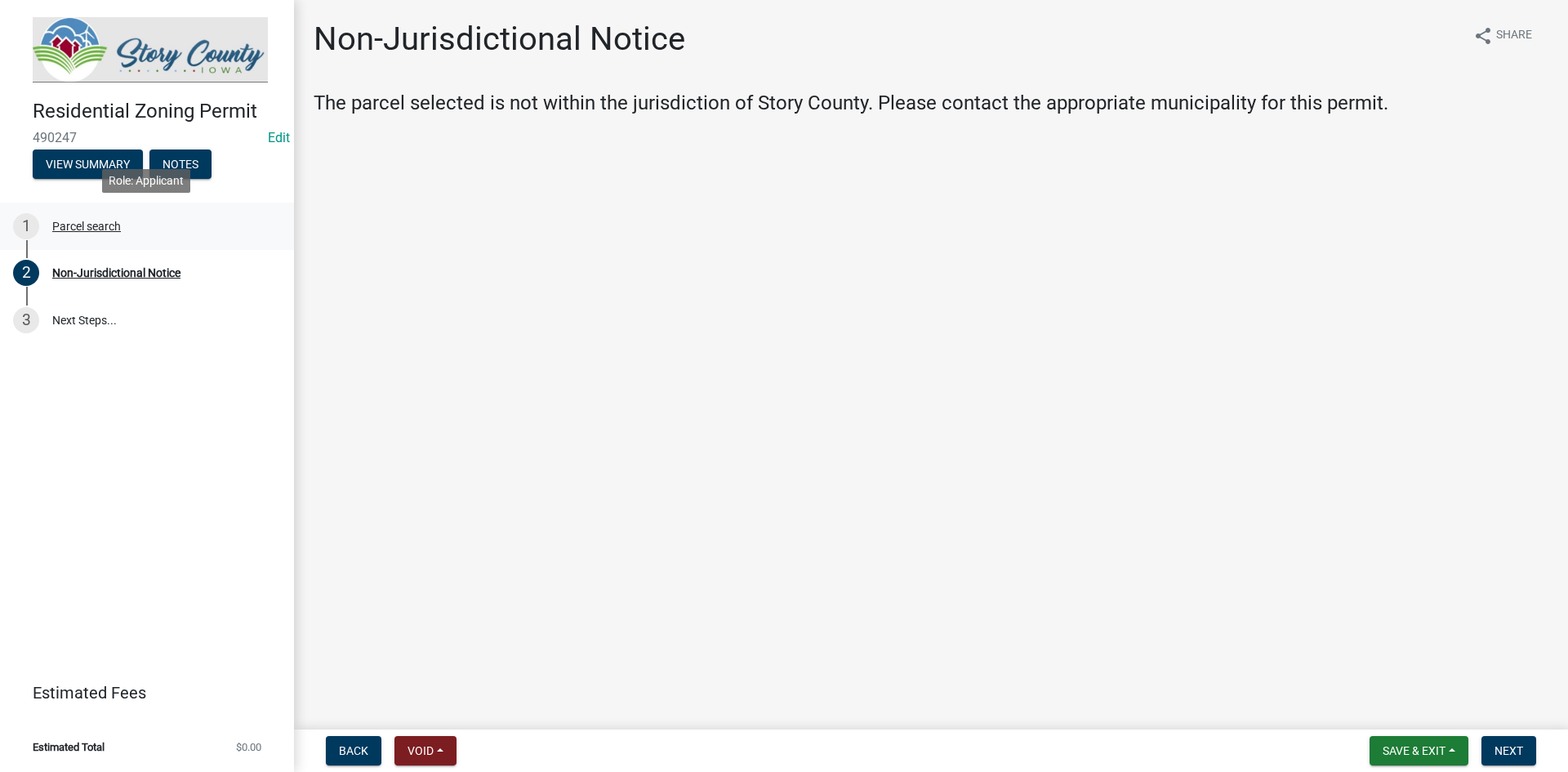
click at [117, 225] on div "Parcel search" at bounding box center [87, 227] width 69 height 11
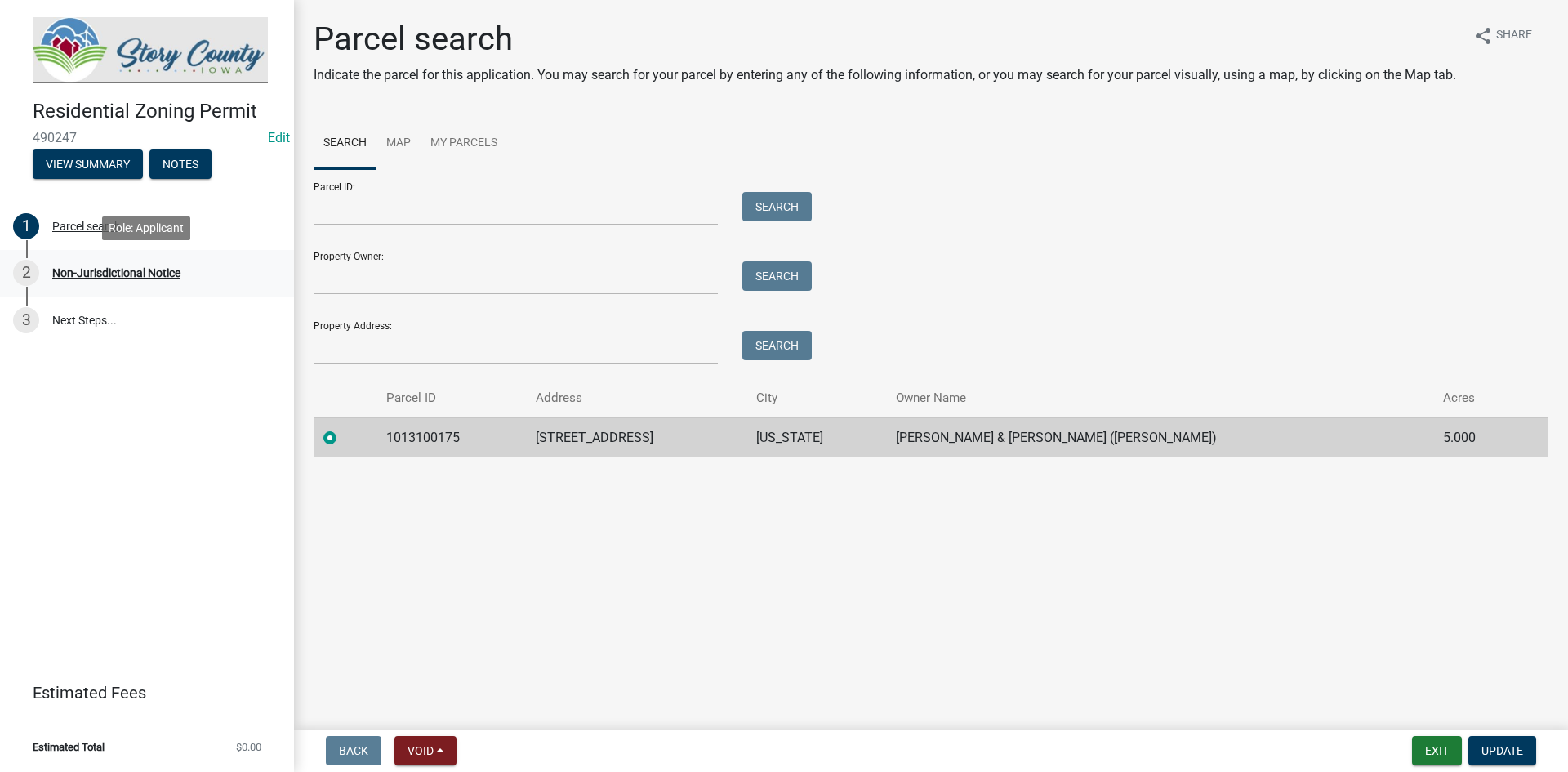
click at [128, 272] on div "Non-Jurisdictional Notice" at bounding box center [117, 273] width 128 height 11
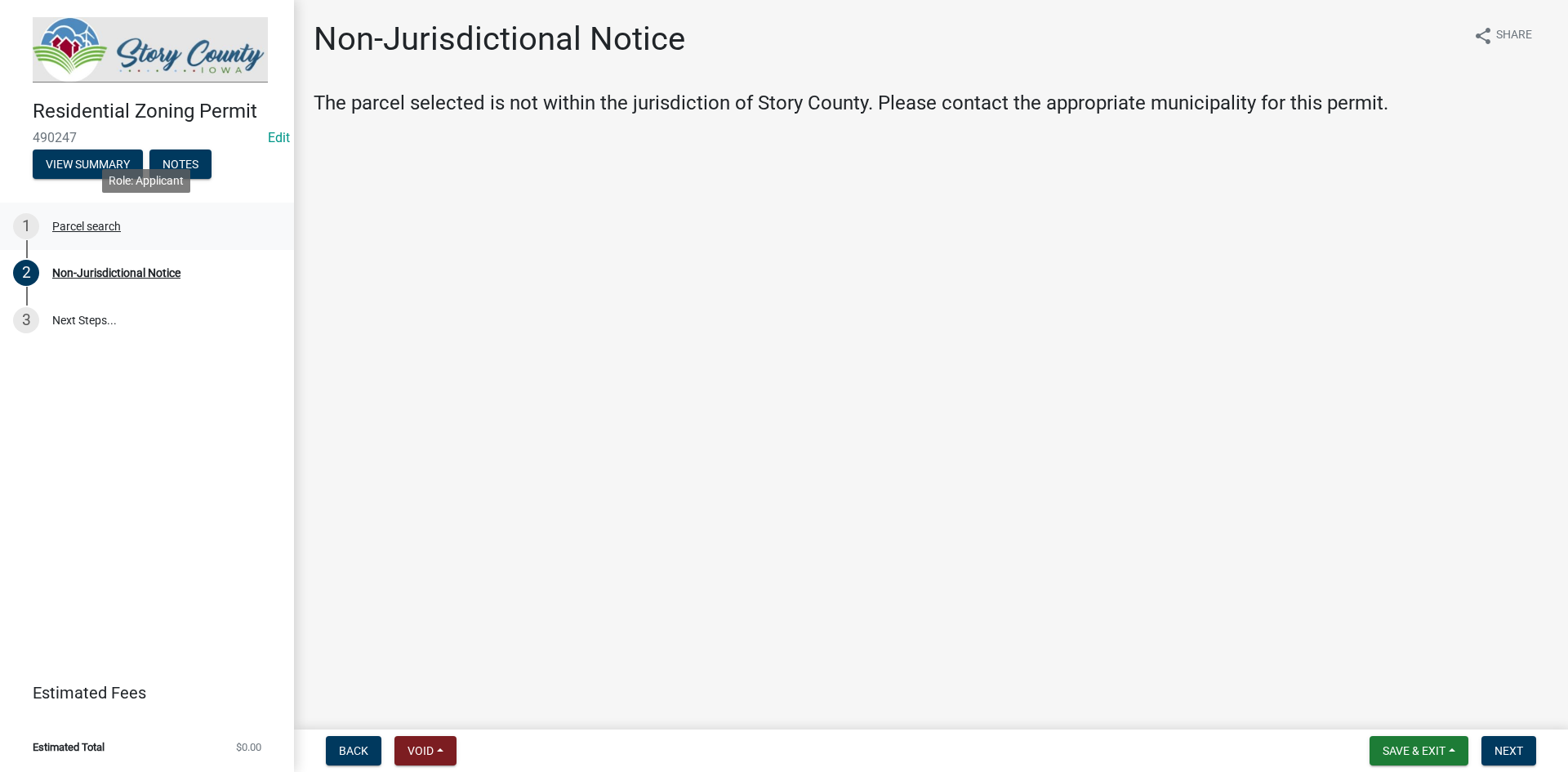
click at [66, 226] on div "Parcel search" at bounding box center [87, 227] width 69 height 11
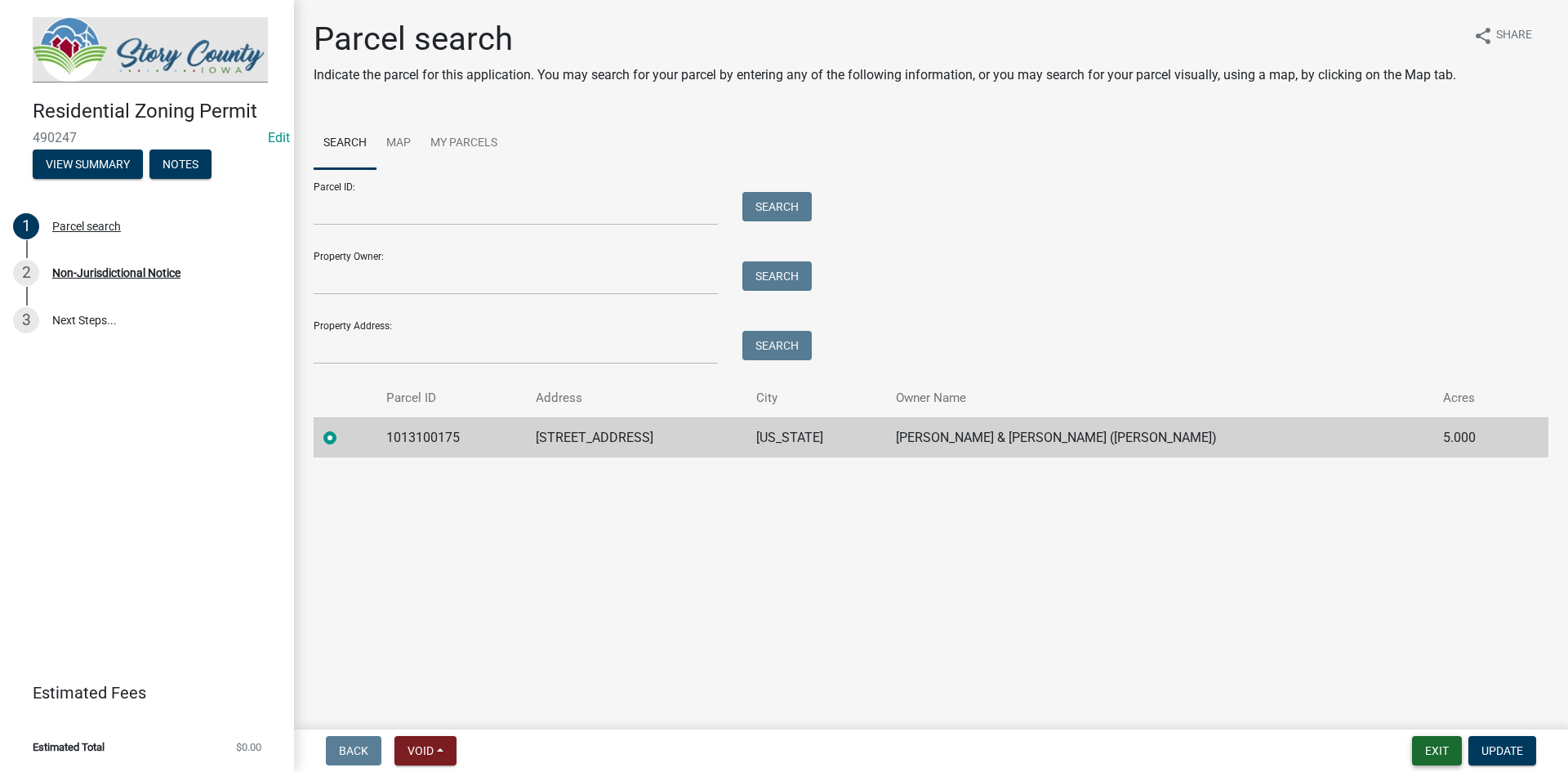
click at [1438, 759] on button "Exit" at bounding box center [1437, 751] width 50 height 30
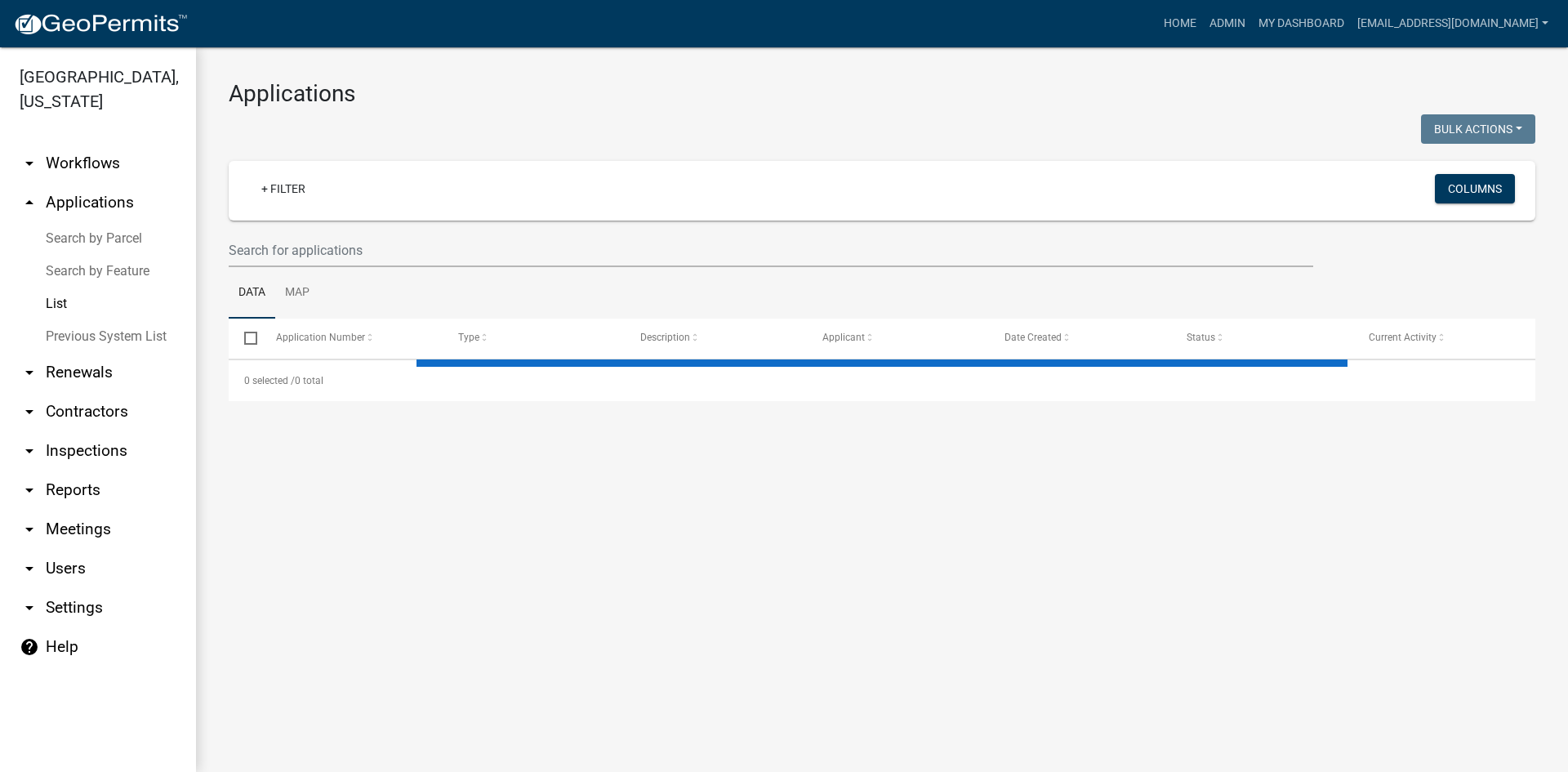
select select "3: 100"
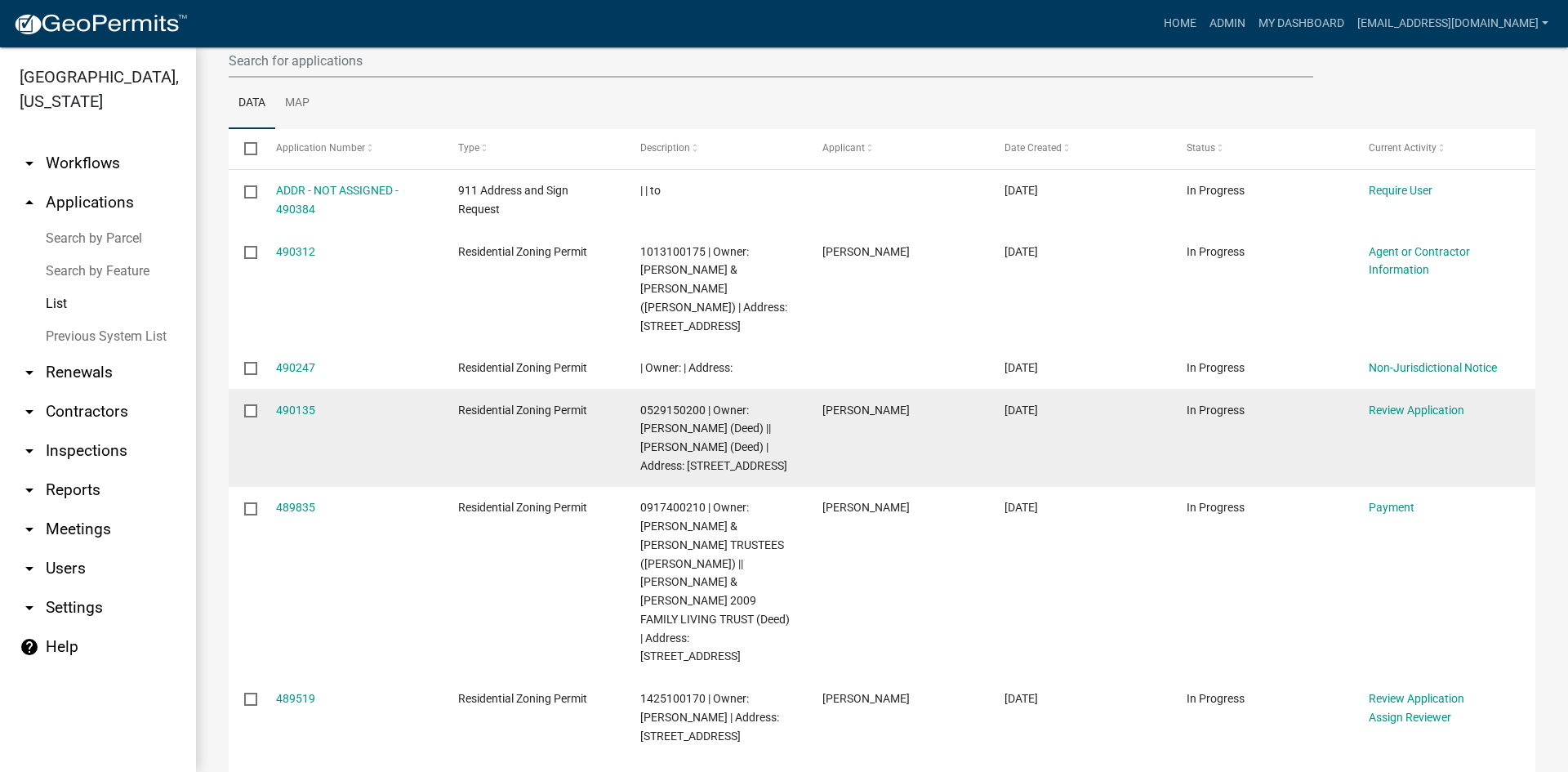
scroll to position [164, 0]
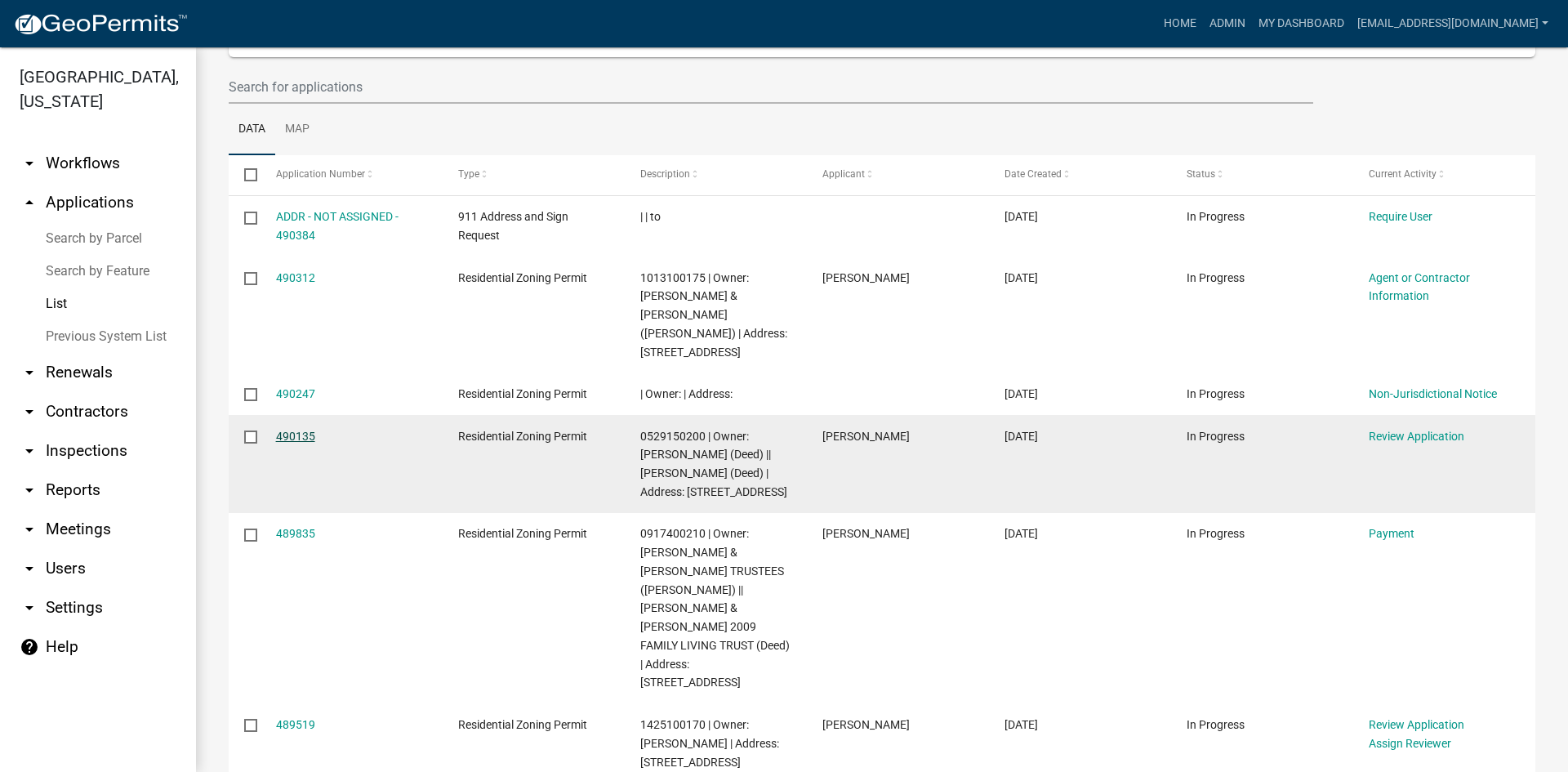
click at [281, 430] on link "490135" at bounding box center [295, 436] width 39 height 13
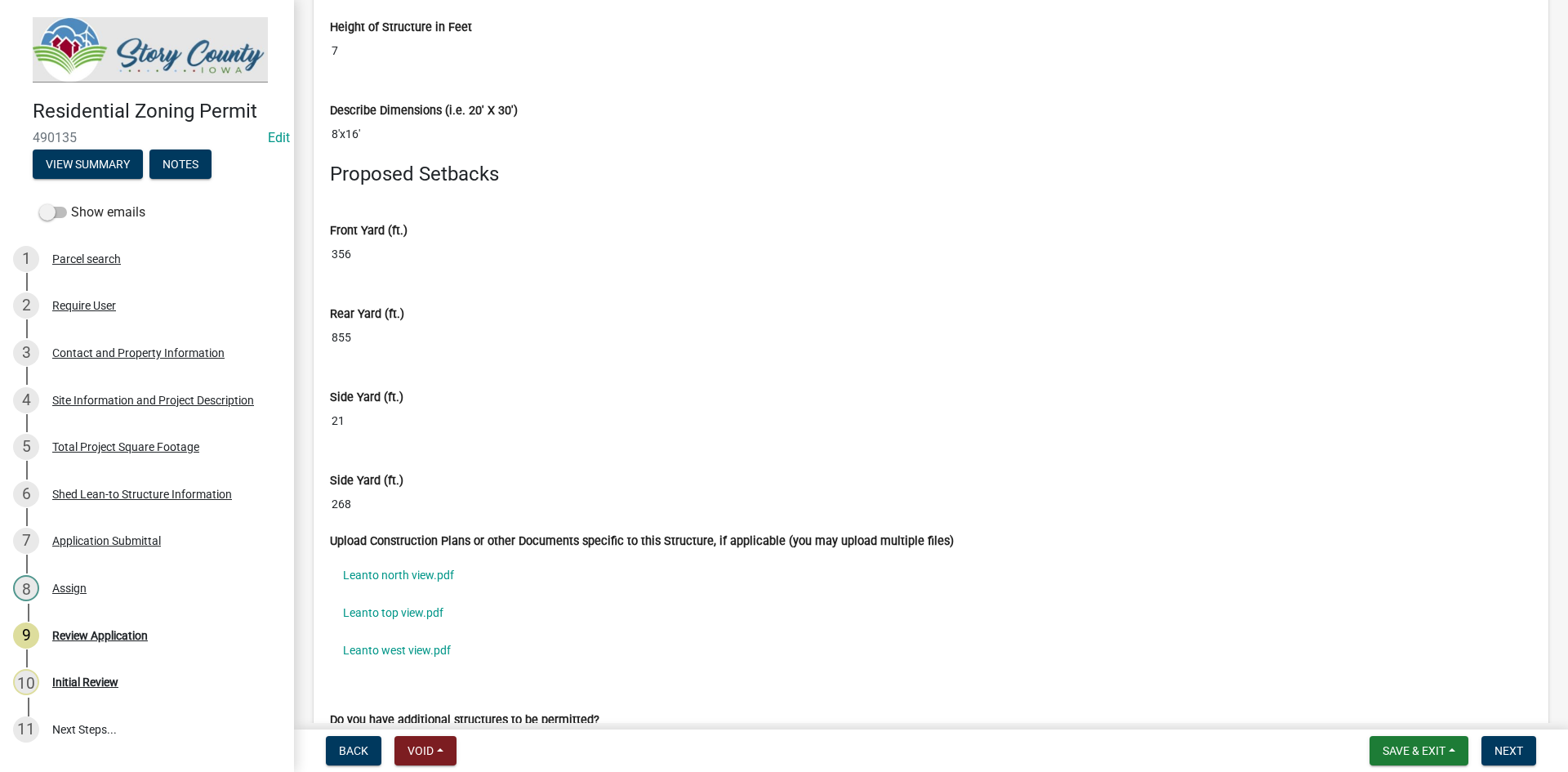
scroll to position [8908, 0]
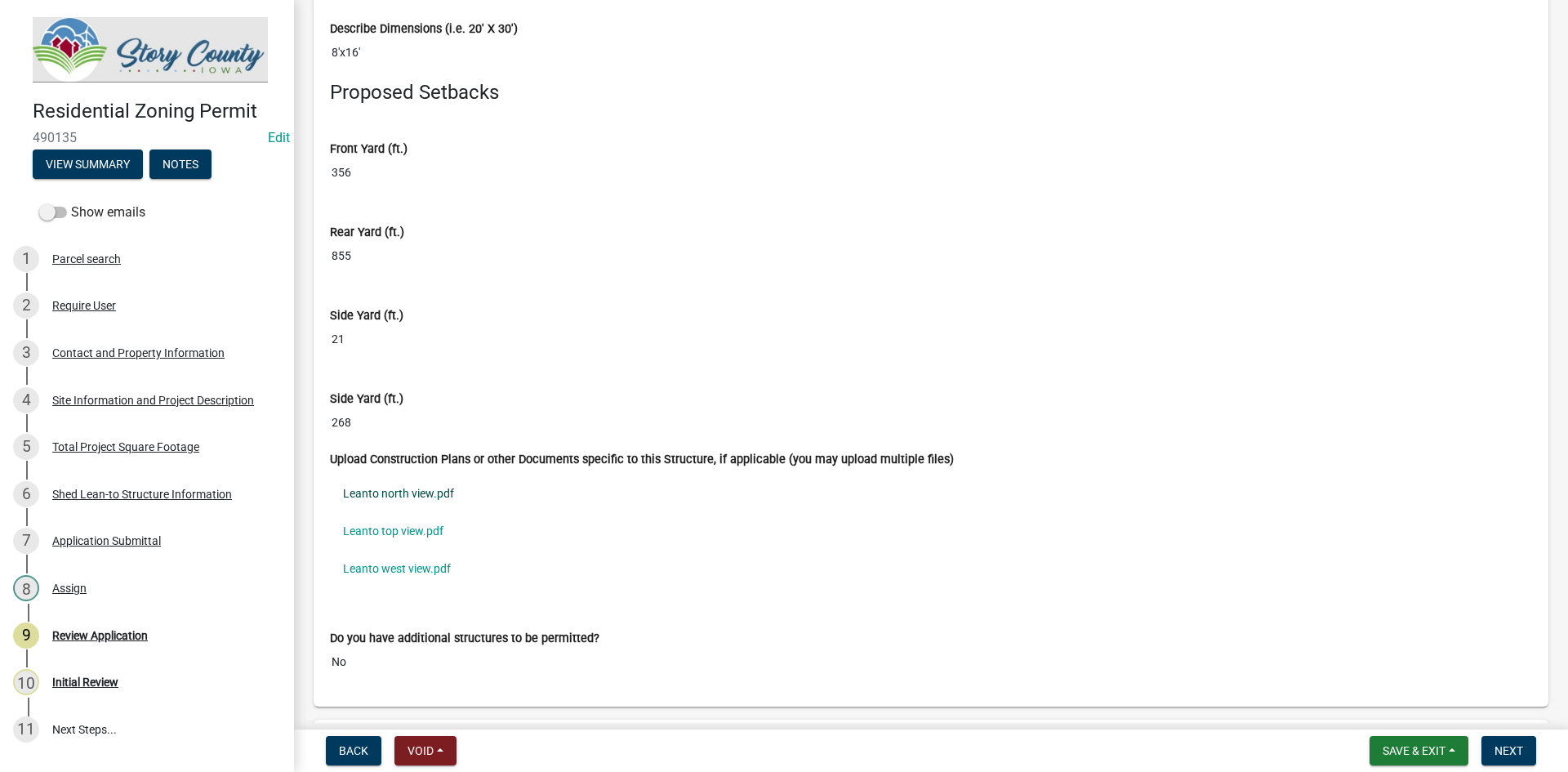
click at [394, 496] on link "Leanto north view.pdf" at bounding box center [931, 493] width 1203 height 37
click at [413, 521] on link "Leanto top view.pdf" at bounding box center [931, 531] width 1203 height 37
click at [375, 575] on link "Leanto west view.pdf" at bounding box center [931, 568] width 1203 height 37
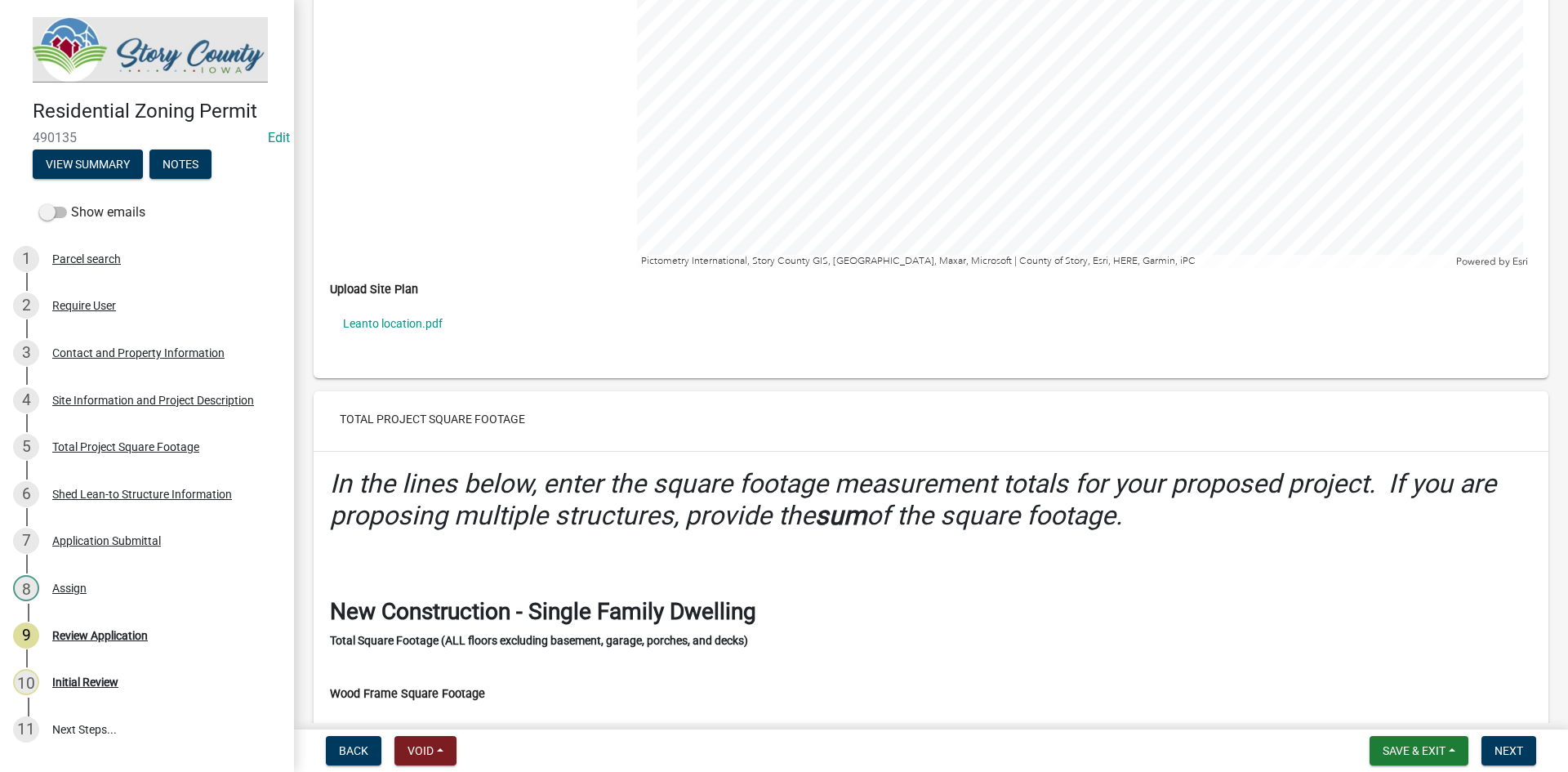
scroll to position [3187, 0]
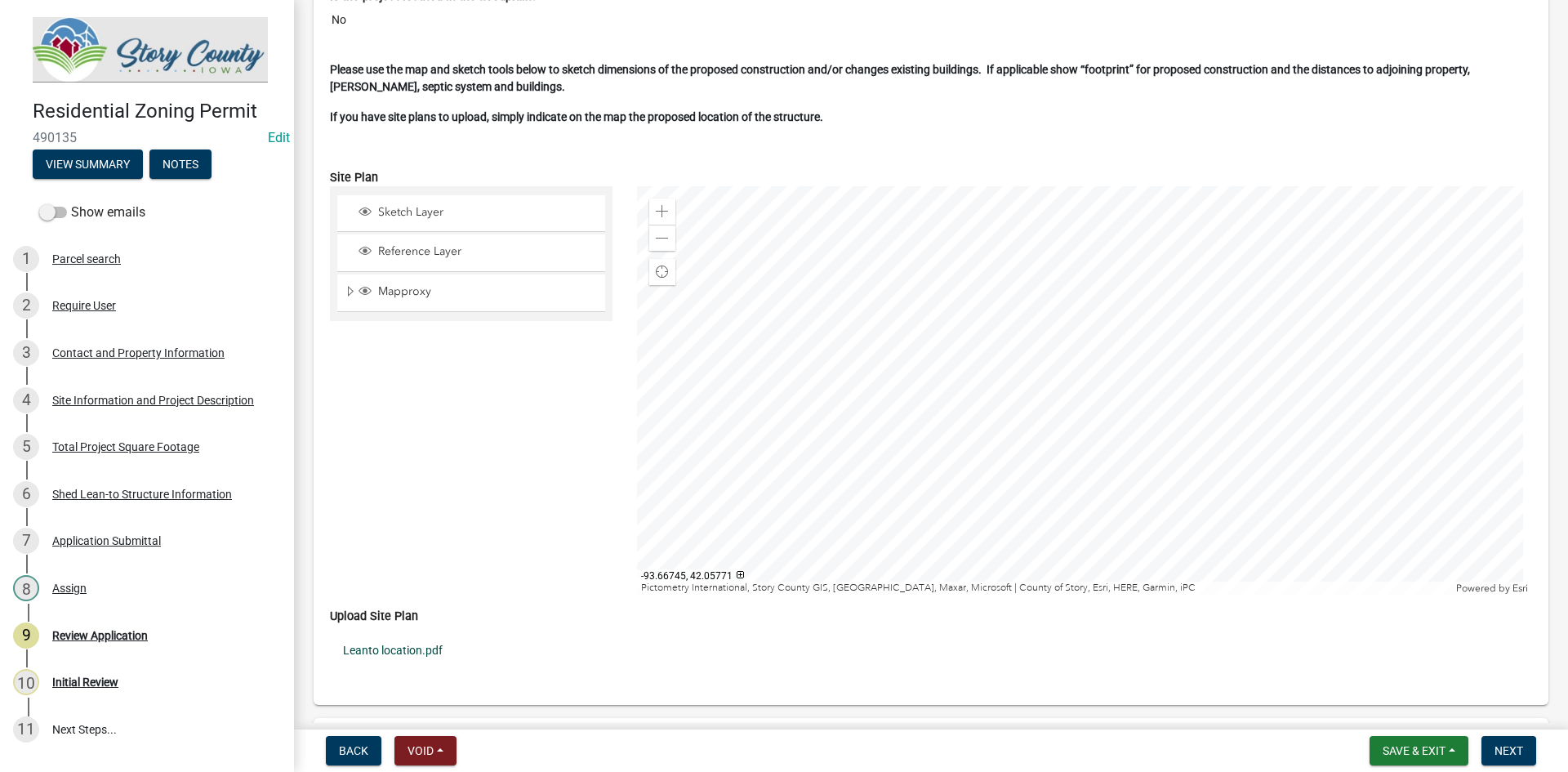
click at [422, 639] on link "Leanto location.pdf" at bounding box center [931, 650] width 1203 height 37
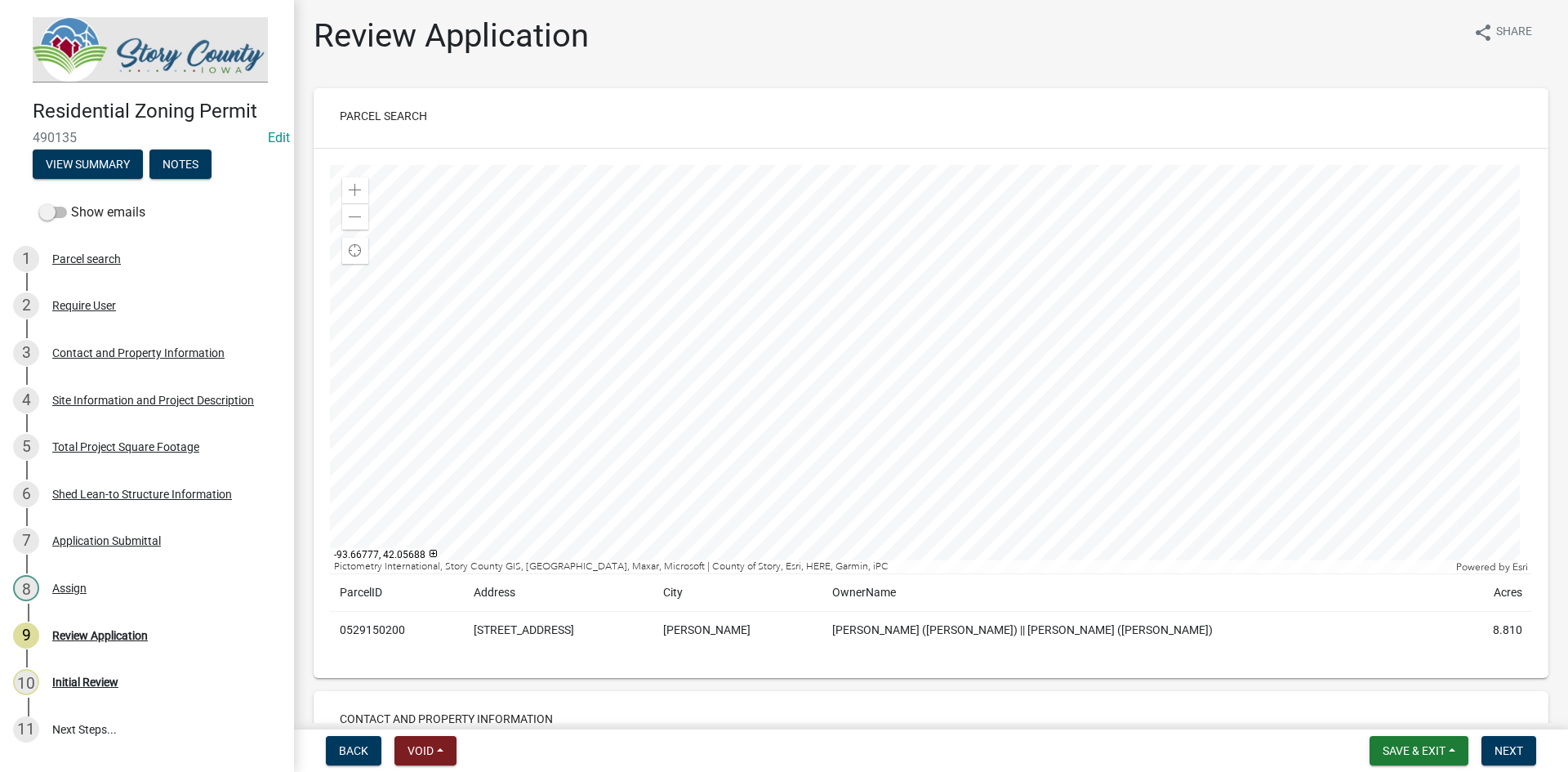
scroll to position [0, 0]
click at [362, 620] on td "0529150200" at bounding box center [397, 633] width 134 height 37
click at [362, 633] on td "0529150200" at bounding box center [397, 633] width 134 height 37
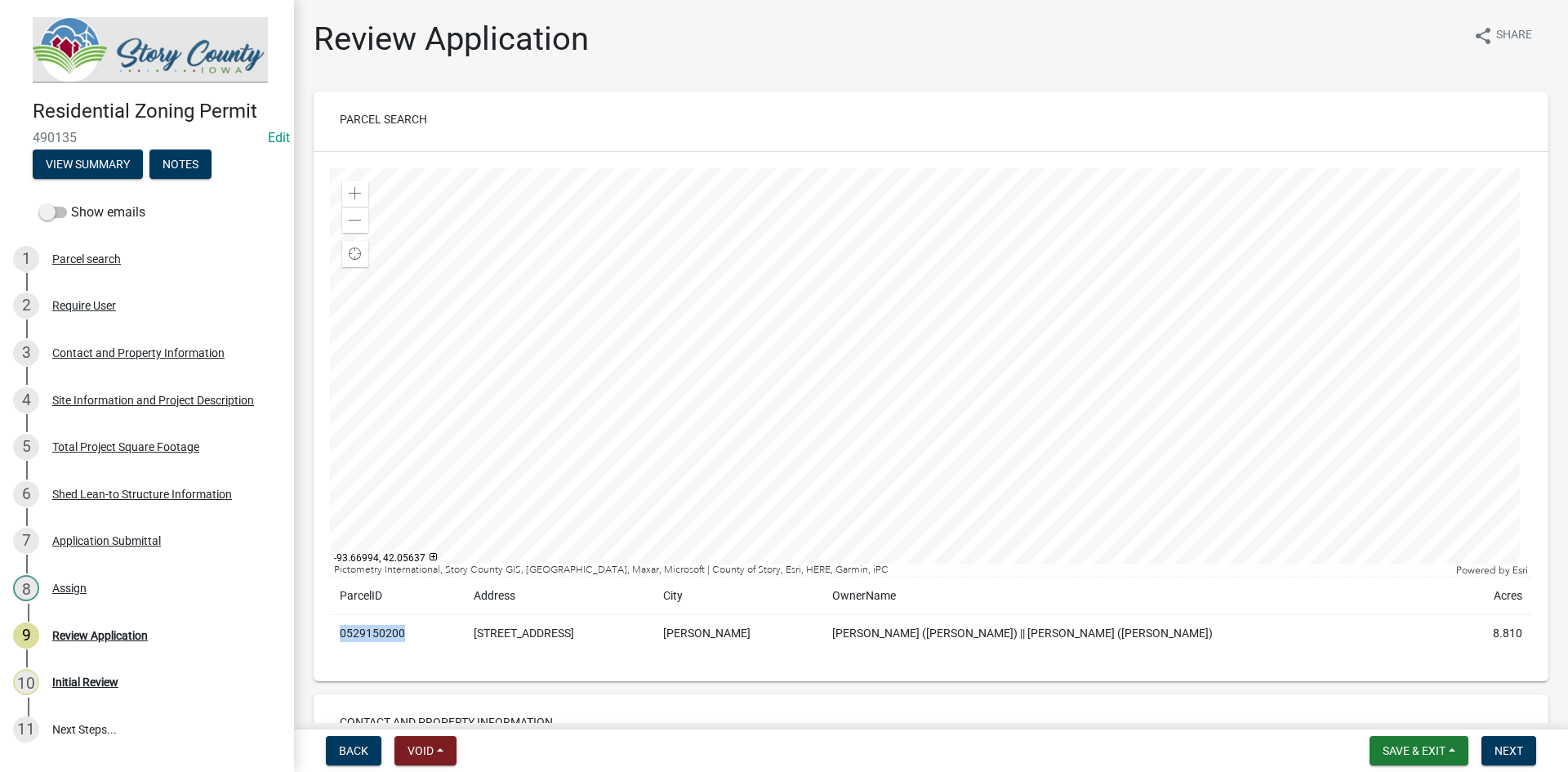
copy td "0529150200"
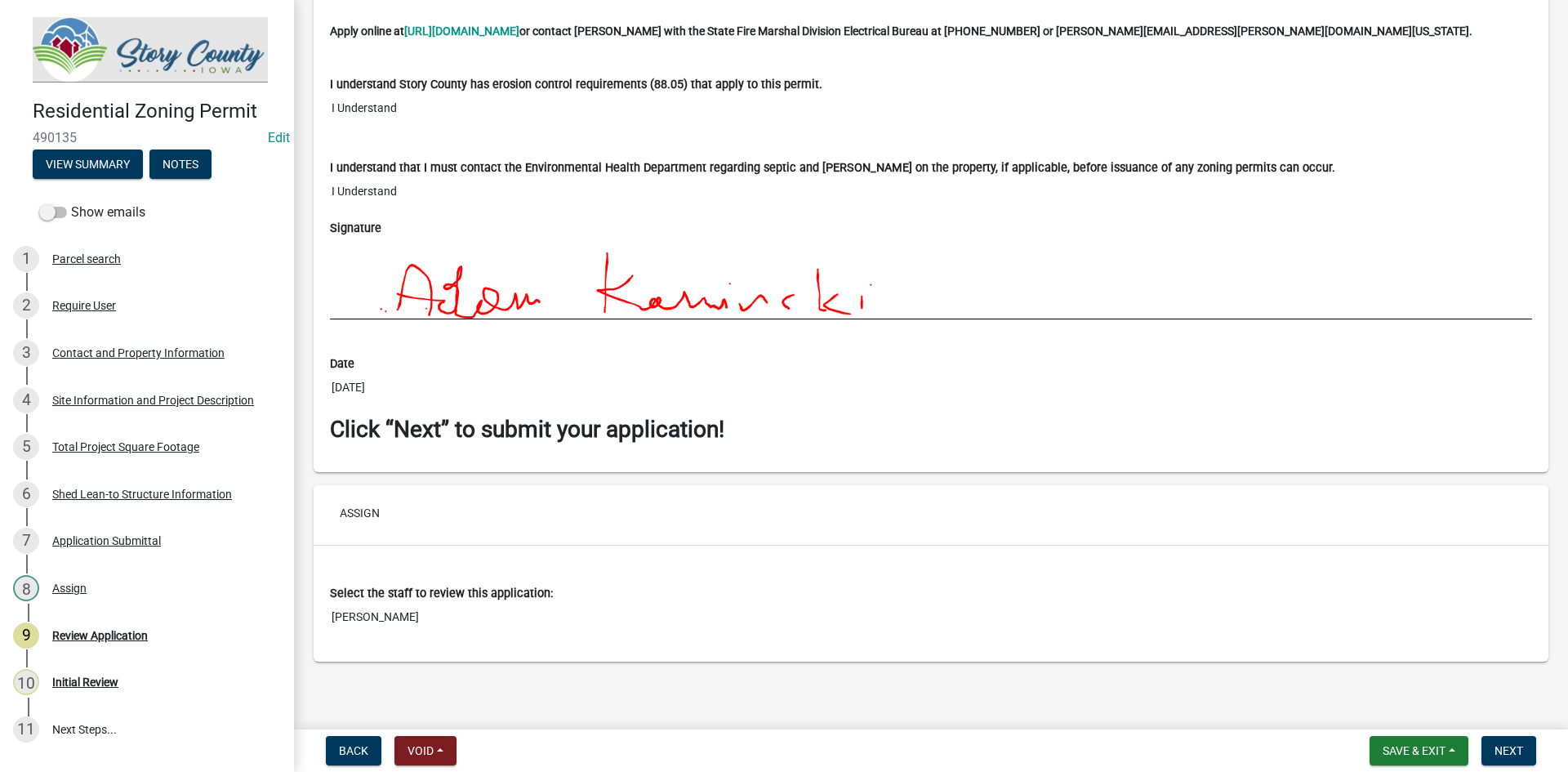
scroll to position [10112, 0]
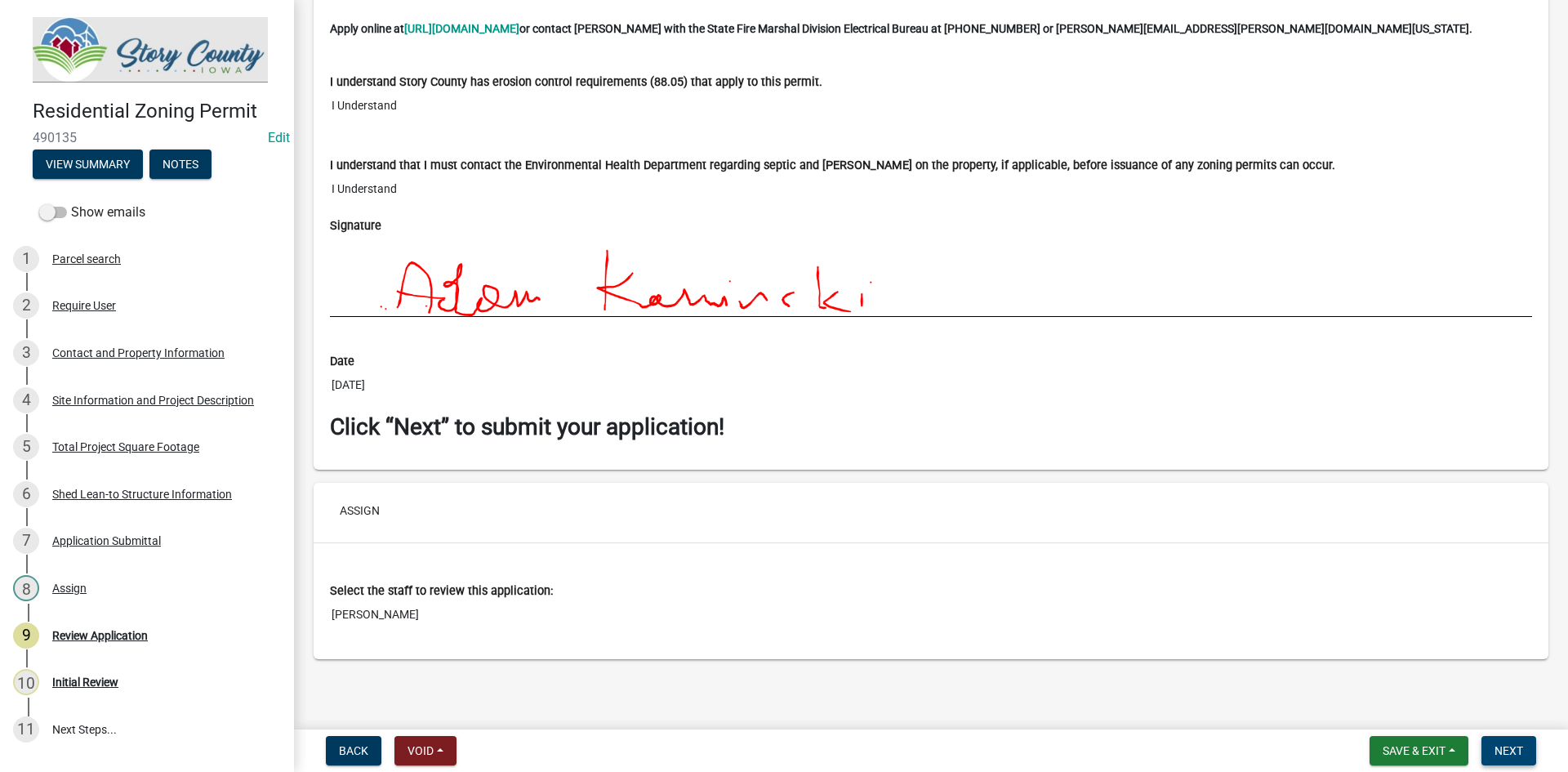
click at [1507, 740] on button "Next" at bounding box center [1509, 751] width 54 height 30
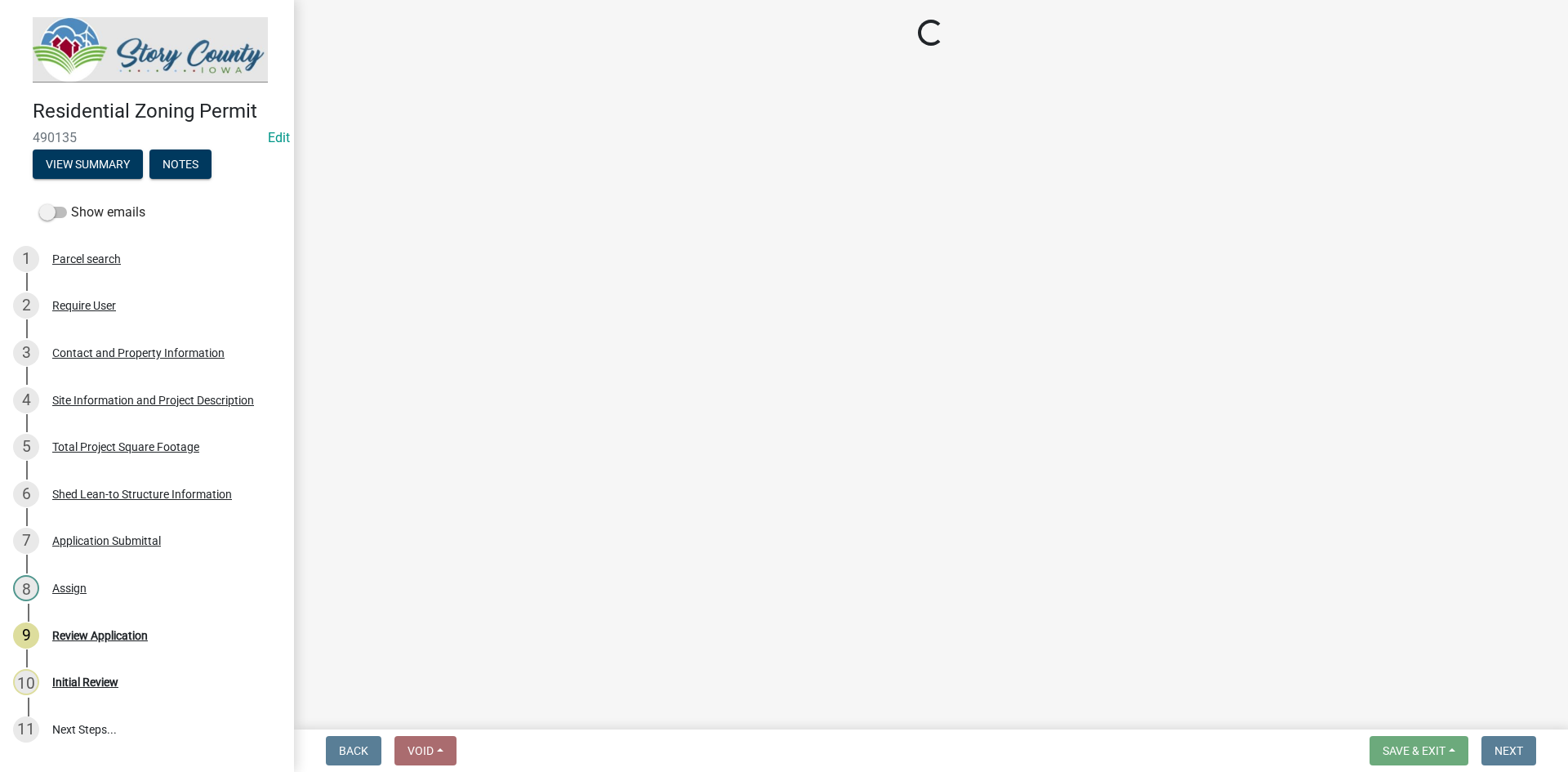
scroll to position [0, 0]
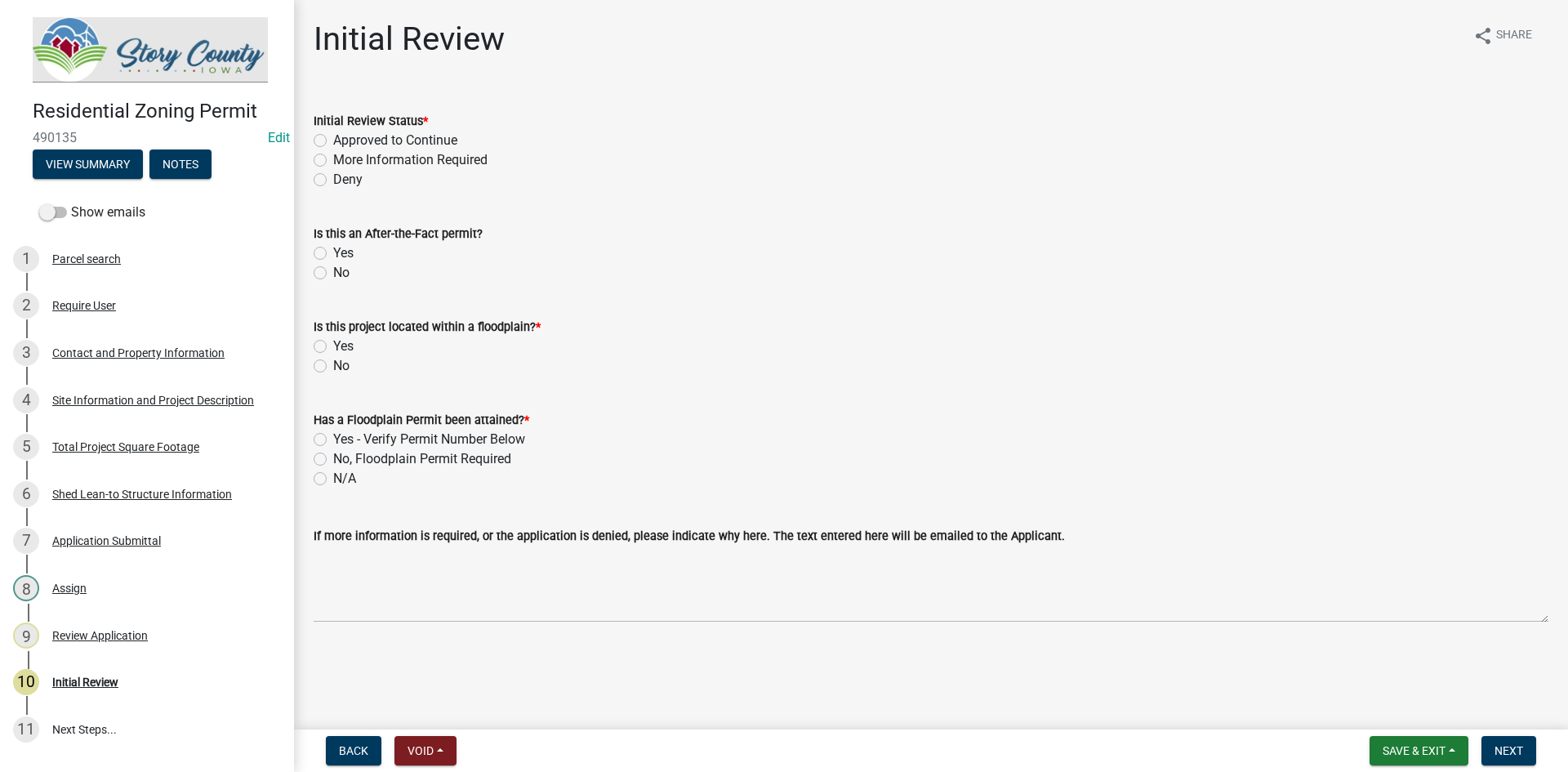
click at [397, 139] on label "Approved to Continue" at bounding box center [396, 141] width 124 height 20
click at [344, 139] on input "Approved to Continue" at bounding box center [338, 136] width 11 height 11
radio input "true"
click at [342, 276] on label "No" at bounding box center [341, 273] width 16 height 20
click at [342, 274] on input "No" at bounding box center [338, 268] width 11 height 11
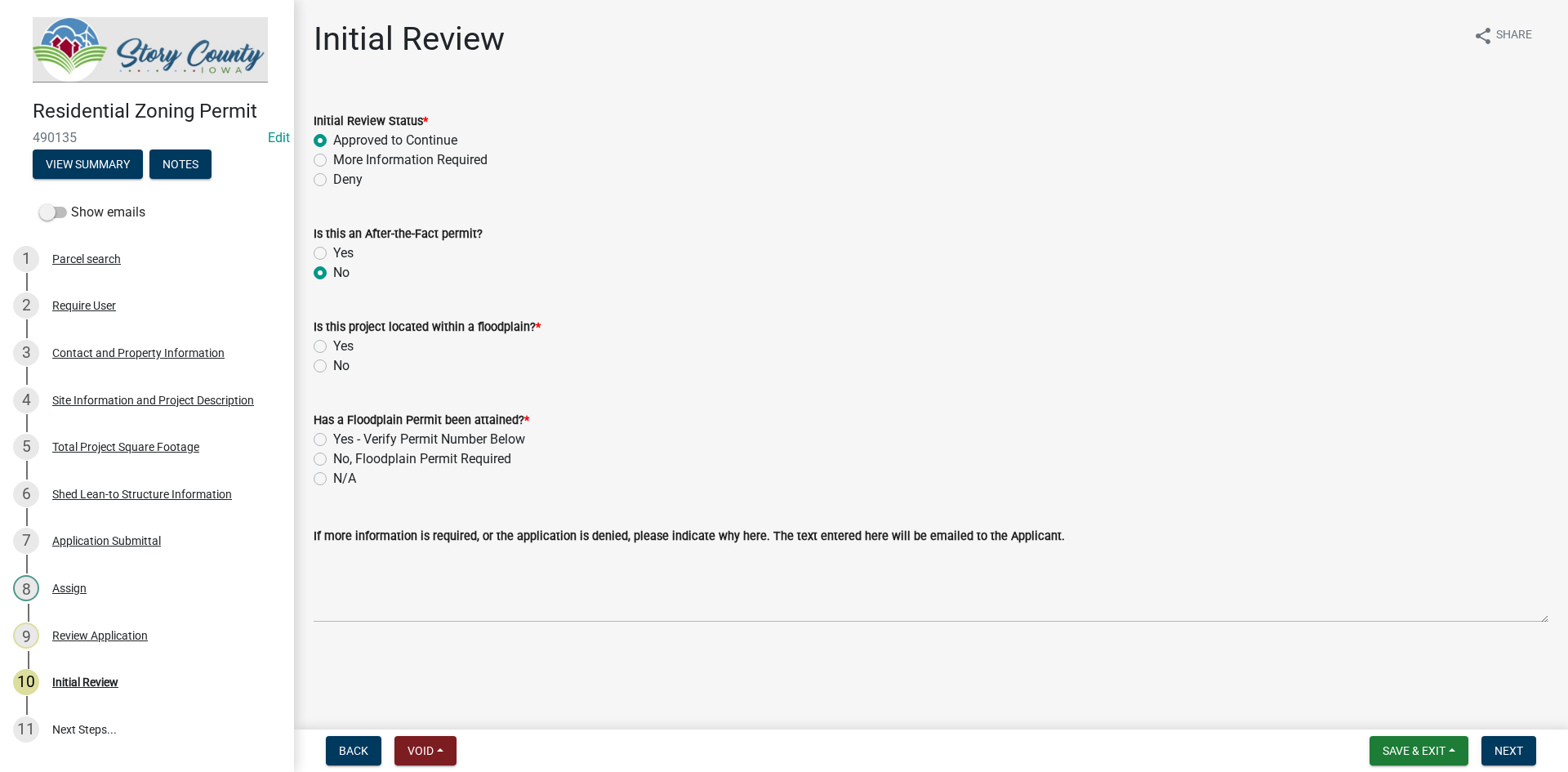
radio input "true"
click at [335, 364] on label "No" at bounding box center [341, 365] width 16 height 20
click at [335, 364] on input "No" at bounding box center [338, 361] width 11 height 11
radio input "true"
click at [344, 478] on label "N/A" at bounding box center [345, 478] width 23 height 20
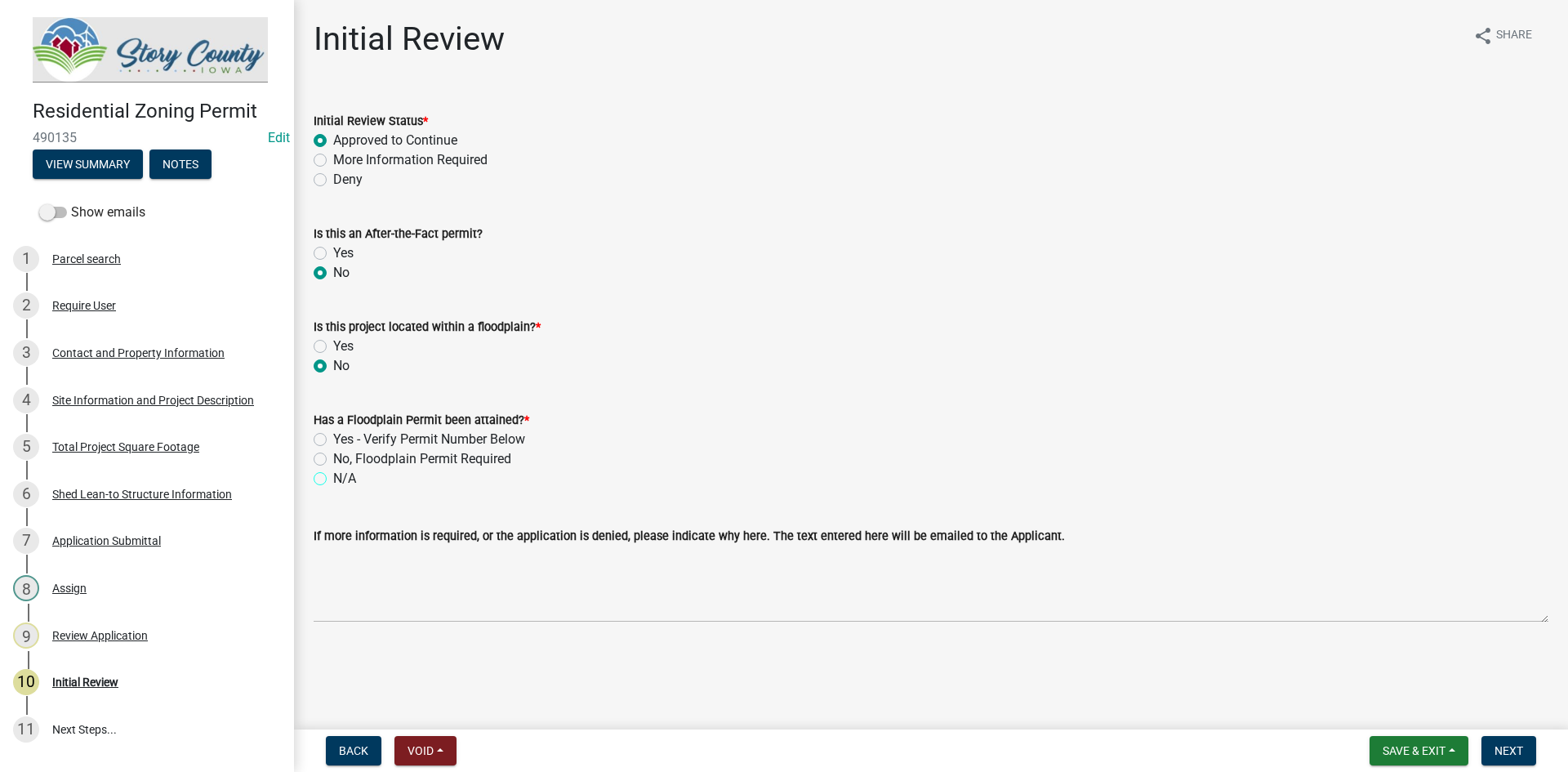
click at [344, 478] on input "N/A" at bounding box center [338, 474] width 11 height 11
radio input "true"
click at [1487, 751] on button "Next" at bounding box center [1509, 751] width 54 height 30
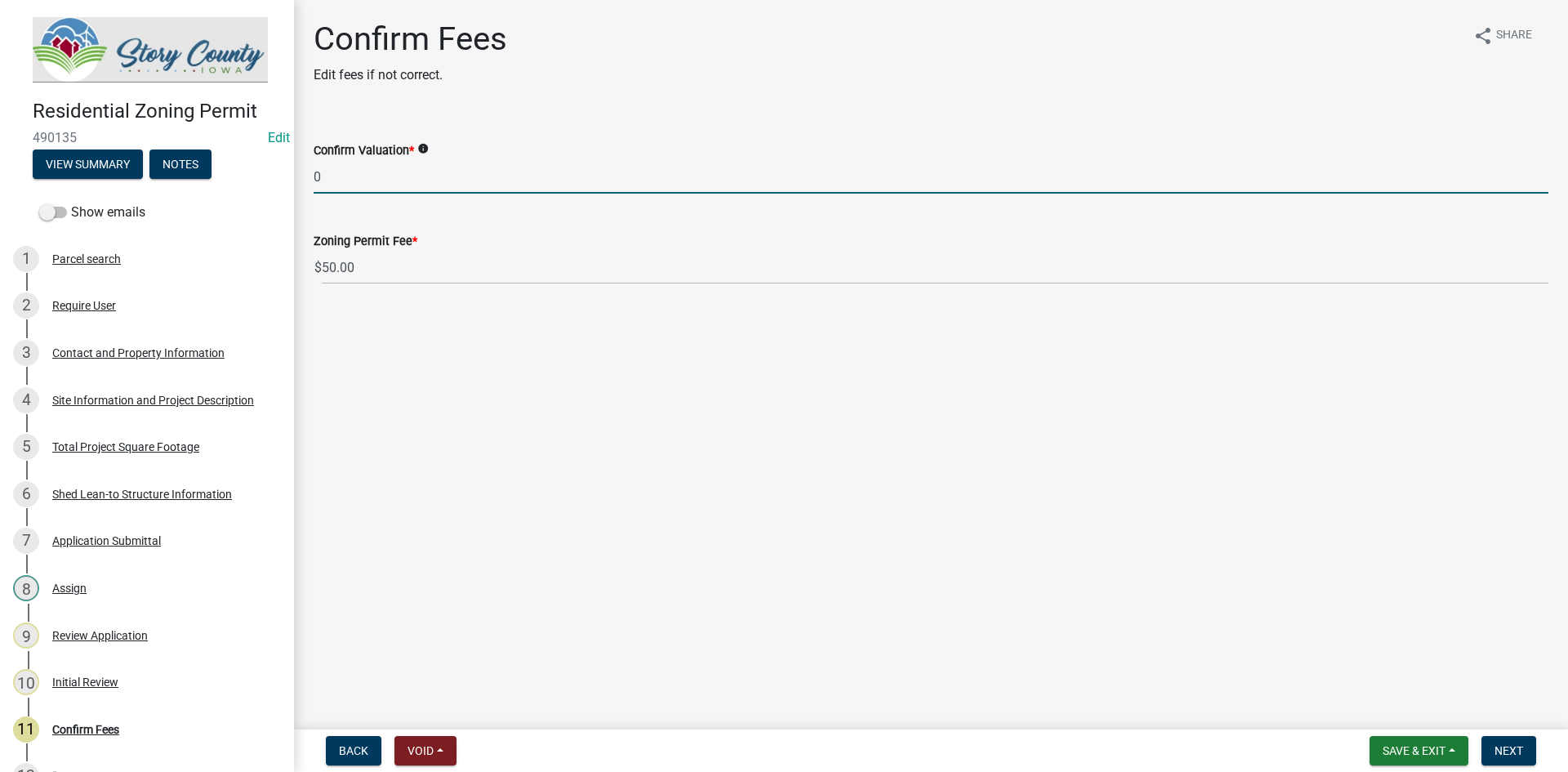
click at [324, 176] on input "0" at bounding box center [931, 176] width 1235 height 33
type input "900"
click at [490, 88] on div "Confirm Fees Edit fees if not correct." at bounding box center [410, 59] width 193 height 78
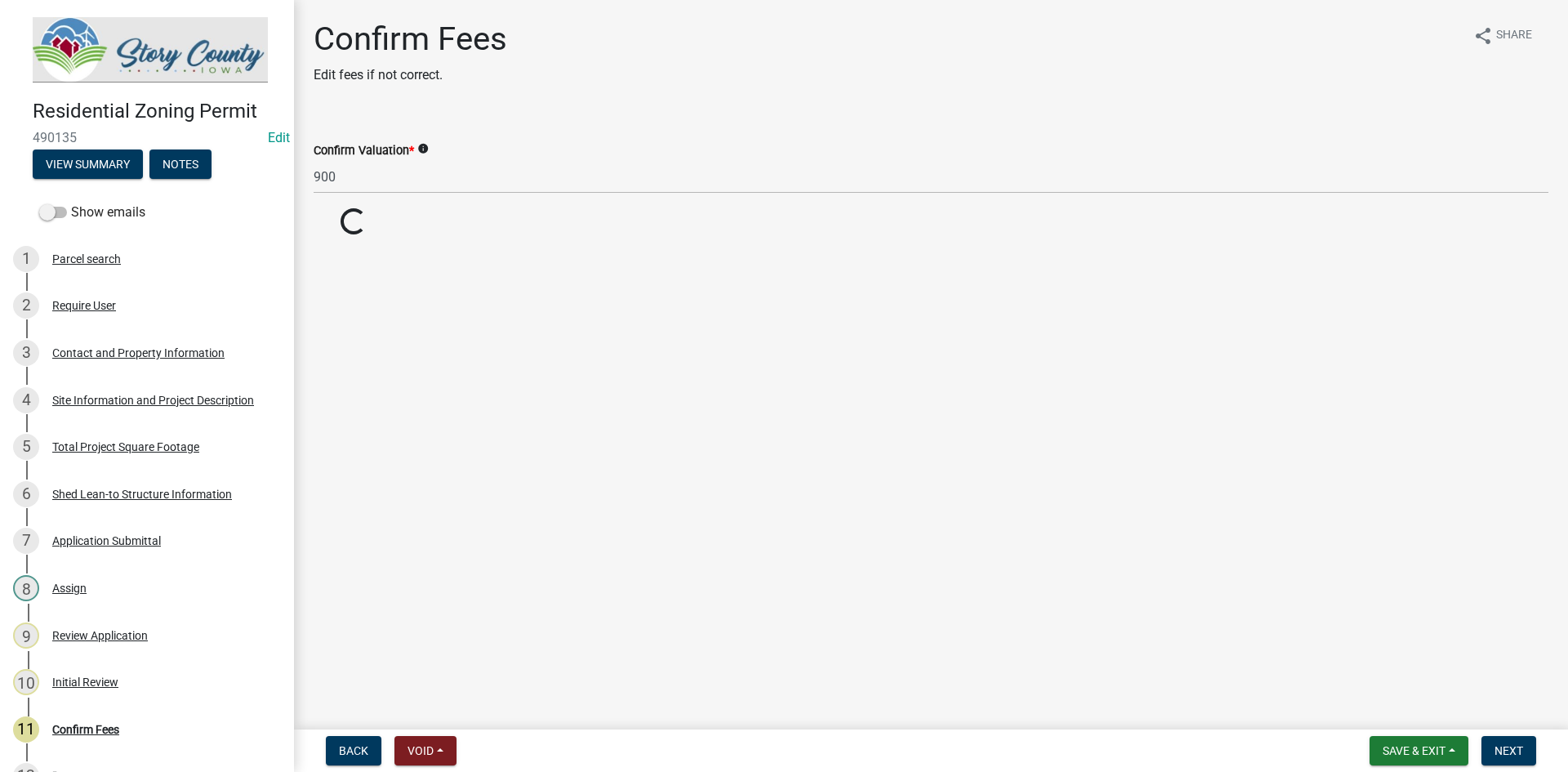
click at [412, 146] on span "*" at bounding box center [411, 150] width 5 height 14
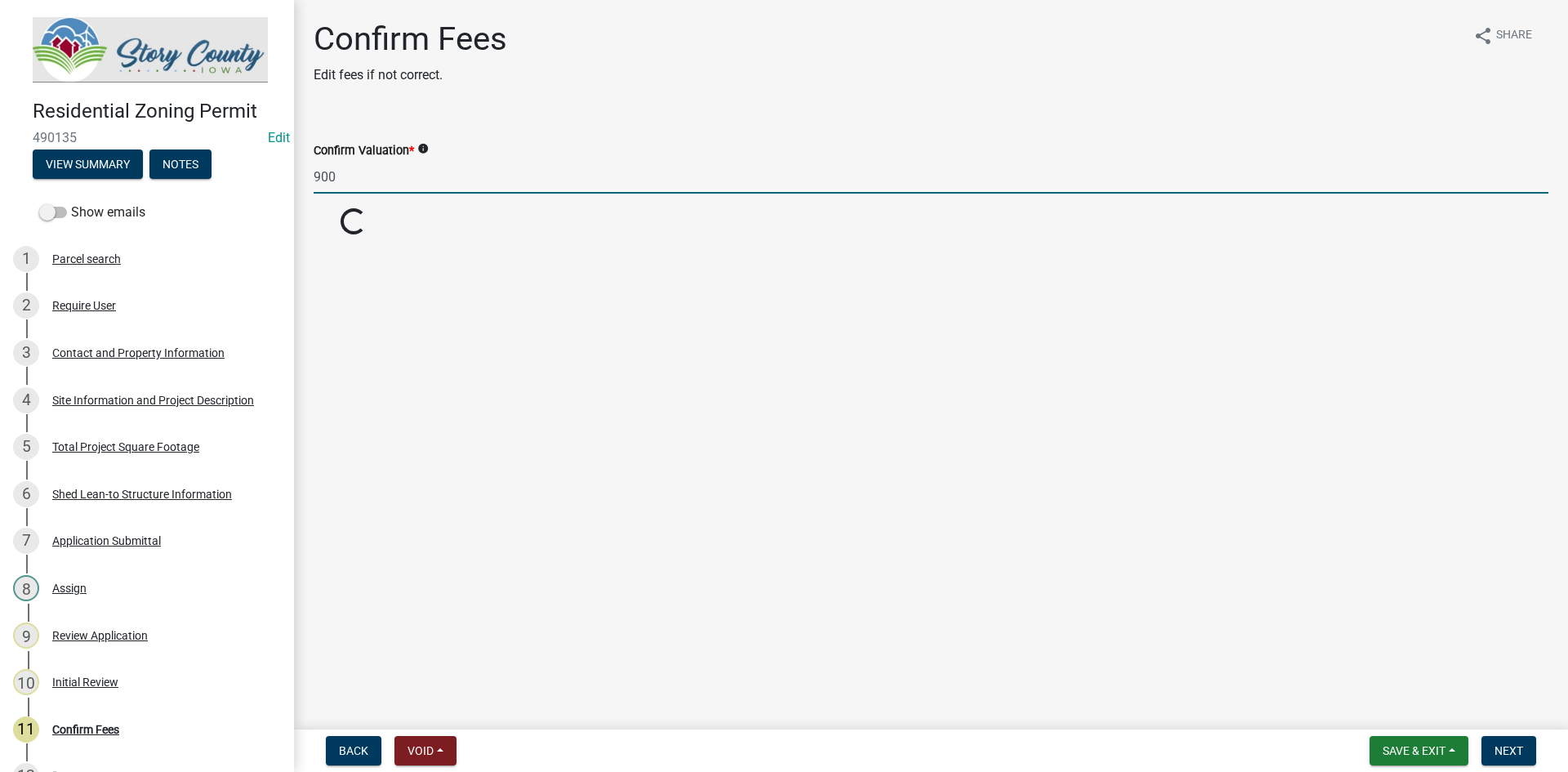
click at [412, 160] on input "900" at bounding box center [931, 176] width 1235 height 33
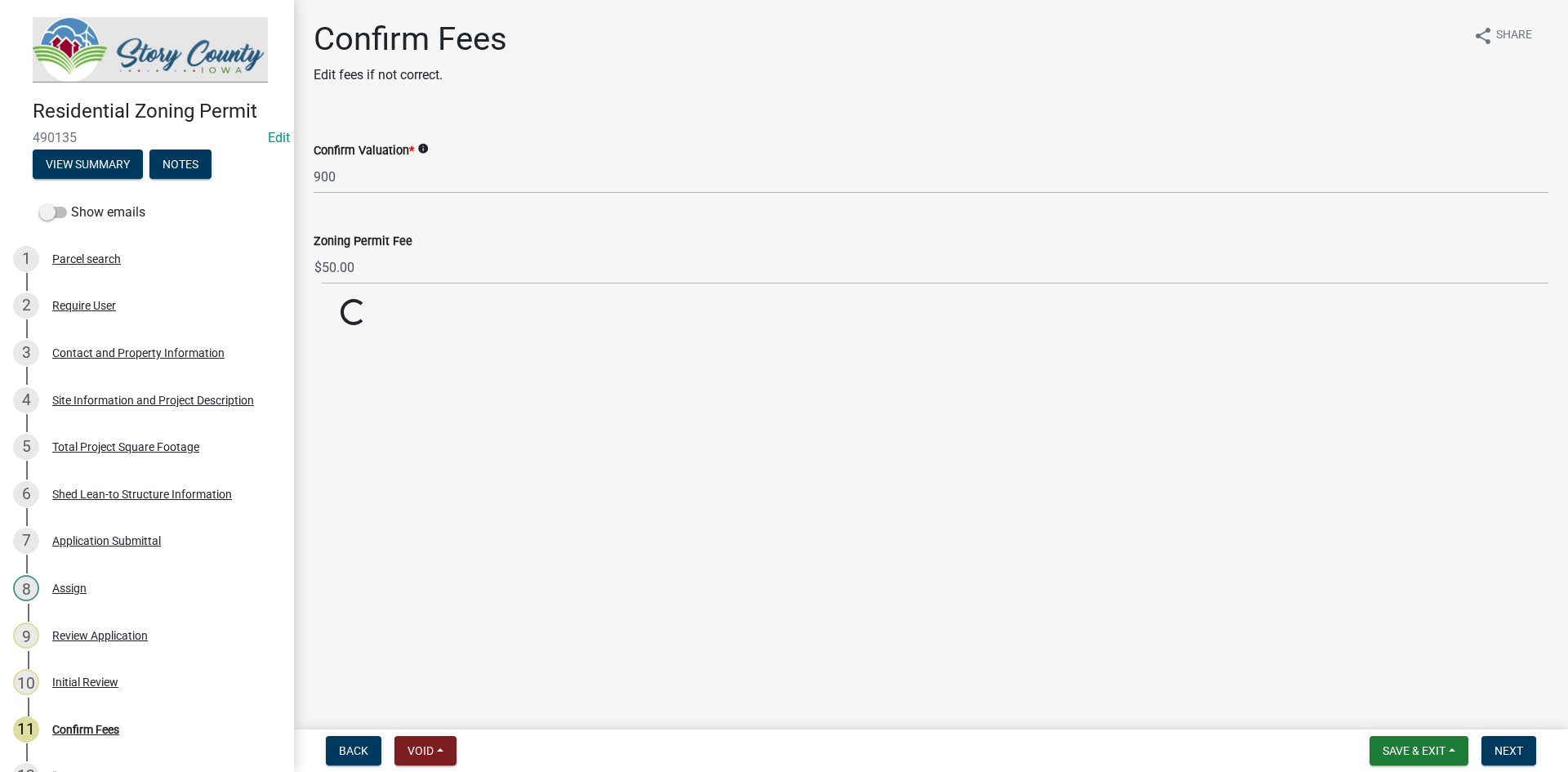
click at [414, 146] on span "*" at bounding box center [411, 150] width 5 height 14
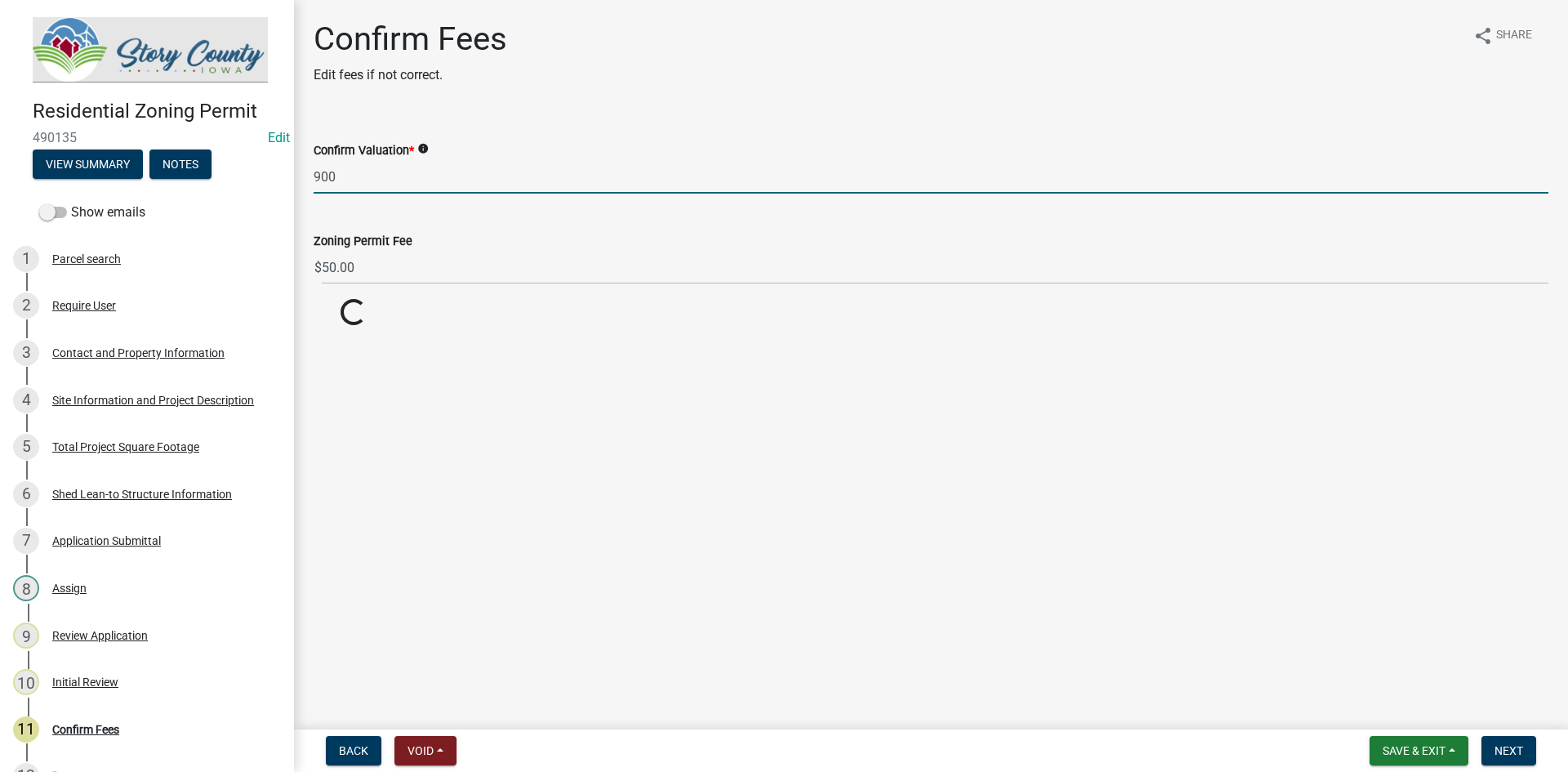
click at [414, 160] on input "900" at bounding box center [931, 176] width 1235 height 33
click at [424, 144] on icon "info" at bounding box center [424, 149] width 11 height 11
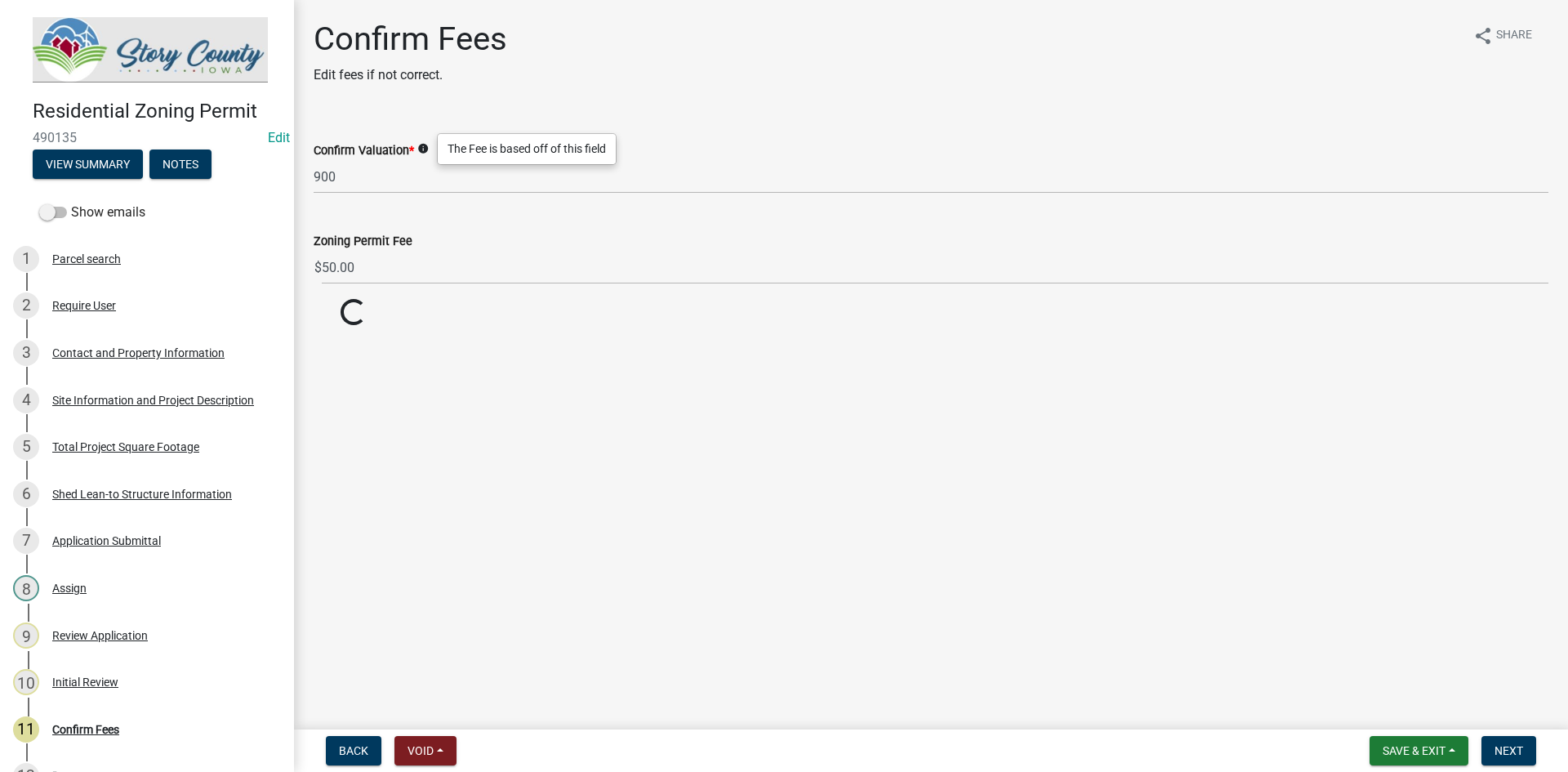
click at [412, 152] on span "*" at bounding box center [411, 150] width 5 height 14
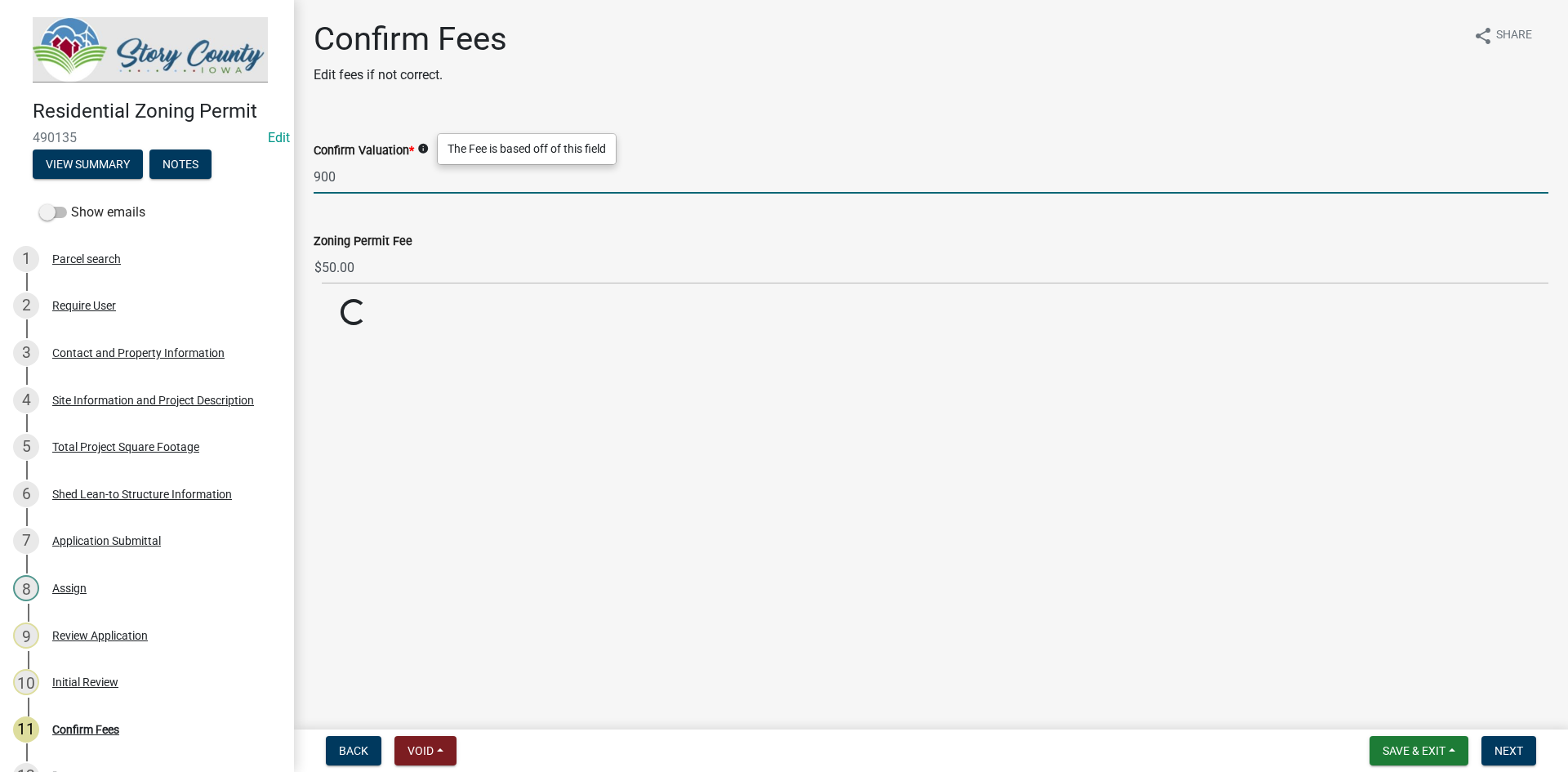
click at [412, 160] on input "900" at bounding box center [931, 176] width 1235 height 33
click at [1510, 749] on span "Next" at bounding box center [1509, 751] width 29 height 13
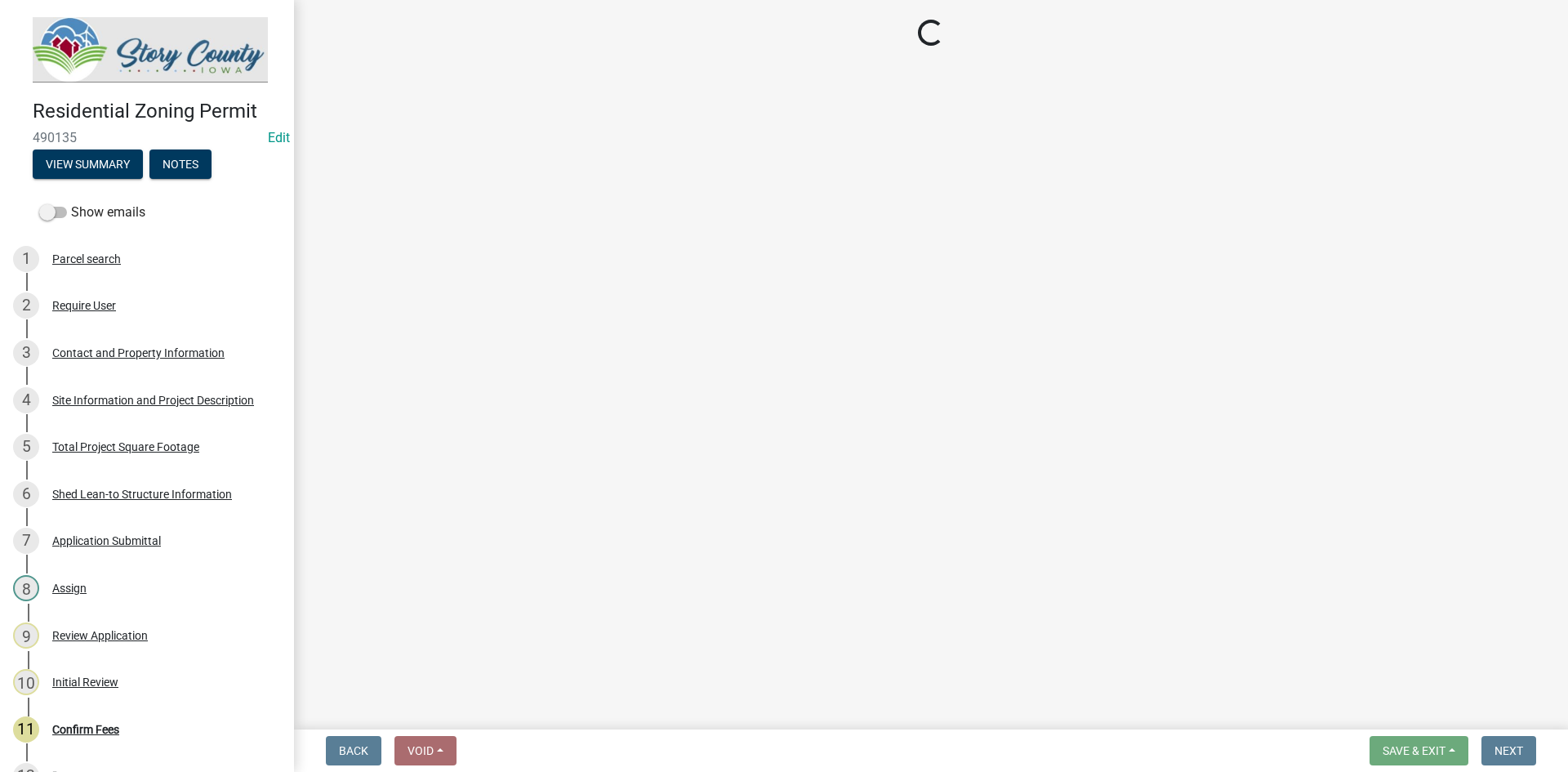
select select "3: 3"
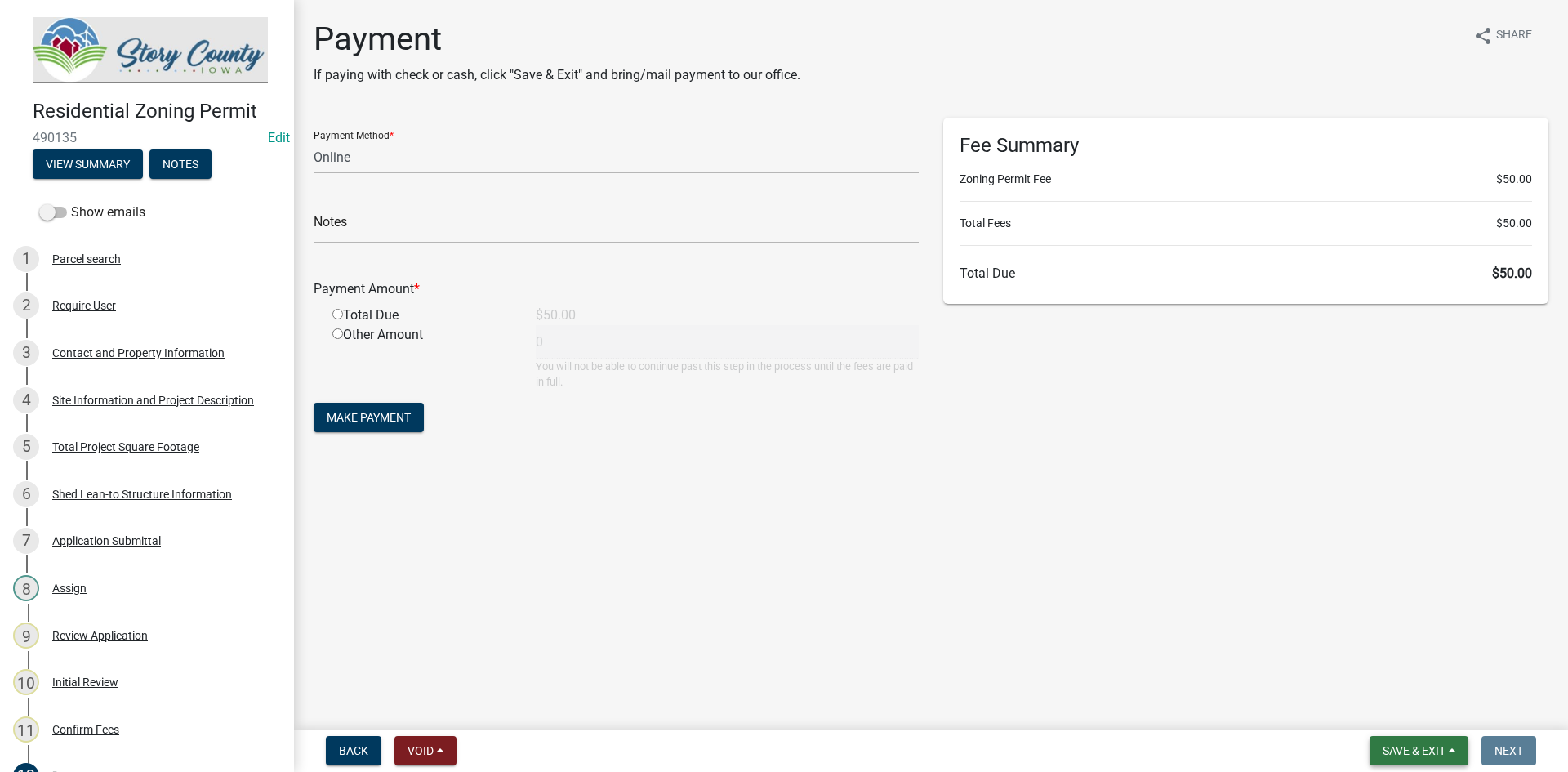
click at [1435, 748] on span "Save & Exit" at bounding box center [1414, 751] width 63 height 13
click at [1409, 710] on button "Save & Exit" at bounding box center [1403, 708] width 131 height 39
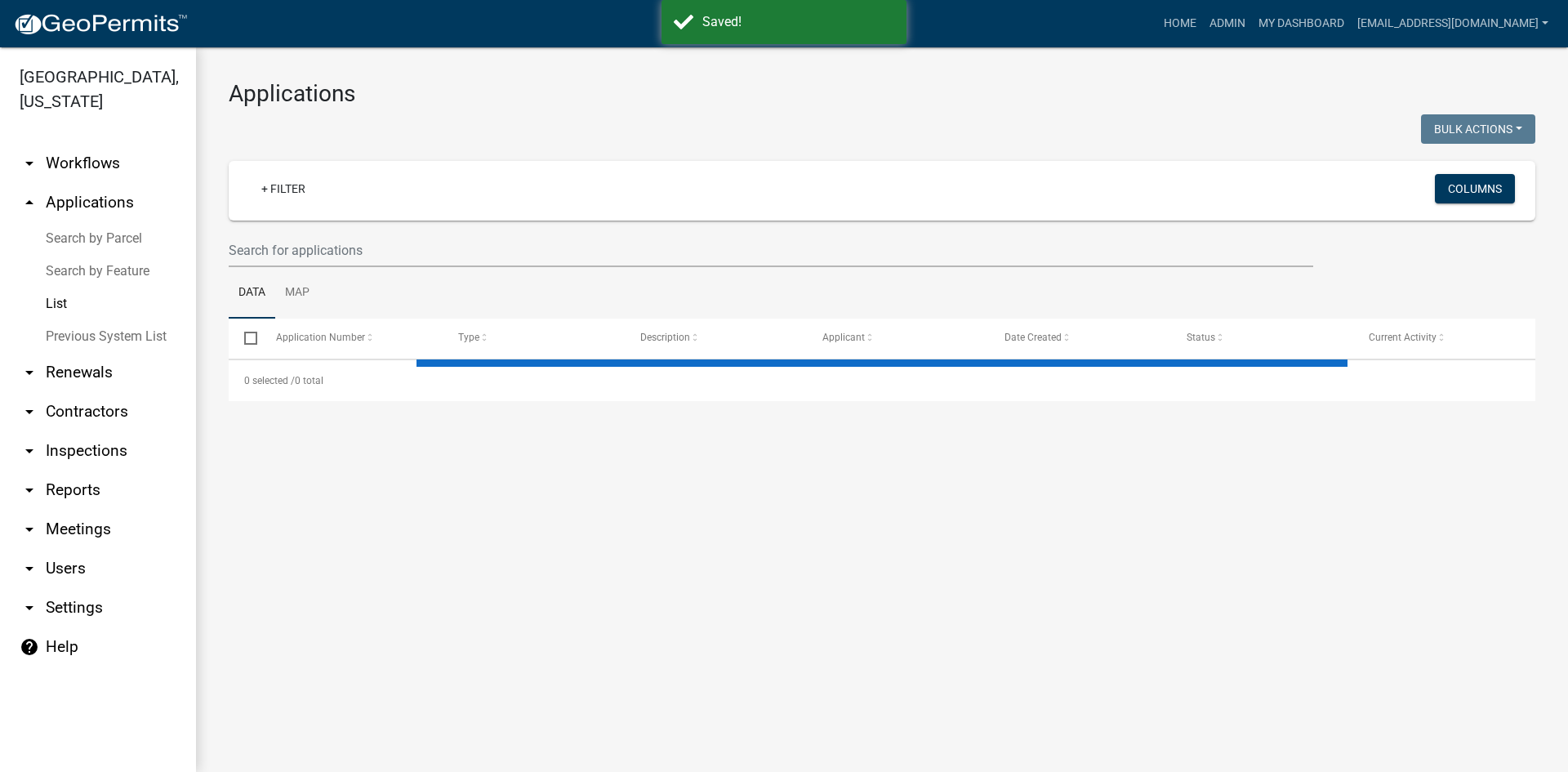
select select "3: 100"
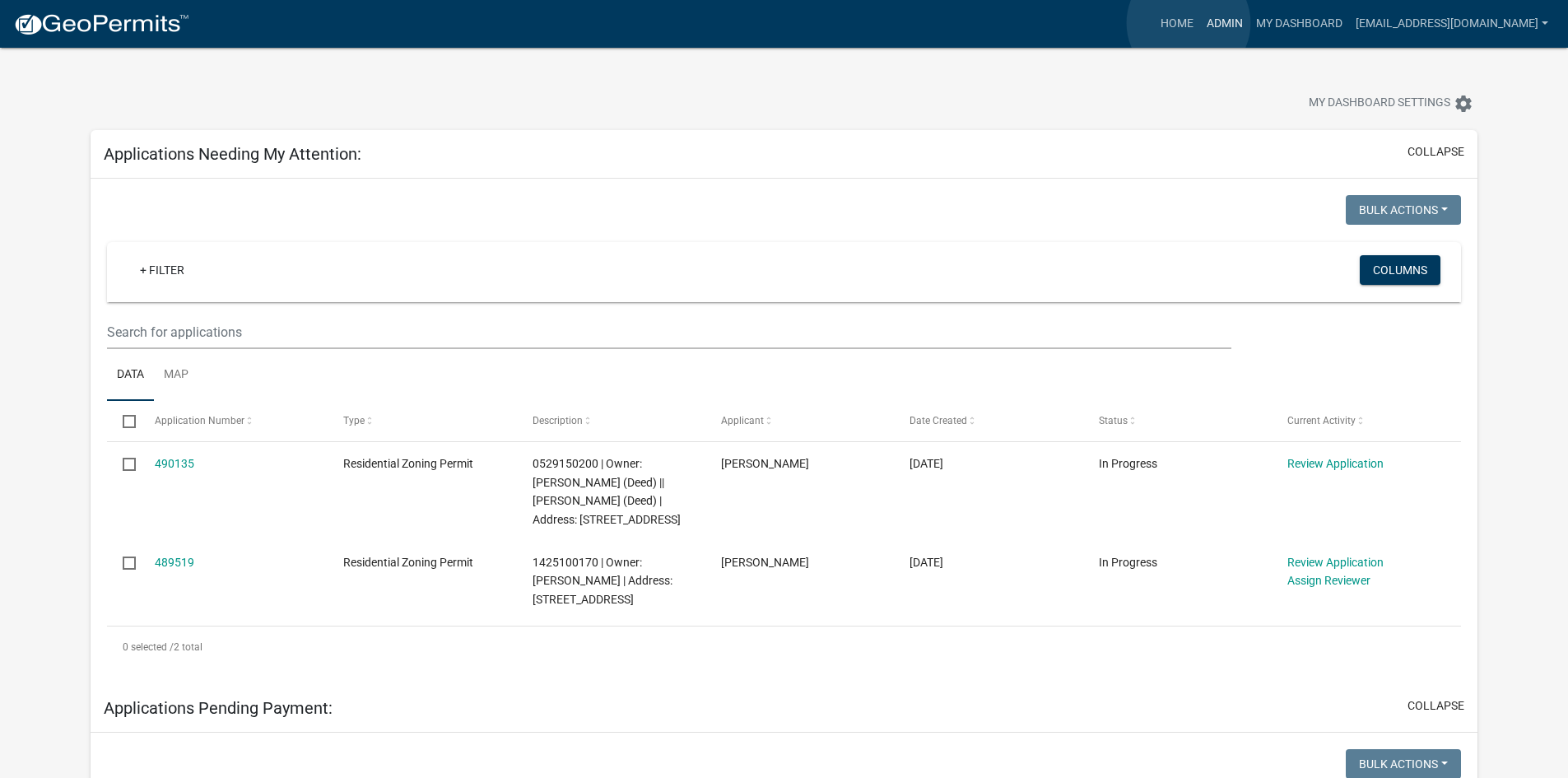
click at [1201, 23] on link "Admin" at bounding box center [1225, 24] width 49 height 31
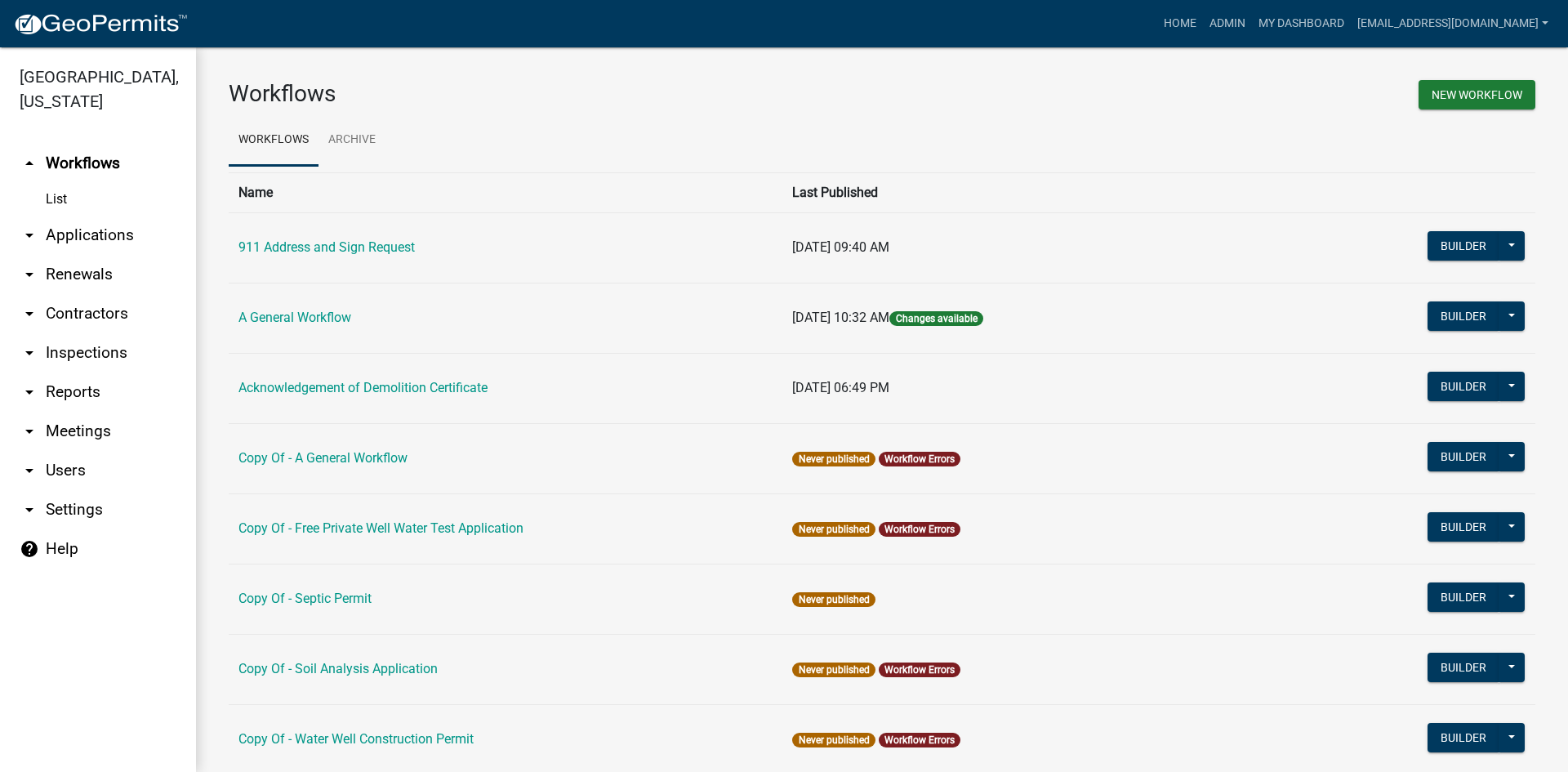
click at [58, 183] on link "List" at bounding box center [98, 199] width 196 height 33
click at [76, 216] on link "arrow_drop_down Applications" at bounding box center [98, 235] width 196 height 39
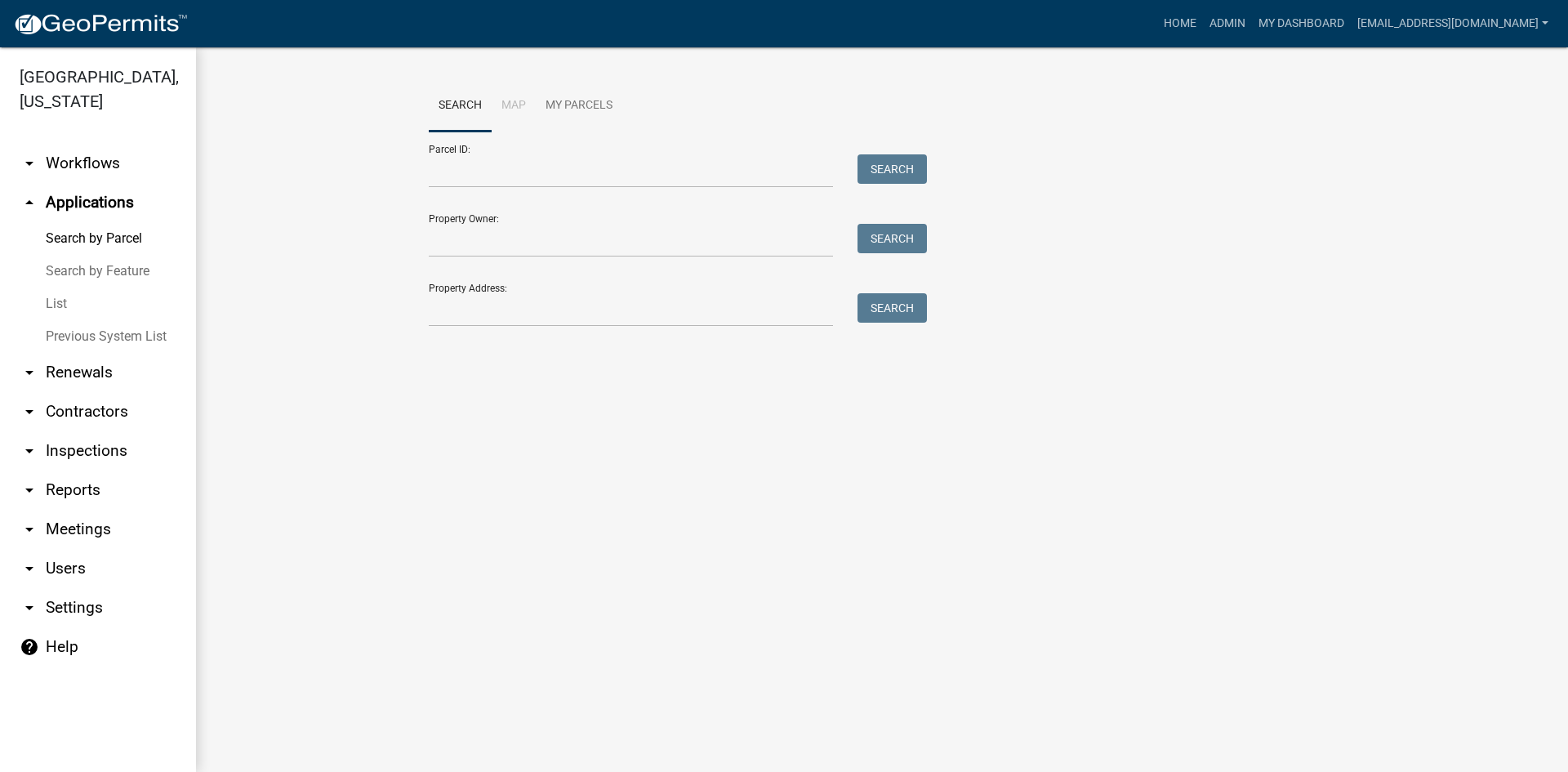
click at [71, 288] on link "List" at bounding box center [98, 304] width 196 height 33
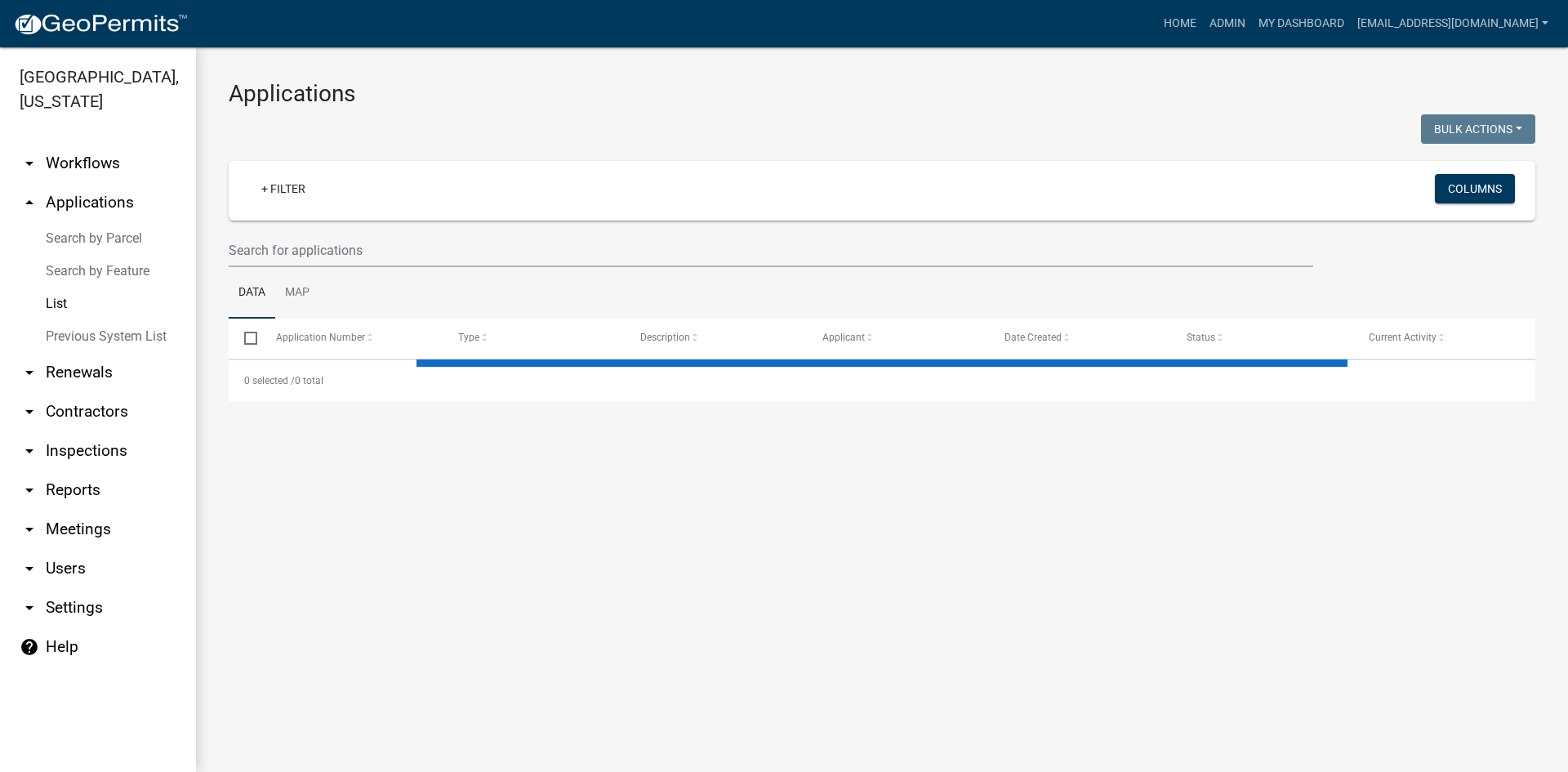
select select "3: 100"
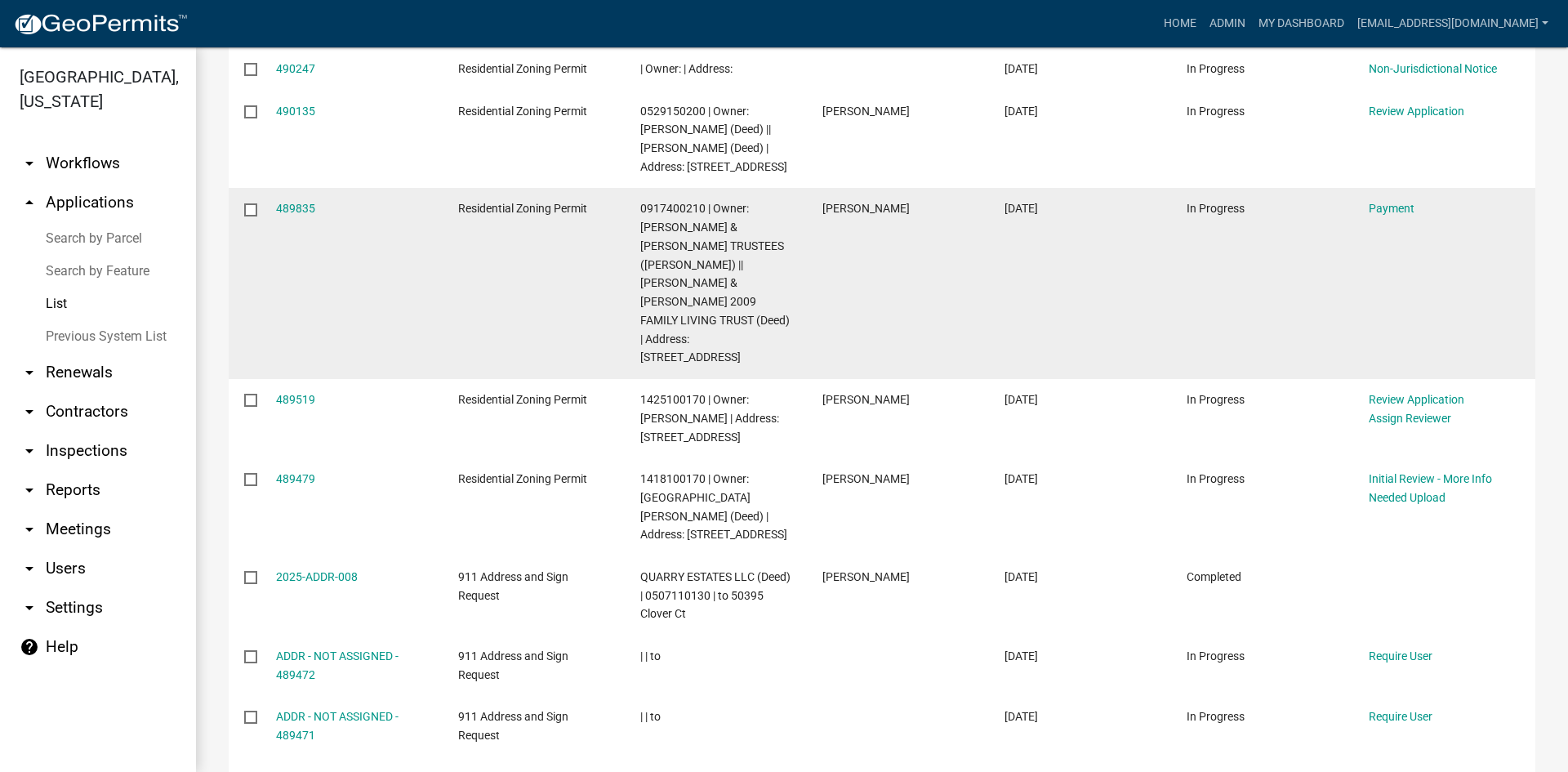
scroll to position [491, 0]
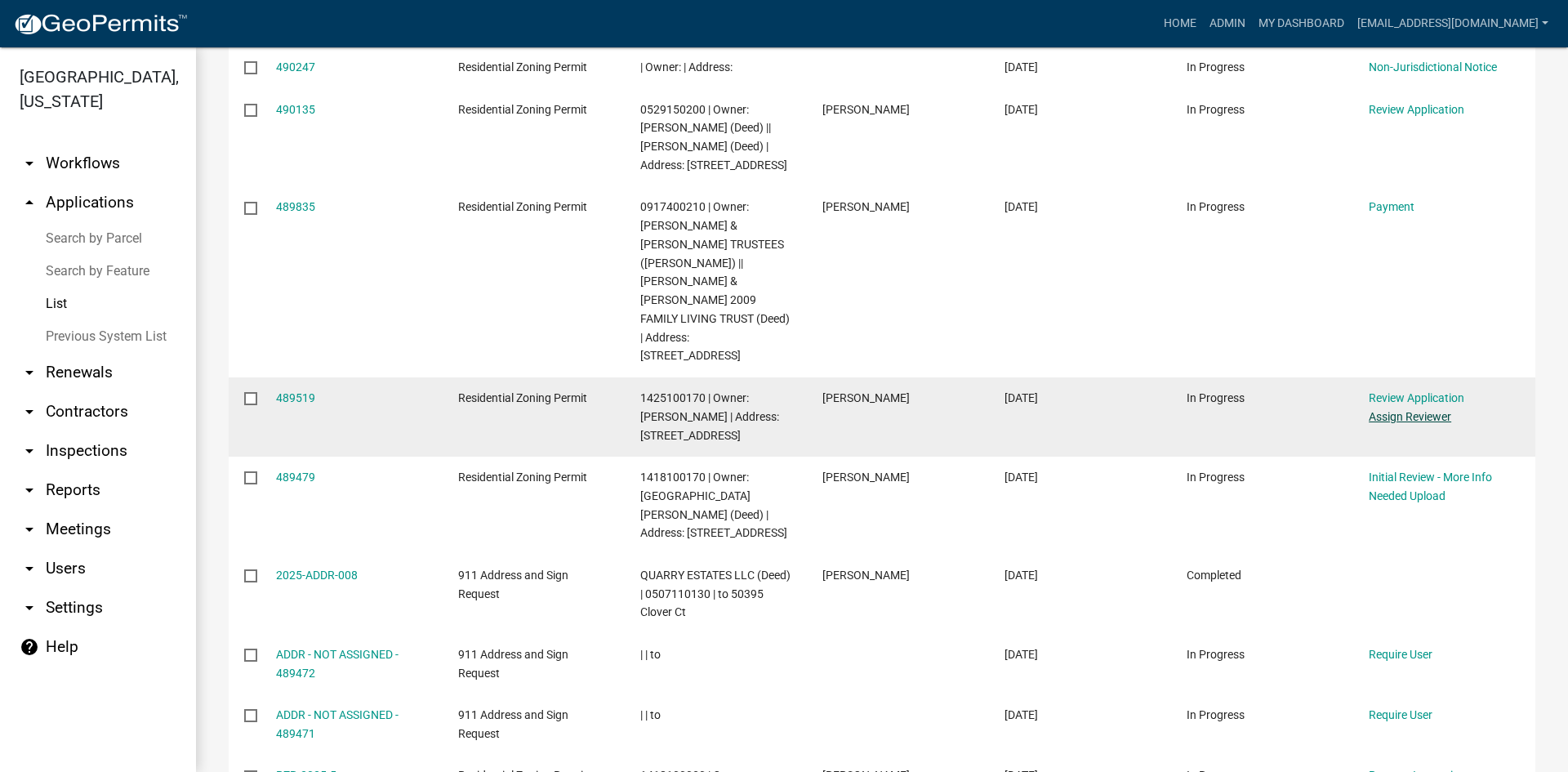
click at [1422, 410] on link "Assign Reviewer" at bounding box center [1410, 417] width 82 height 13
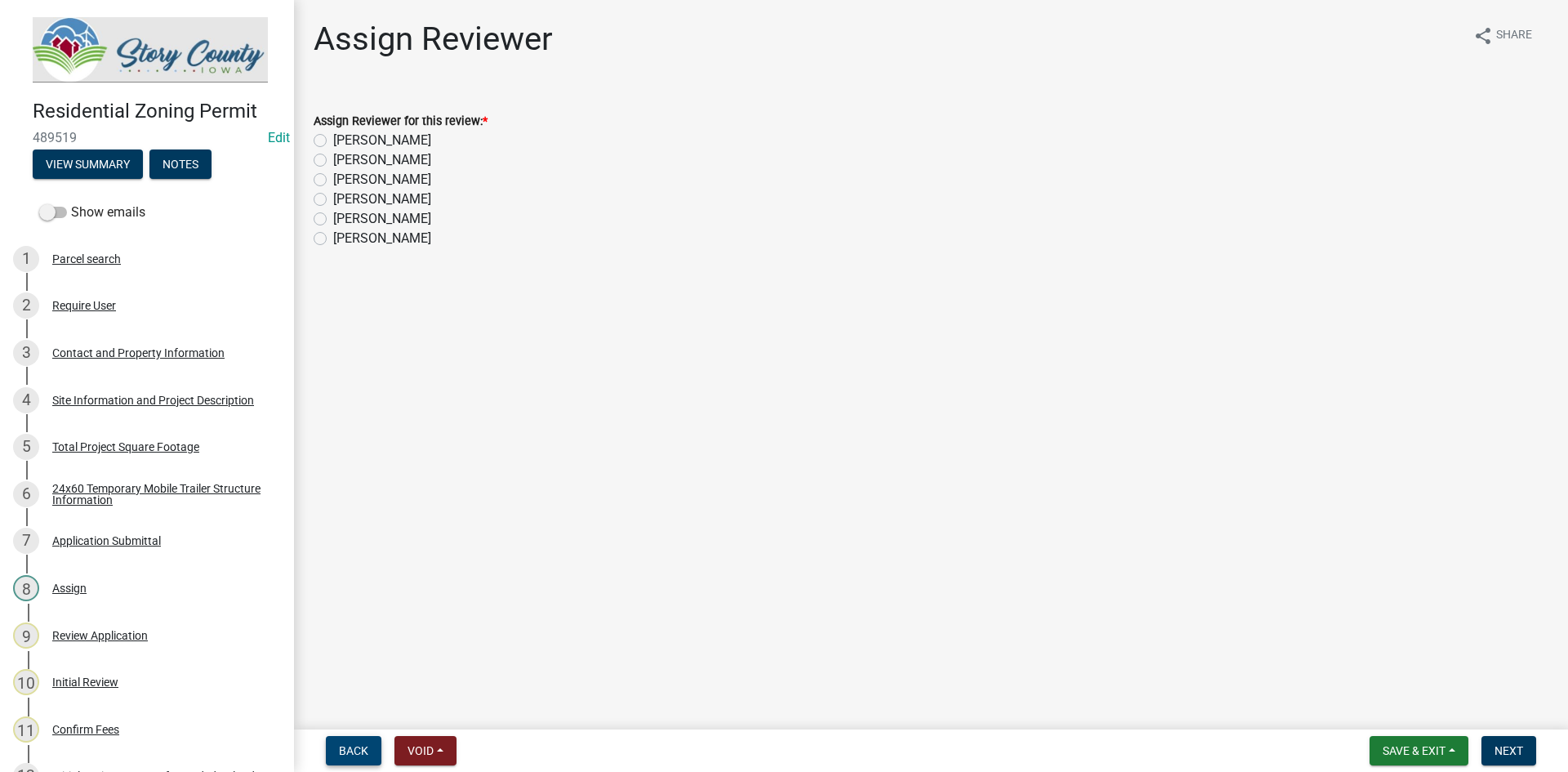
click at [340, 751] on span "Back" at bounding box center [354, 751] width 30 height 13
